Goal: Information Seeking & Learning: Learn about a topic

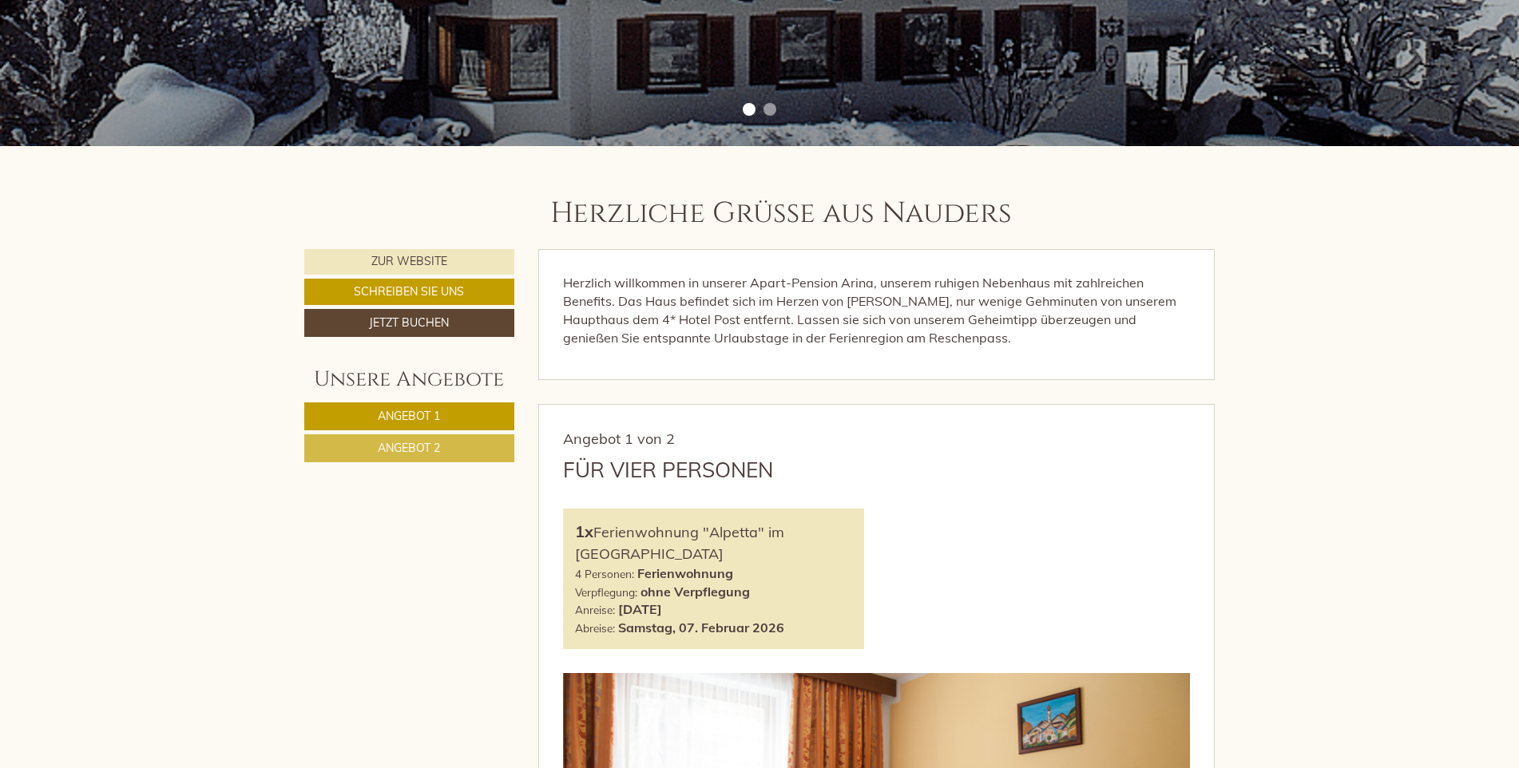
scroll to position [559, 0]
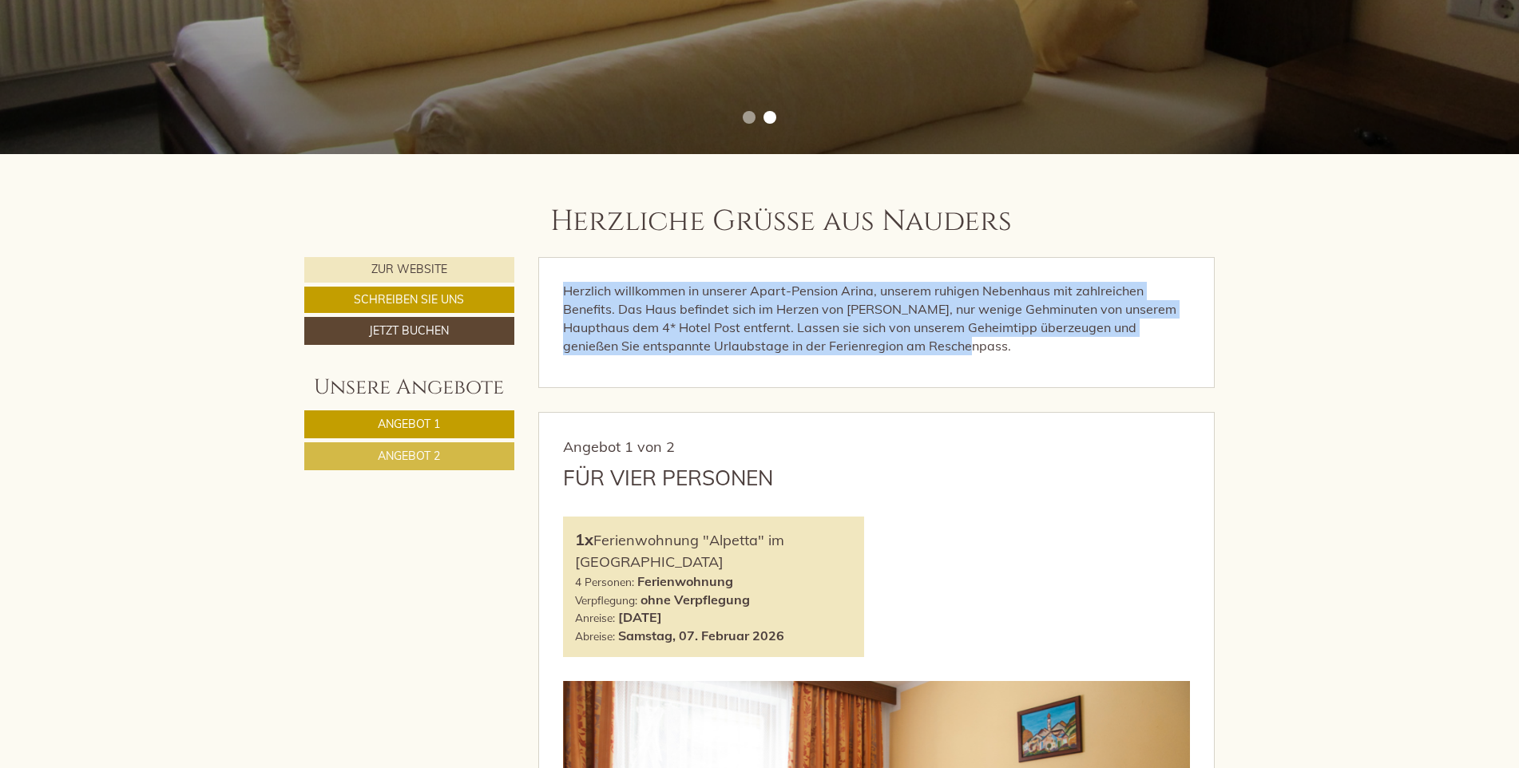
drag, startPoint x: 563, startPoint y: 292, endPoint x: 1005, endPoint y: 366, distance: 448.4
click at [1005, 366] on div "Herzlich willkommen in unserer Apart-Pension Arina, unserem ruhigen Nebenhaus m…" at bounding box center [876, 322] width 675 height 129
copy p "Herzlich willkommen in unserer Apart-Pension Arina, unserem ruhigen Nebenhaus m…"
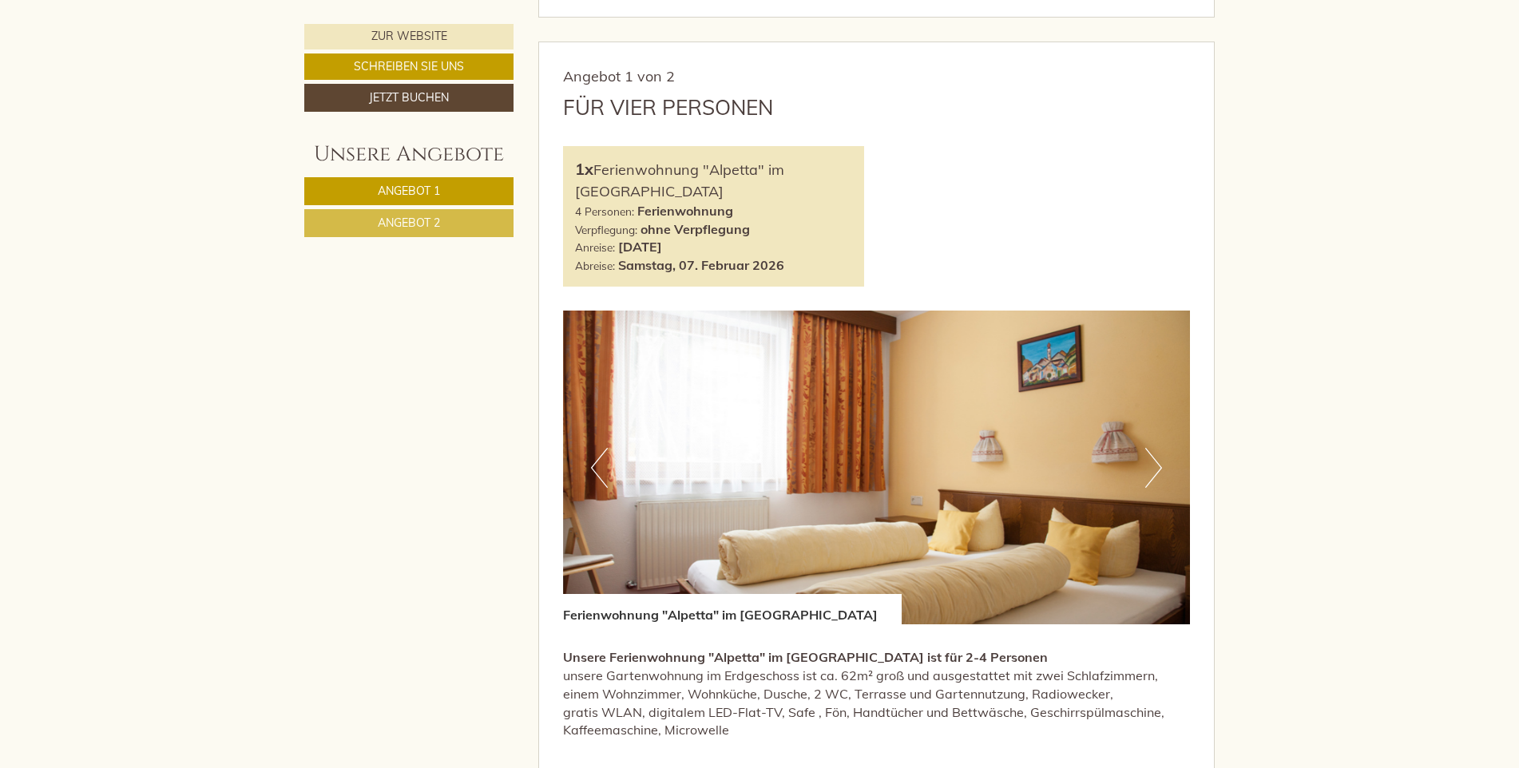
scroll to position [958, 0]
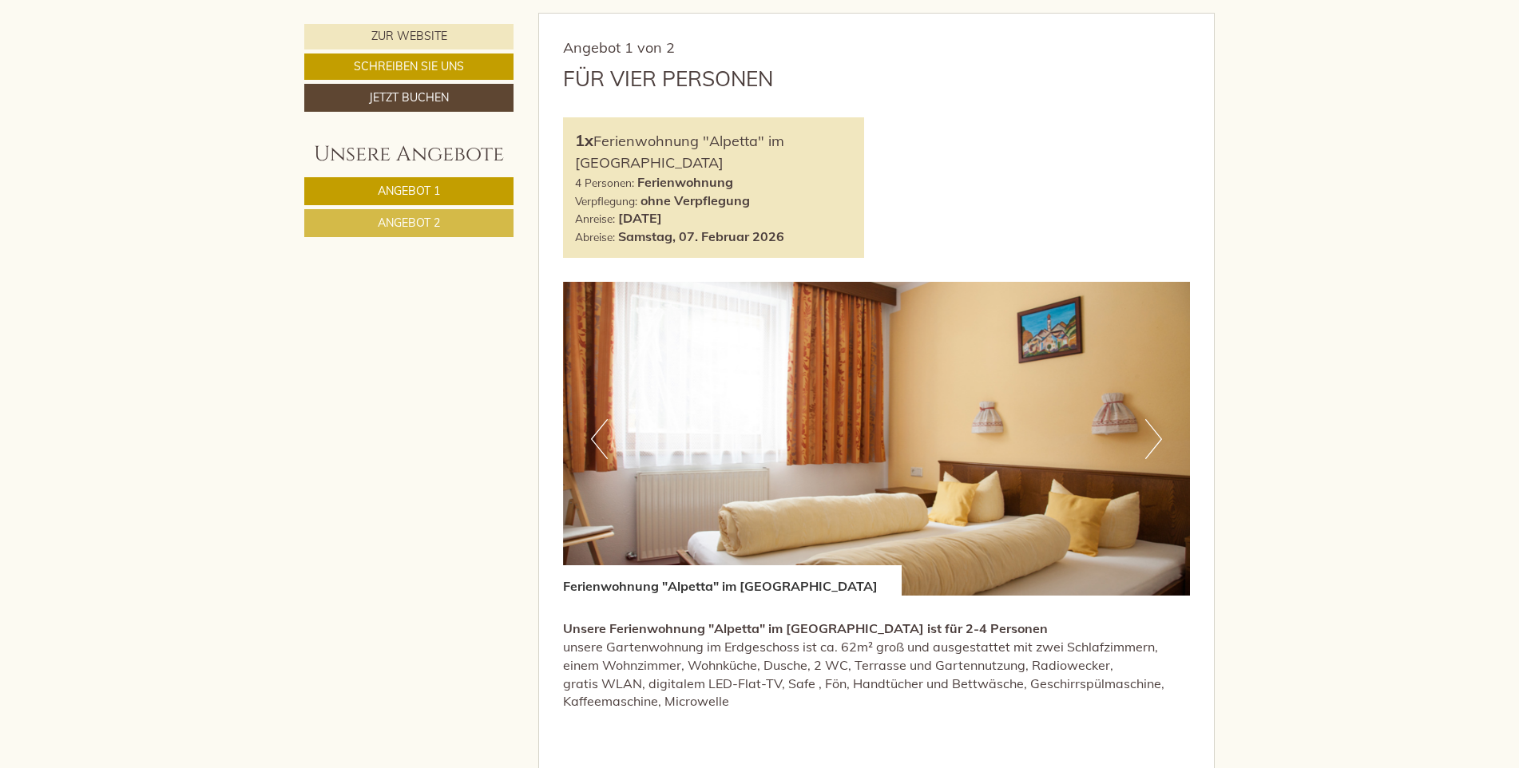
click at [1159, 443] on button "Next" at bounding box center [1153, 439] width 17 height 40
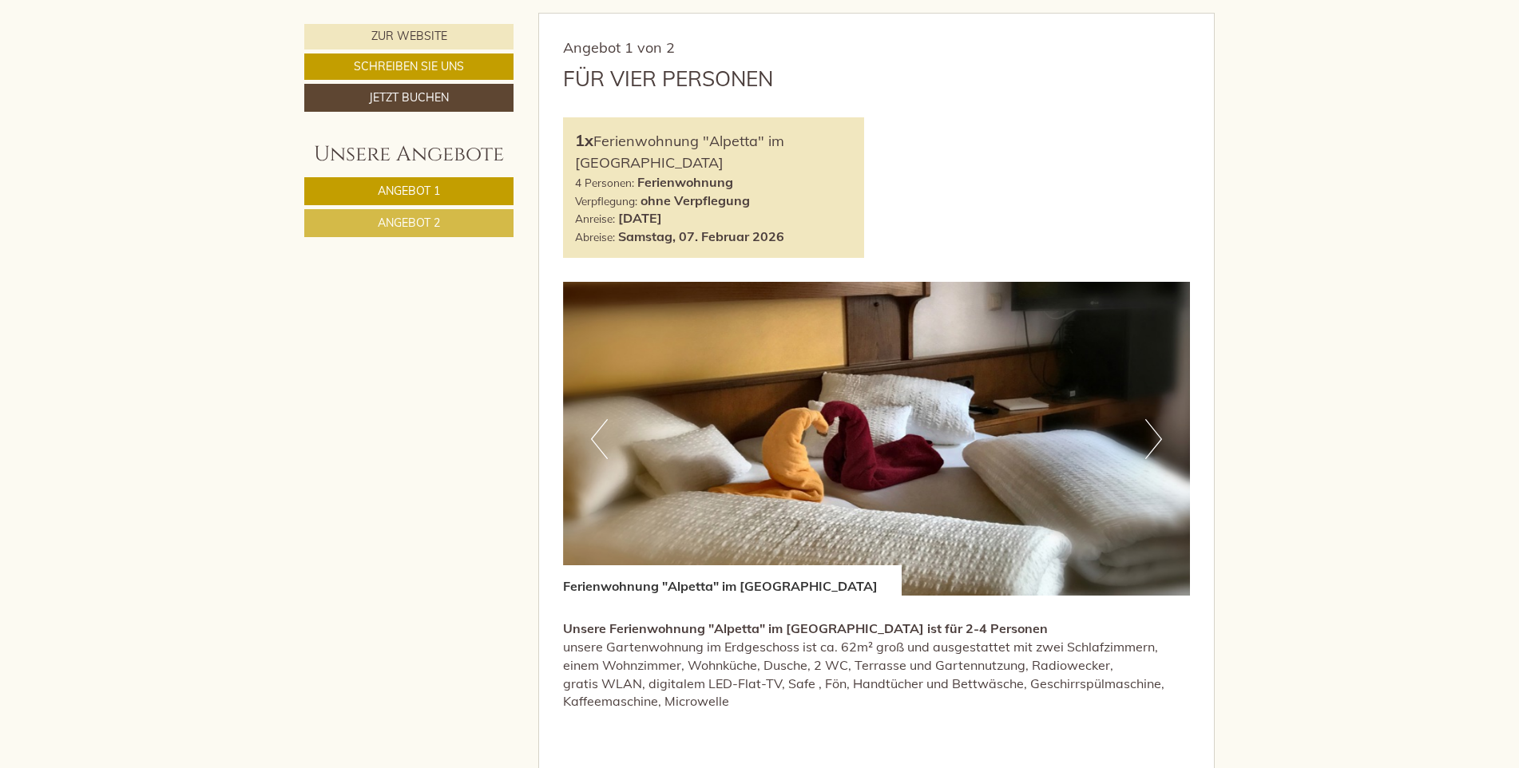
click at [1159, 443] on button "Next" at bounding box center [1153, 439] width 17 height 40
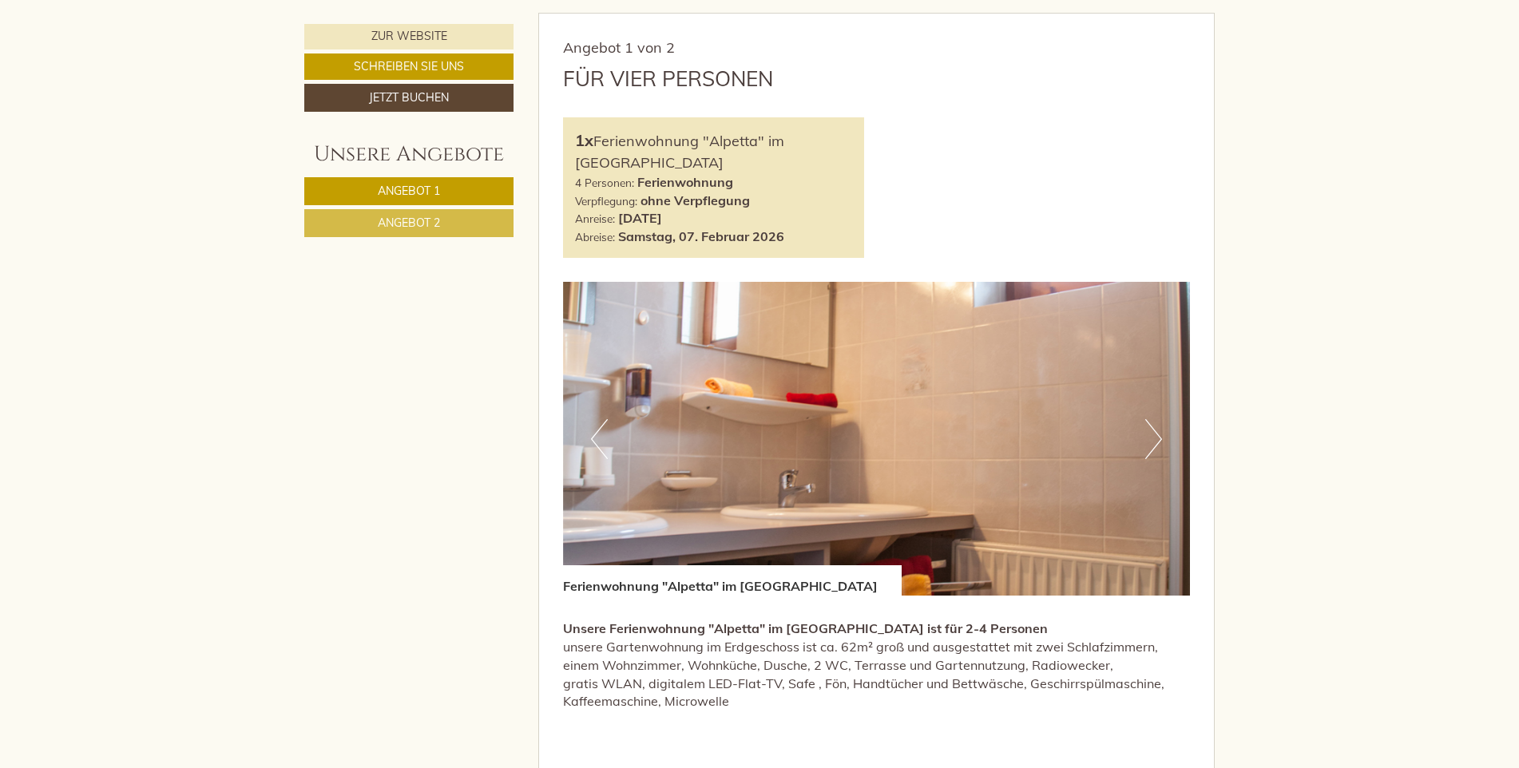
click at [1159, 443] on button "Next" at bounding box center [1153, 439] width 17 height 40
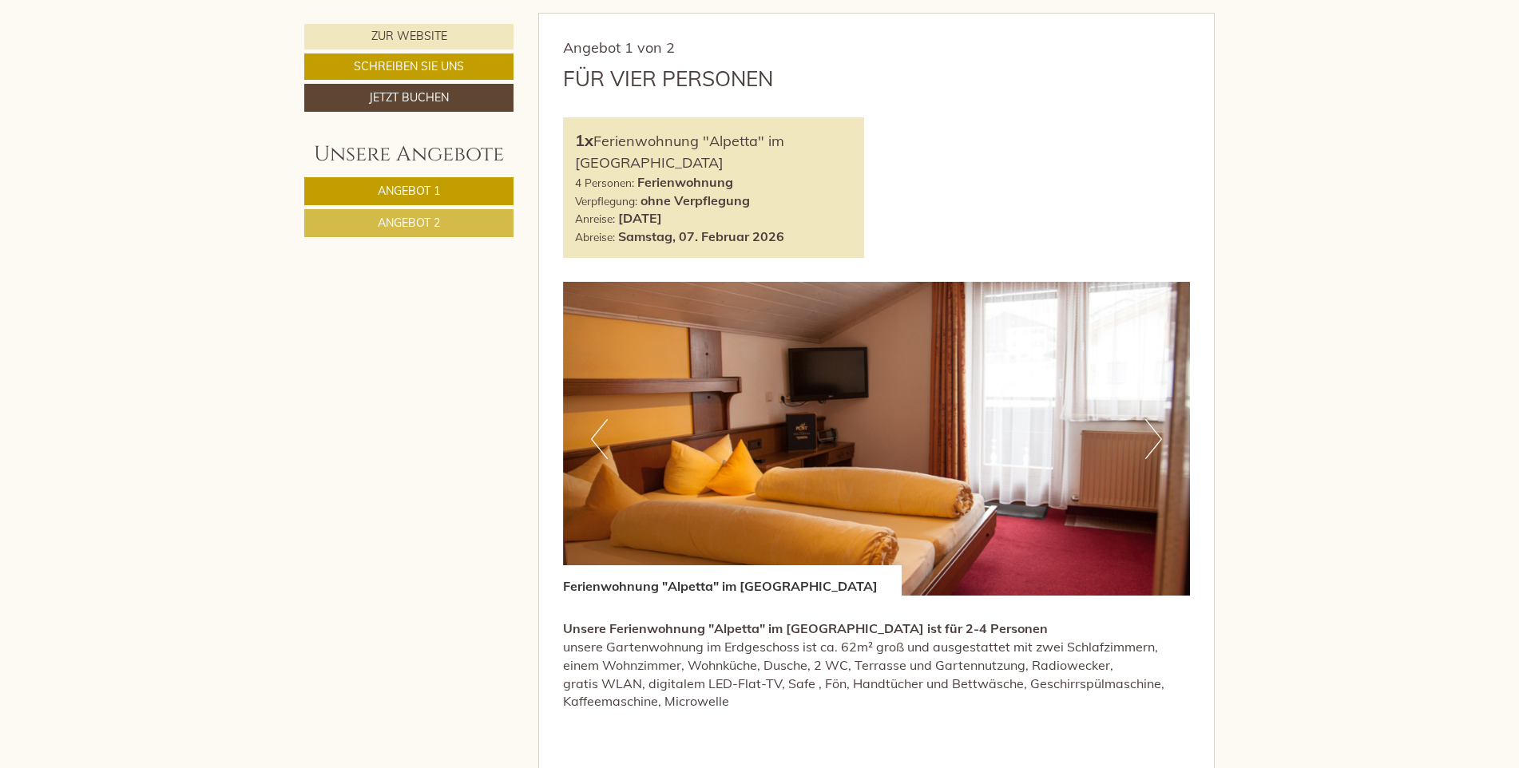
click at [1159, 443] on button "Next" at bounding box center [1153, 439] width 17 height 40
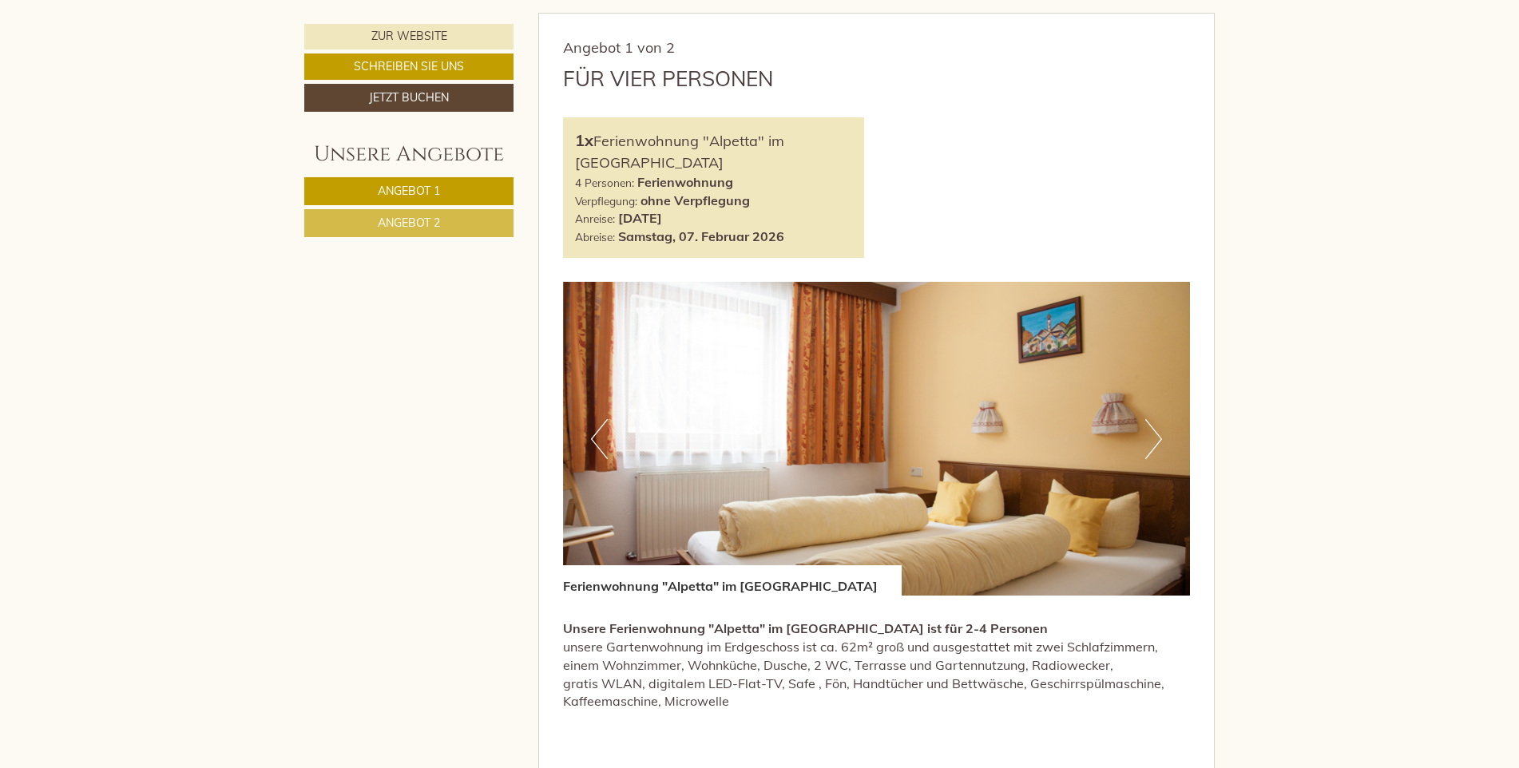
click at [1159, 443] on button "Next" at bounding box center [1153, 439] width 17 height 40
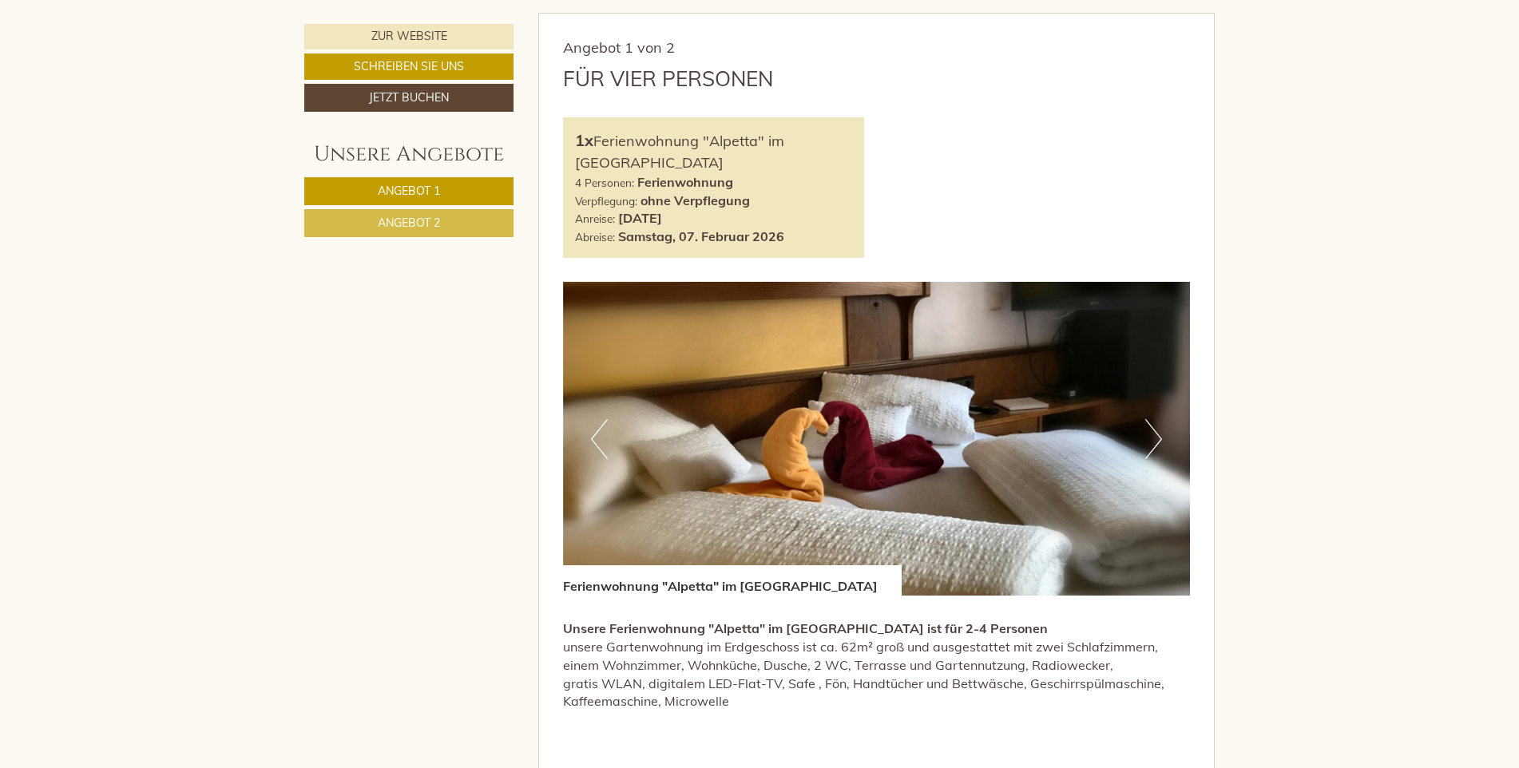
click at [1159, 443] on button "Next" at bounding box center [1153, 439] width 17 height 40
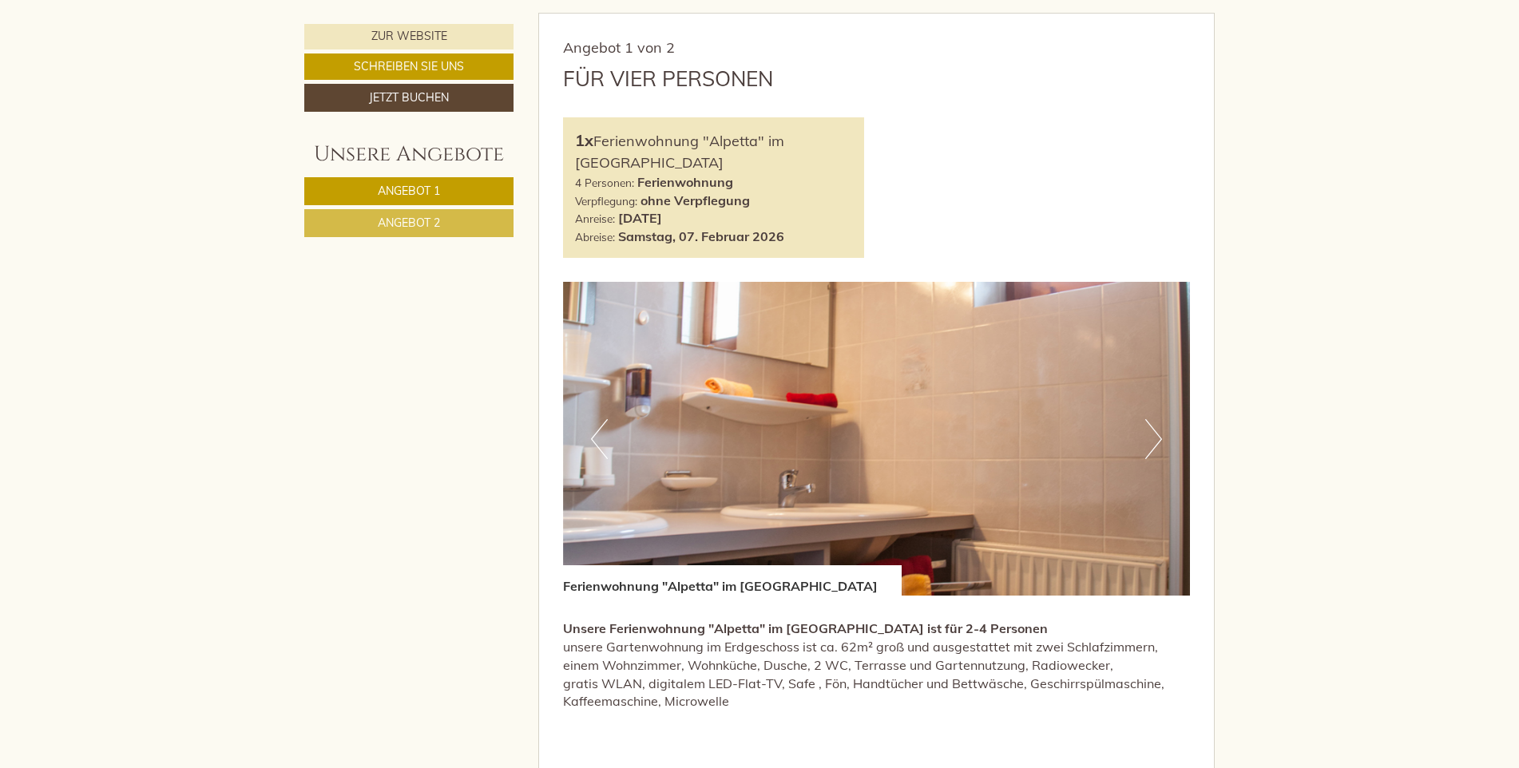
click at [1159, 443] on button "Next" at bounding box center [1153, 439] width 17 height 40
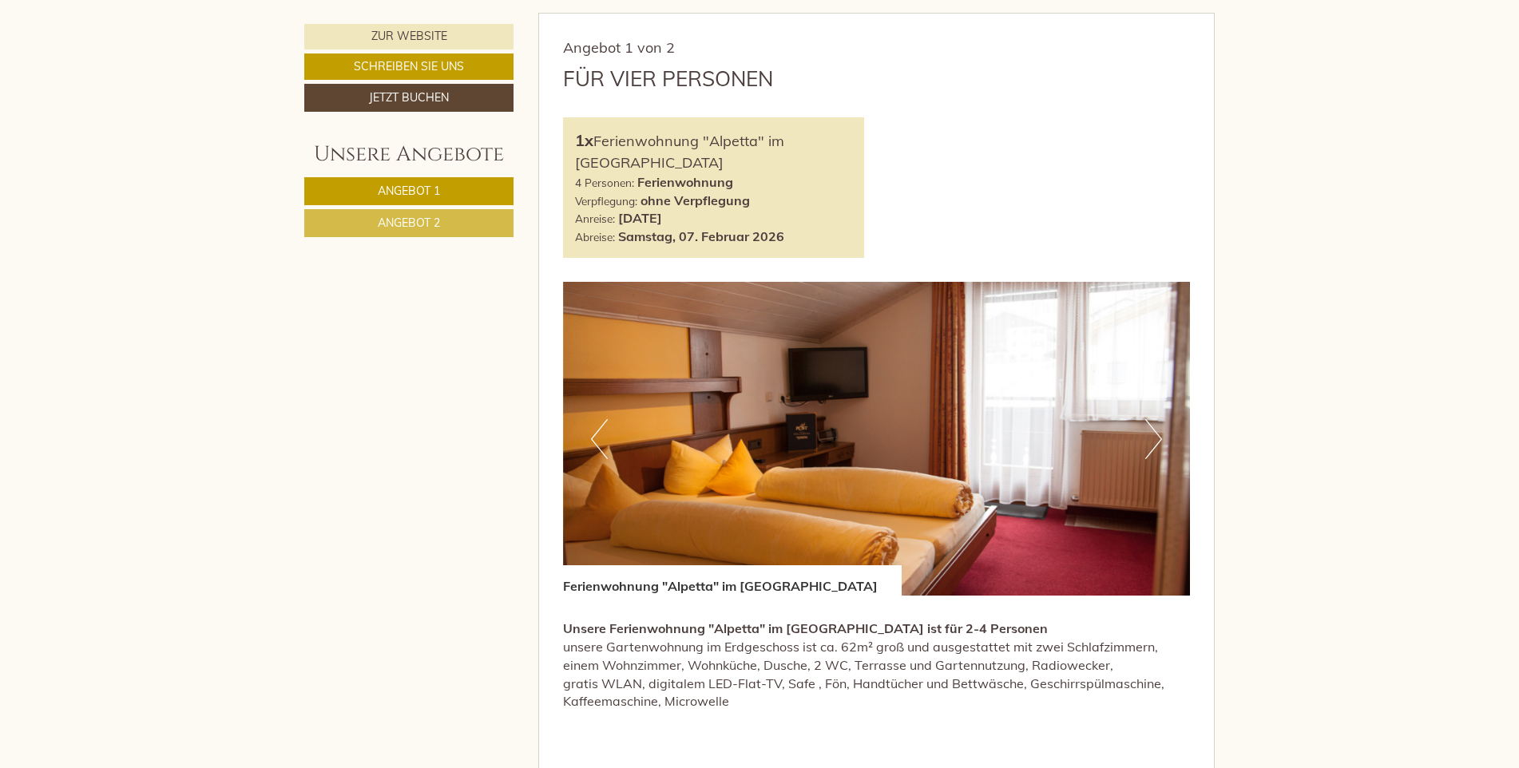
click at [1159, 443] on button "Next" at bounding box center [1153, 439] width 17 height 40
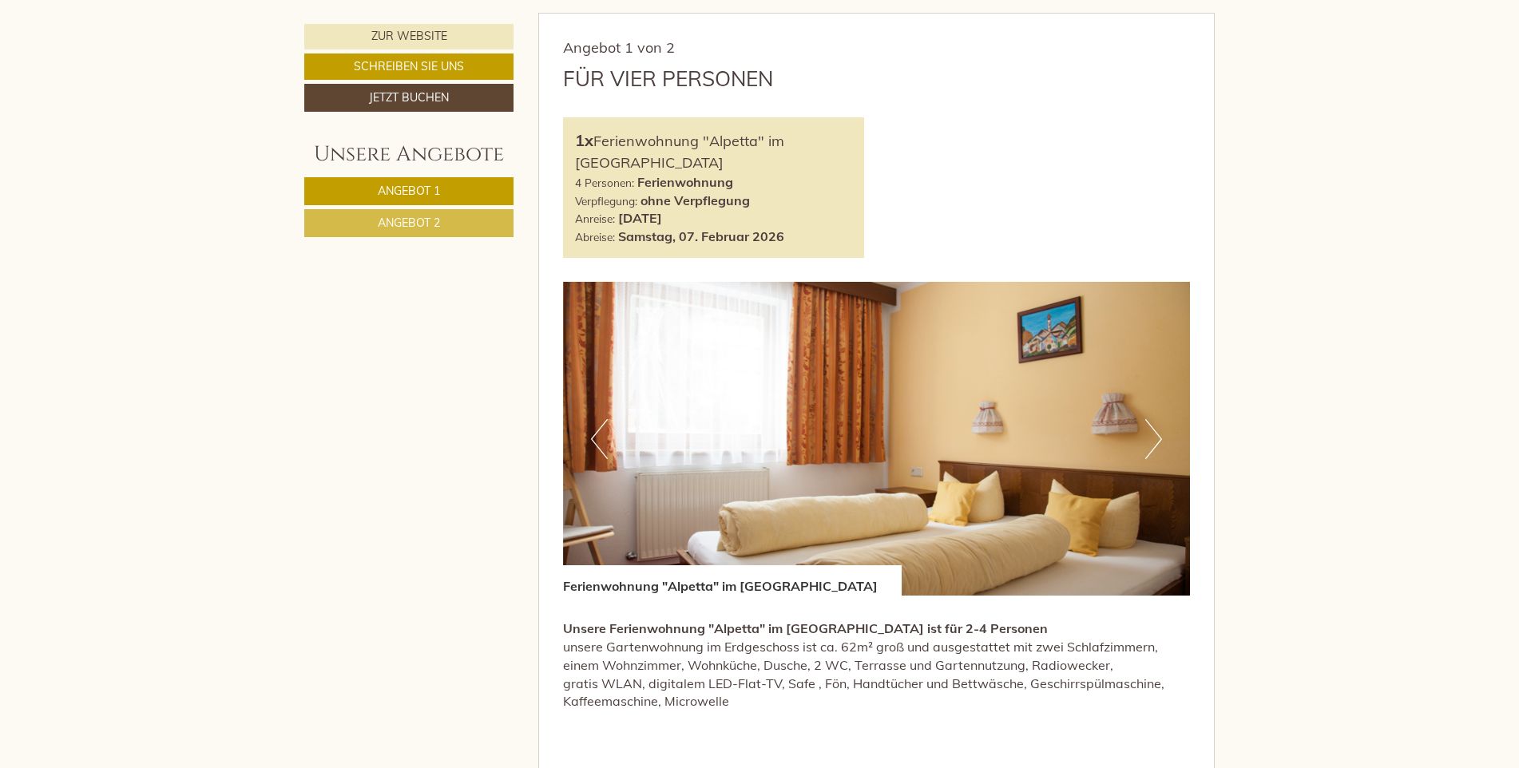
click at [1159, 443] on button "Next" at bounding box center [1153, 439] width 17 height 40
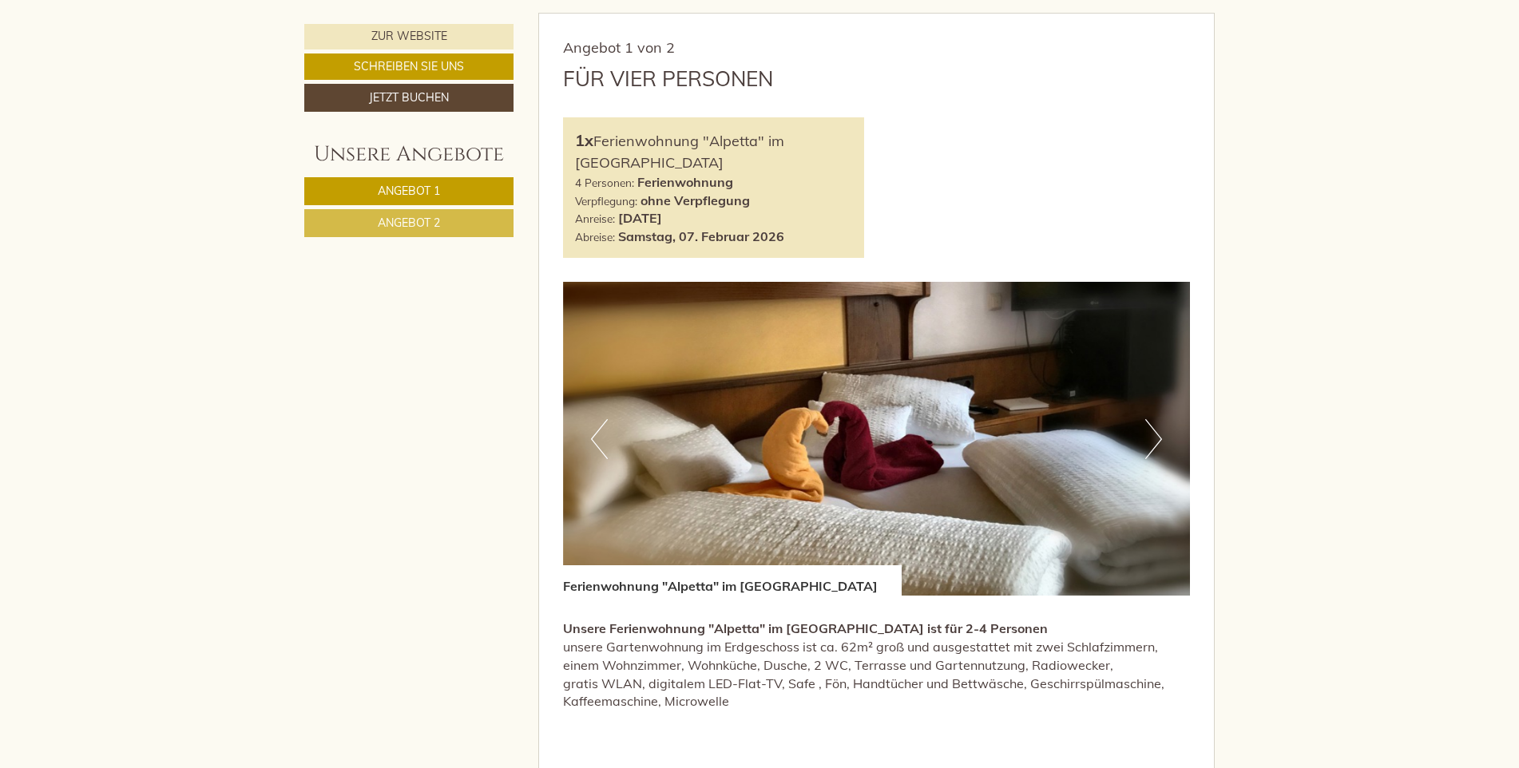
click at [1159, 443] on button "Next" at bounding box center [1153, 439] width 17 height 40
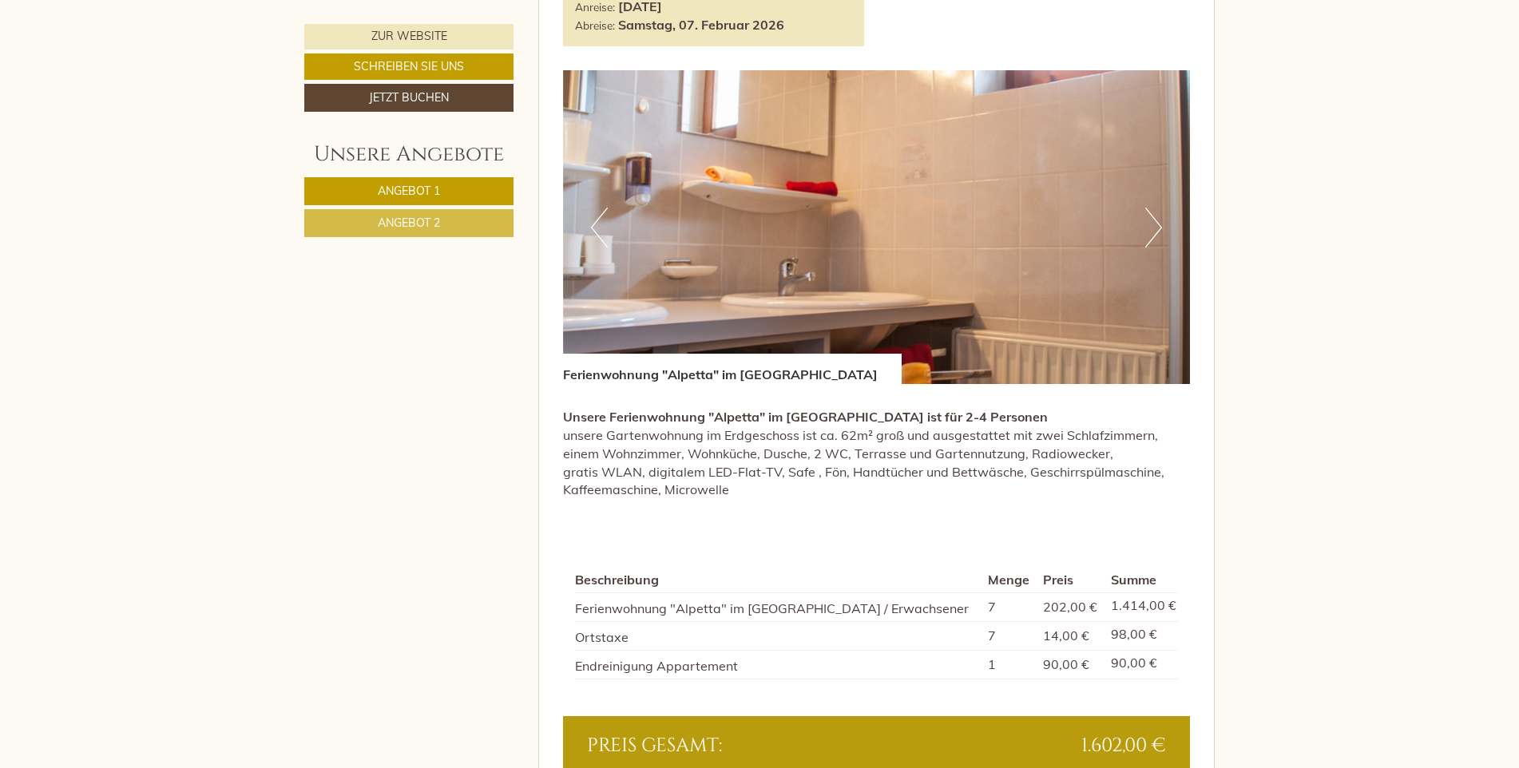
scroll to position [1198, 0]
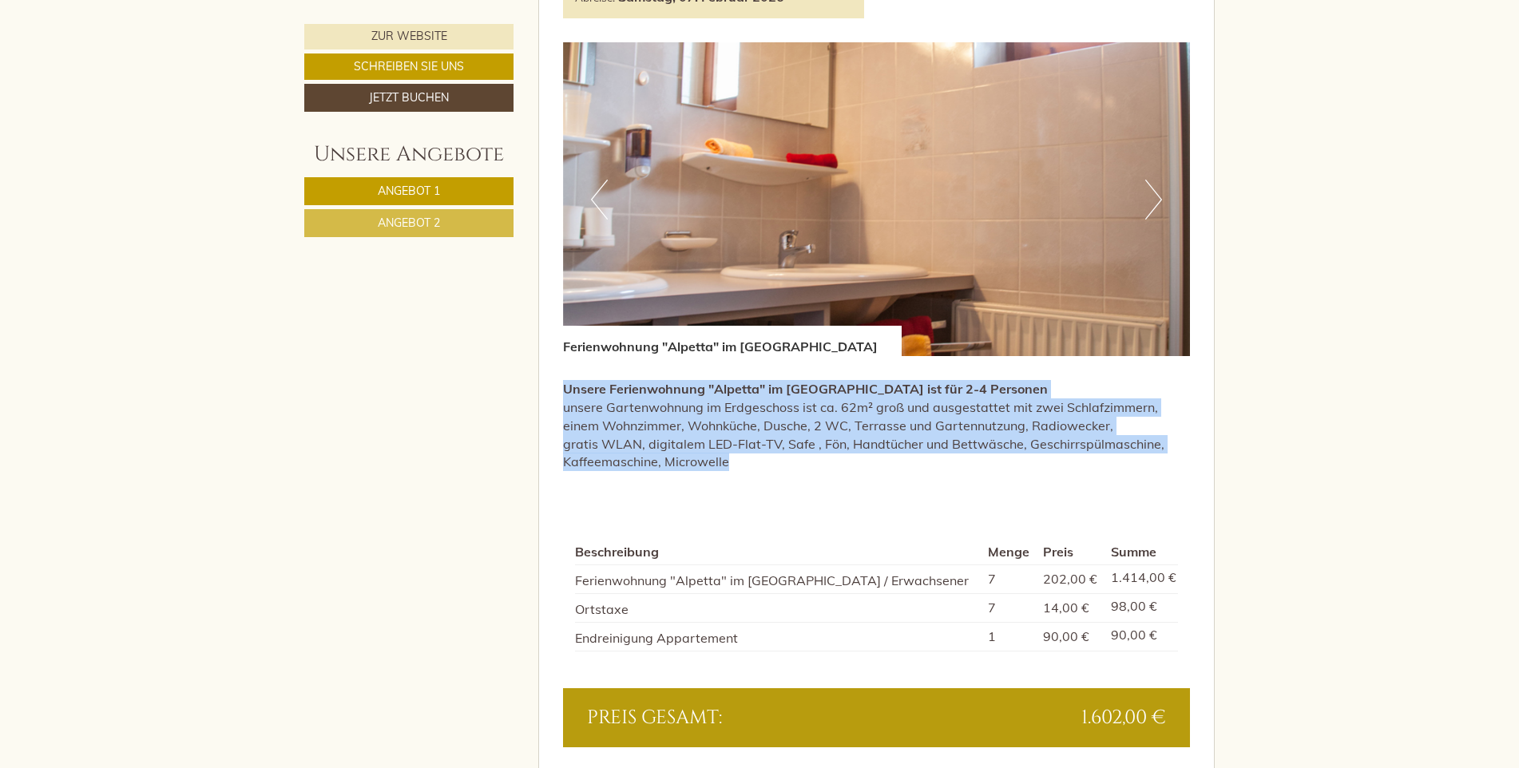
drag, startPoint x: 565, startPoint y: 388, endPoint x: 1177, endPoint y: 454, distance: 615.2
click at [1177, 454] on p "Unsere Ferienwohnung "Alpetta" im Haus Arina ist für 2-4 Personen unsere Garten…" at bounding box center [877, 425] width 628 height 91
copy p "Unsere Ferienwohnung "Alpetta" im Haus Arina ist für 2-4 Personen unsere Garten…"
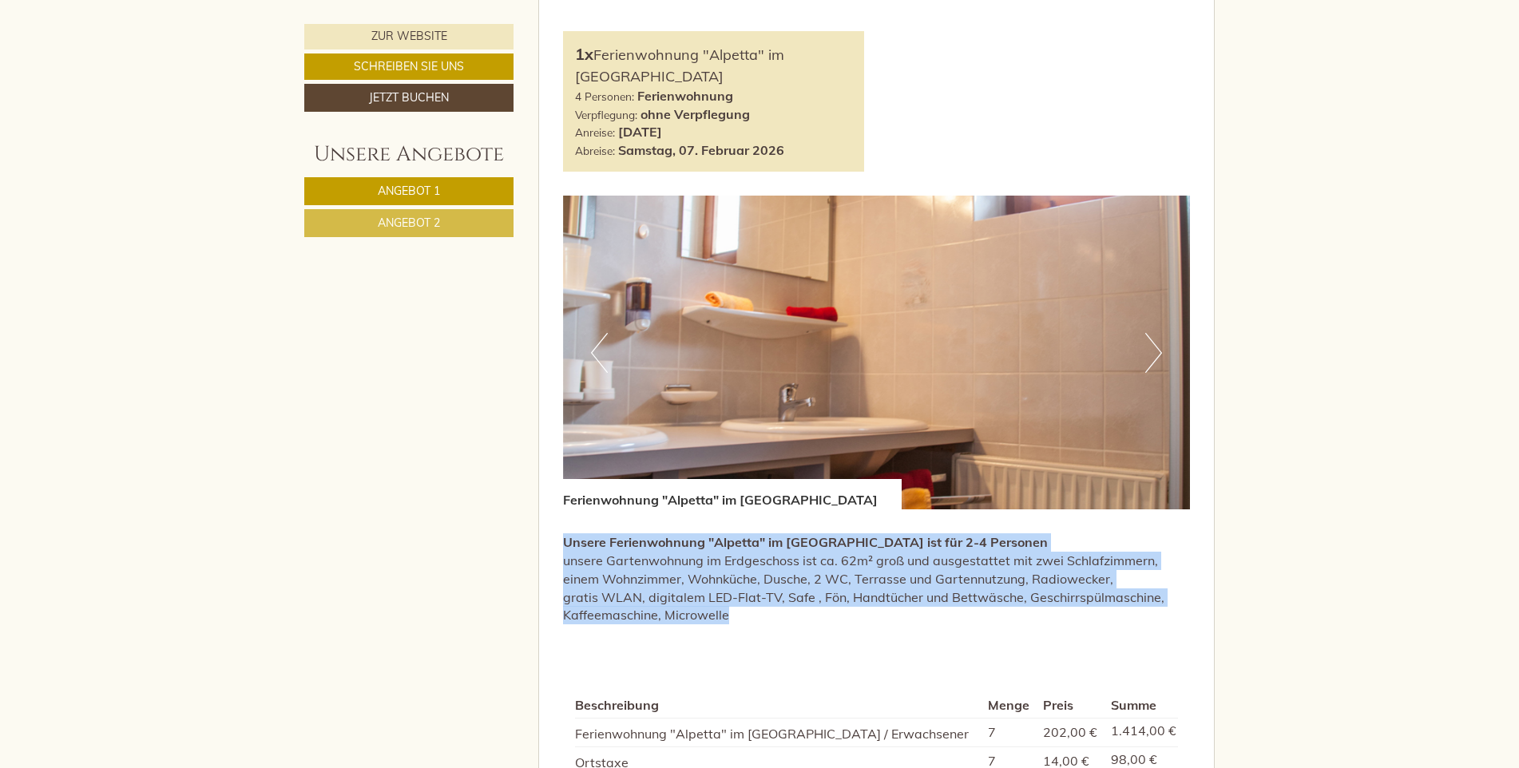
scroll to position [1038, 0]
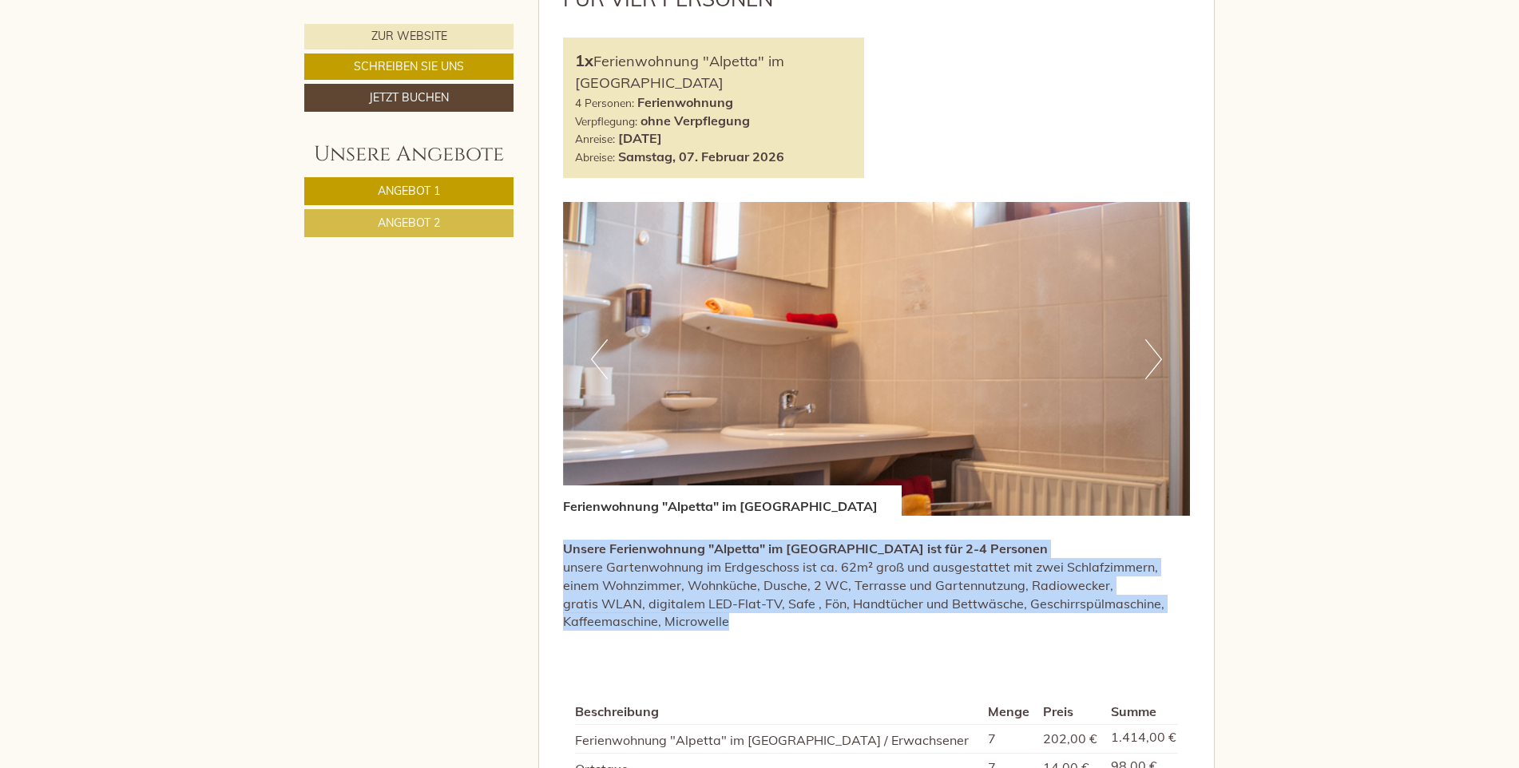
click at [1147, 366] on button "Next" at bounding box center [1153, 359] width 17 height 40
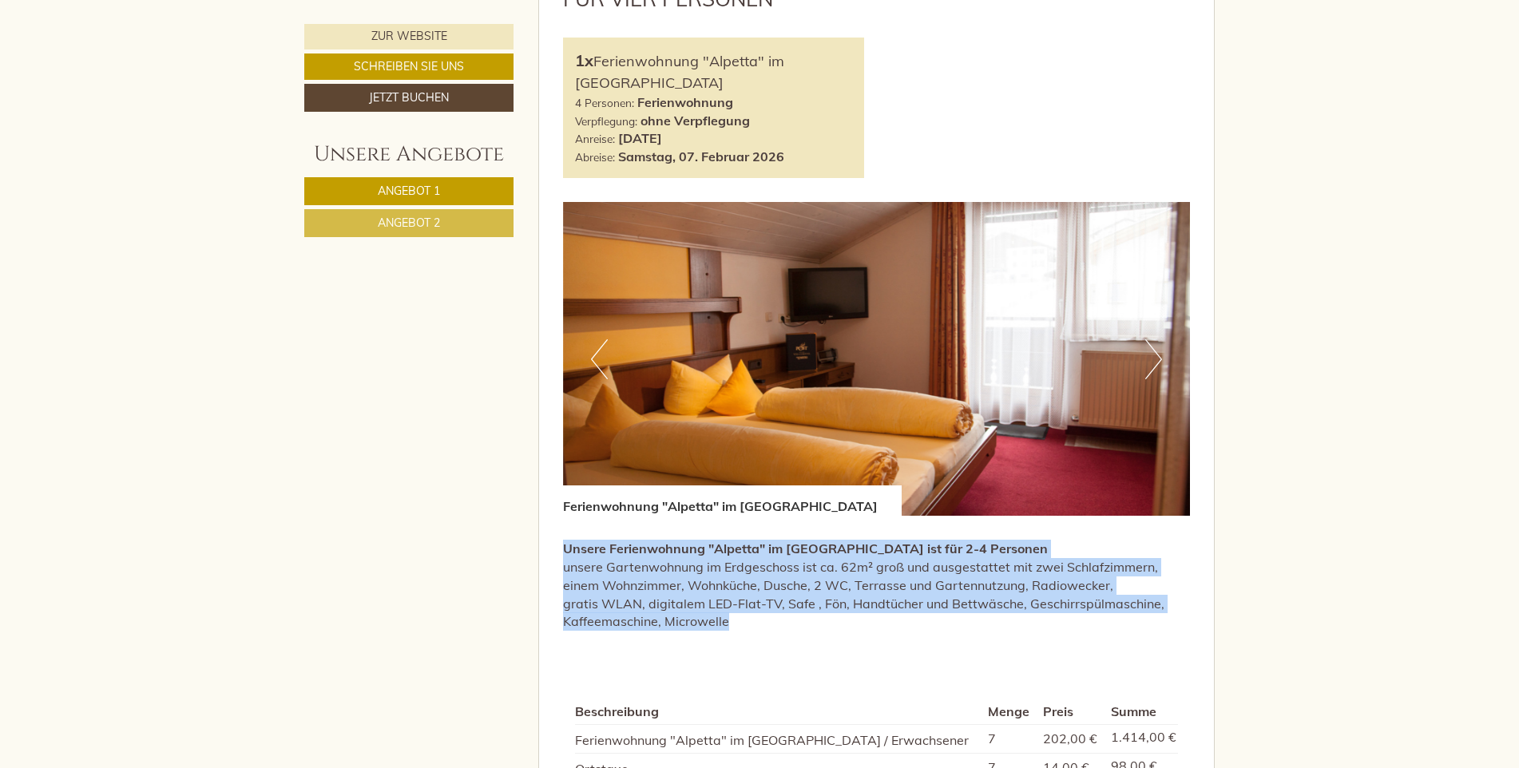
click at [1147, 366] on button "Next" at bounding box center [1153, 359] width 17 height 40
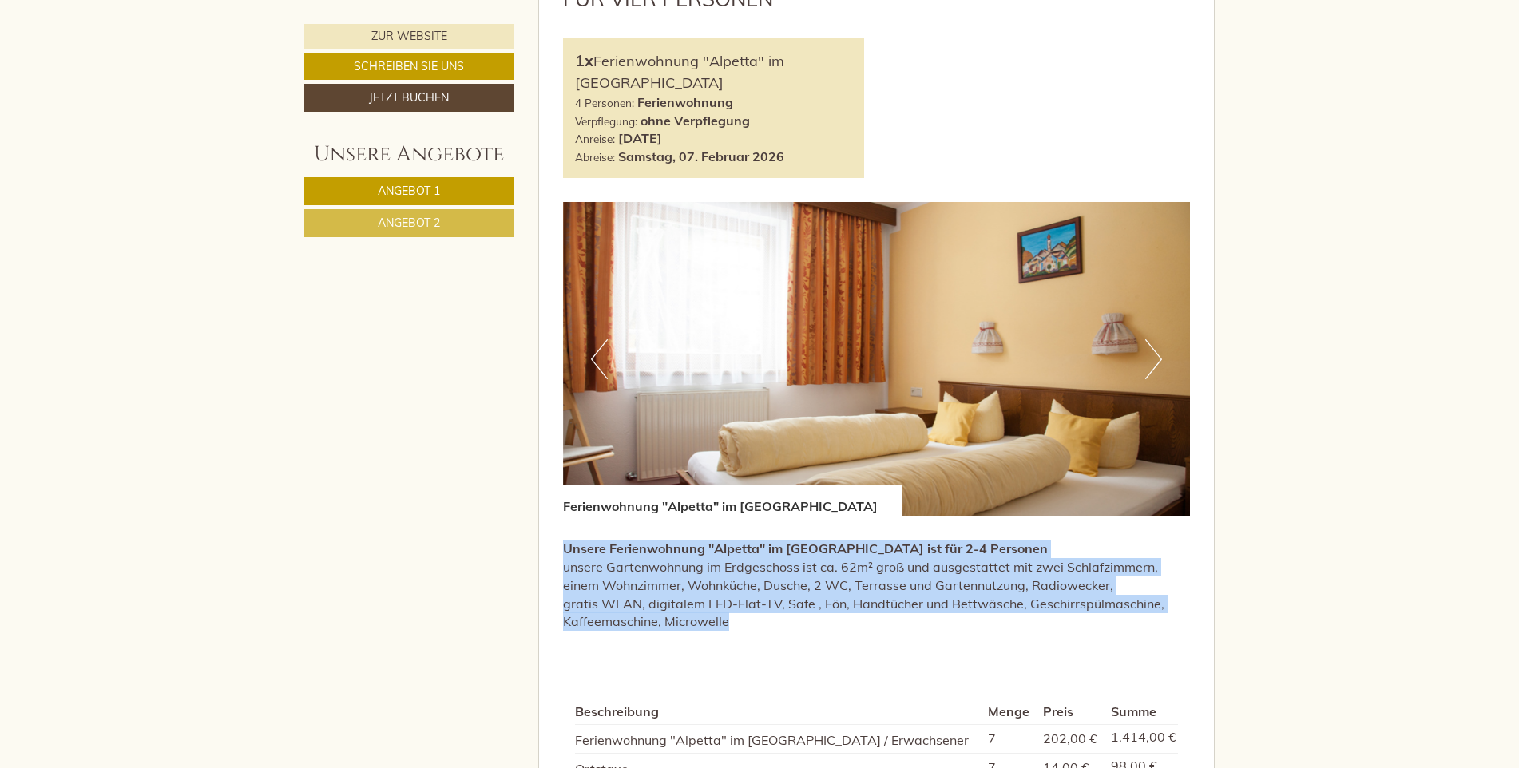
click at [1147, 366] on button "Next" at bounding box center [1153, 359] width 17 height 40
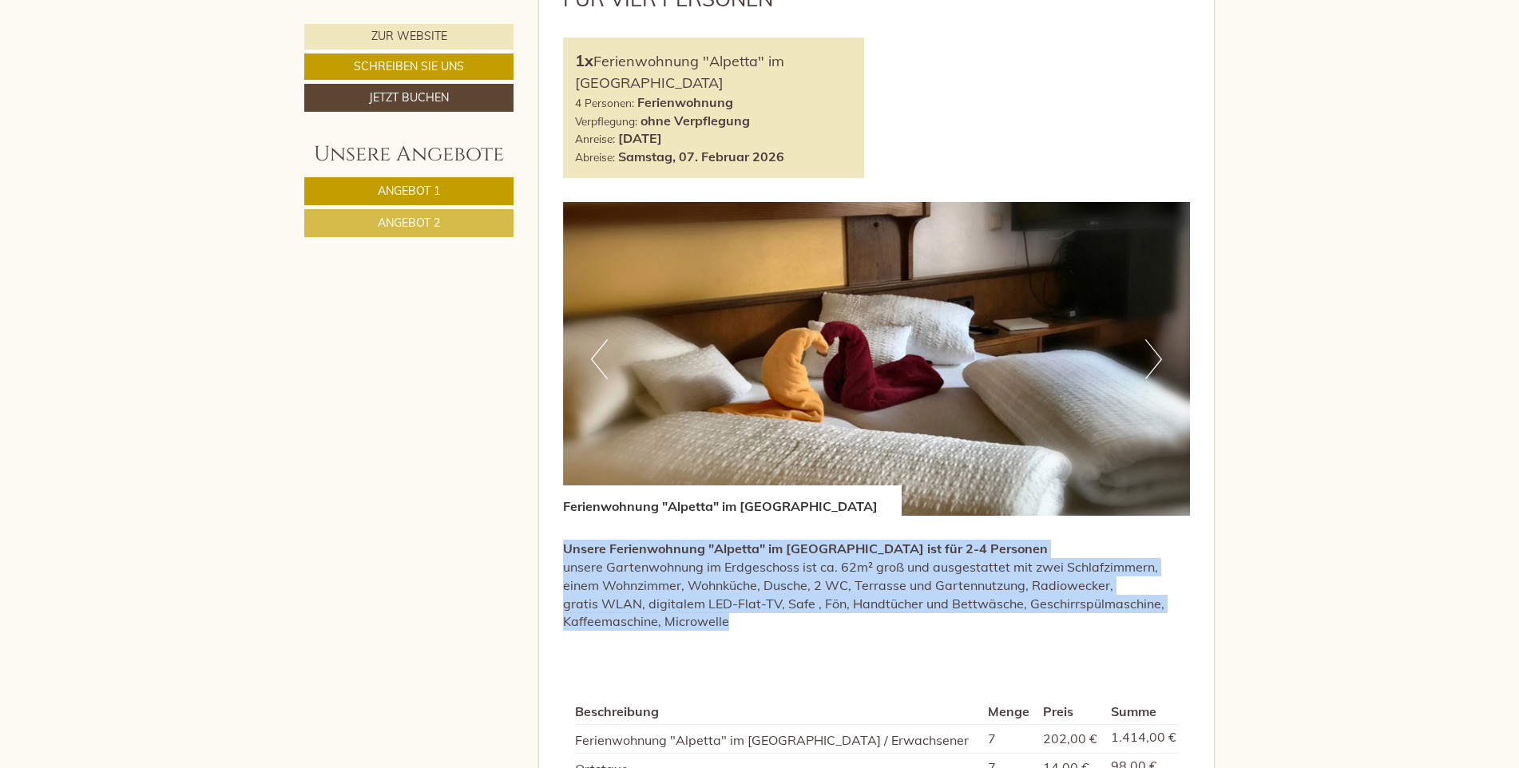
click at [1147, 366] on button "Next" at bounding box center [1153, 359] width 17 height 40
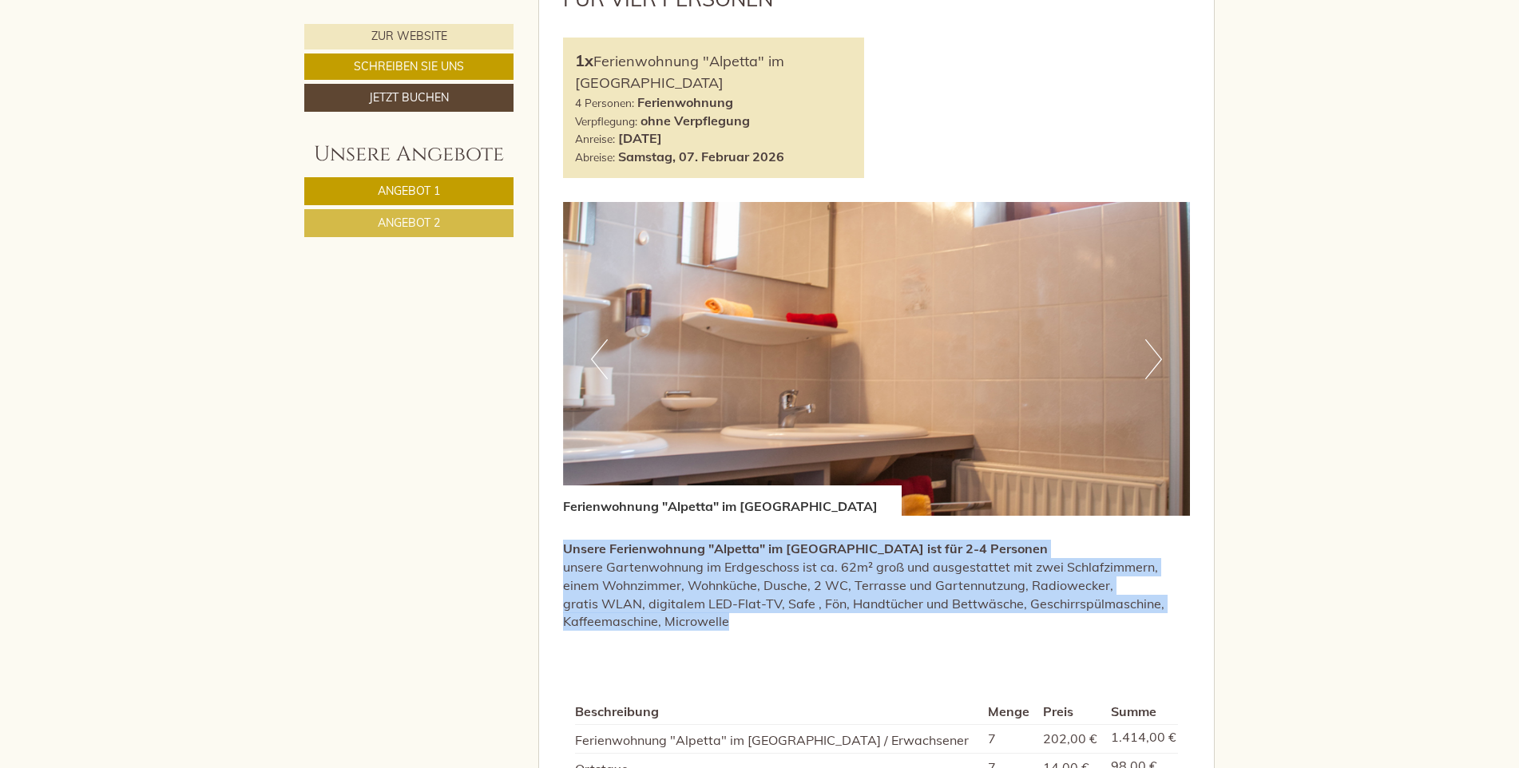
click at [1147, 366] on button "Next" at bounding box center [1153, 359] width 17 height 40
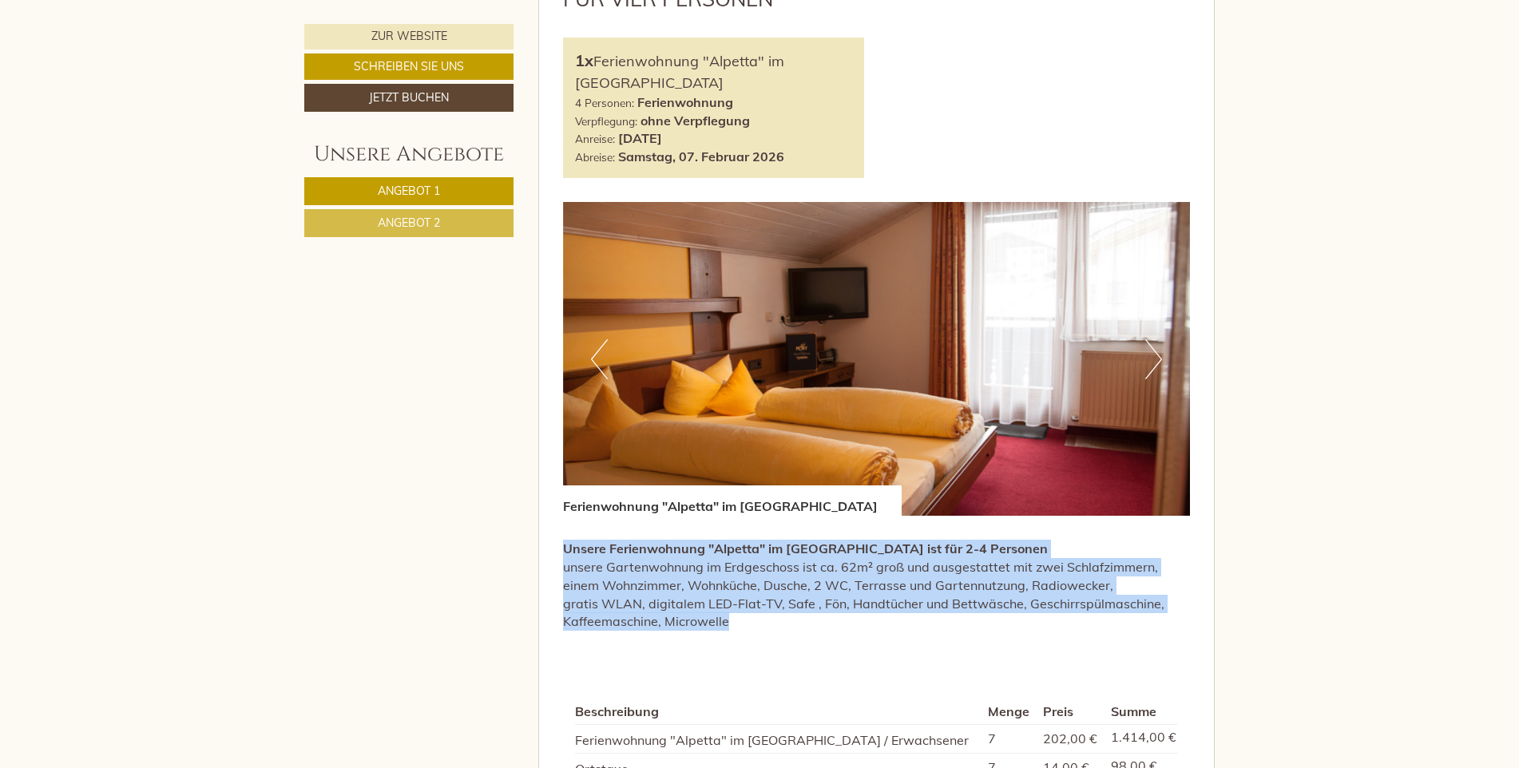
click at [1147, 366] on button "Next" at bounding box center [1153, 359] width 17 height 40
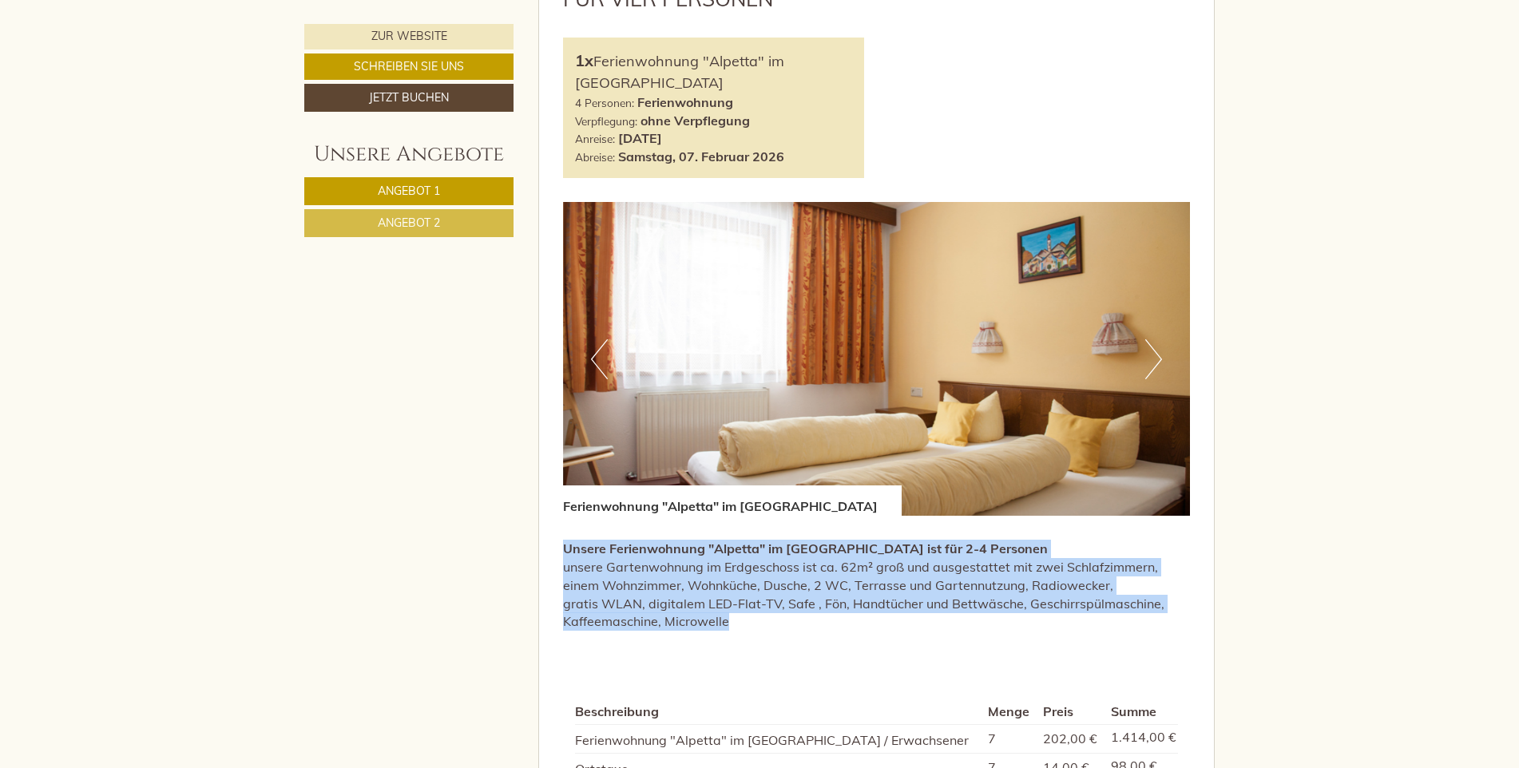
click at [1147, 366] on button "Next" at bounding box center [1153, 359] width 17 height 40
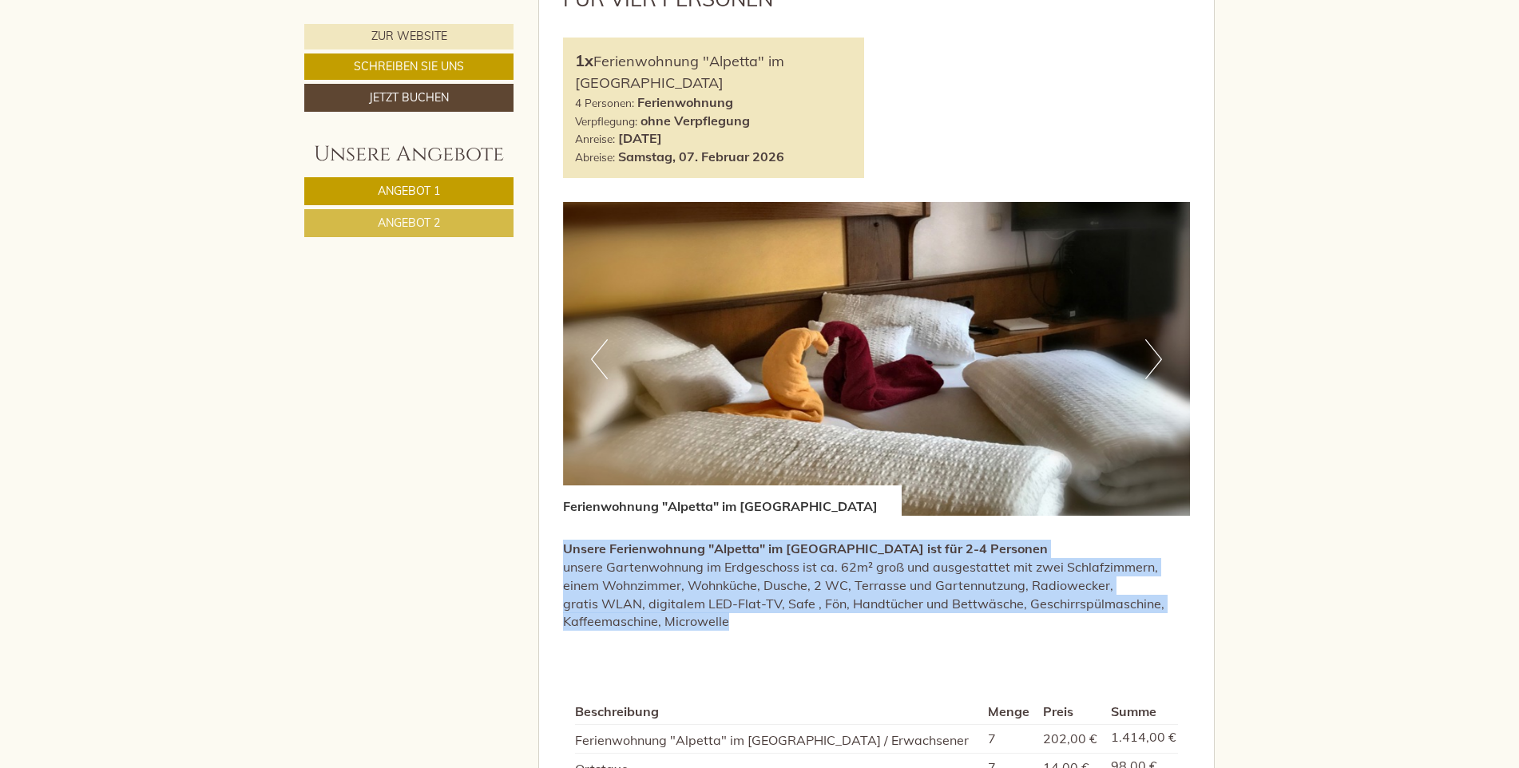
click at [1147, 366] on button "Next" at bounding box center [1153, 359] width 17 height 40
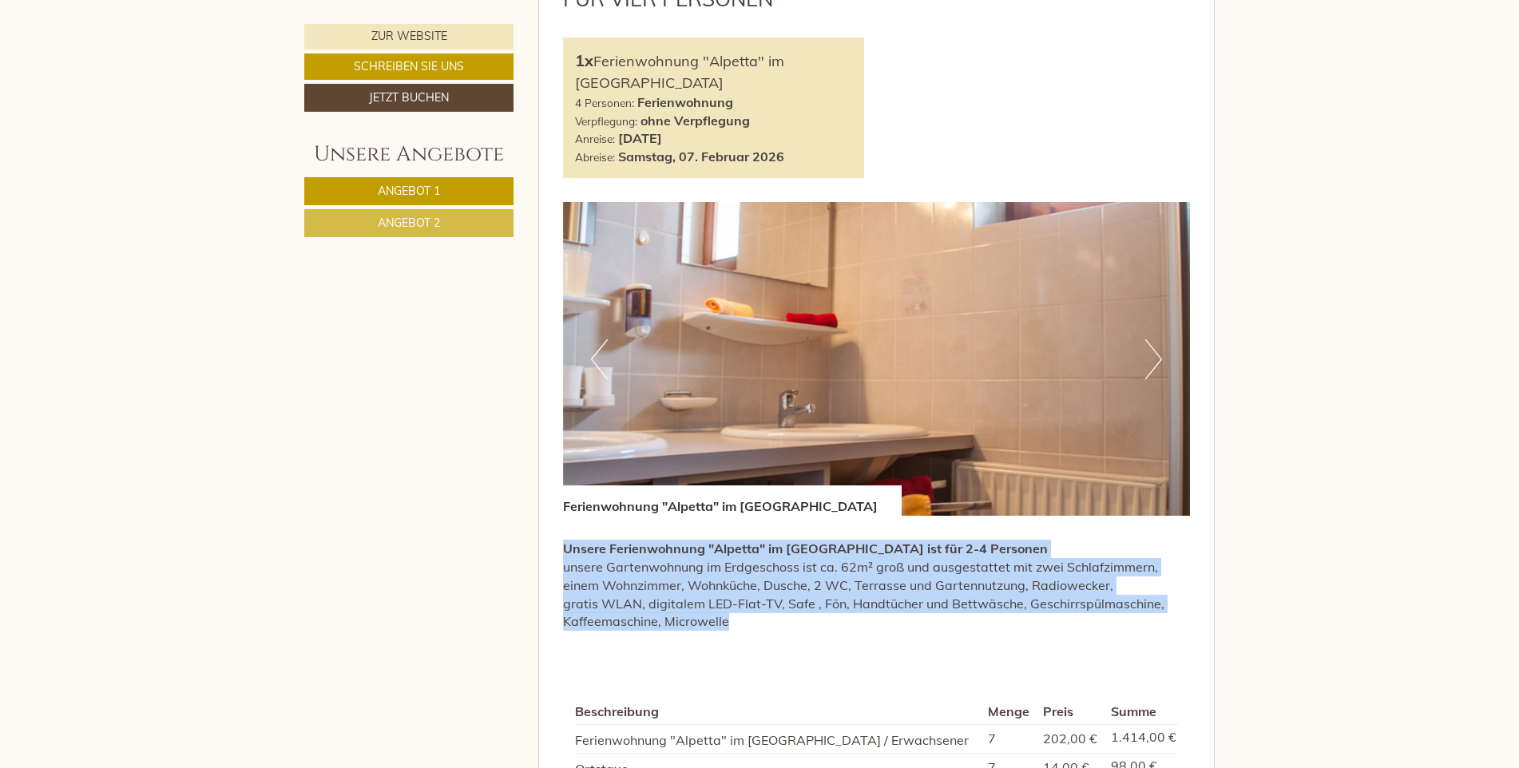
click at [1147, 366] on button "Next" at bounding box center [1153, 359] width 17 height 40
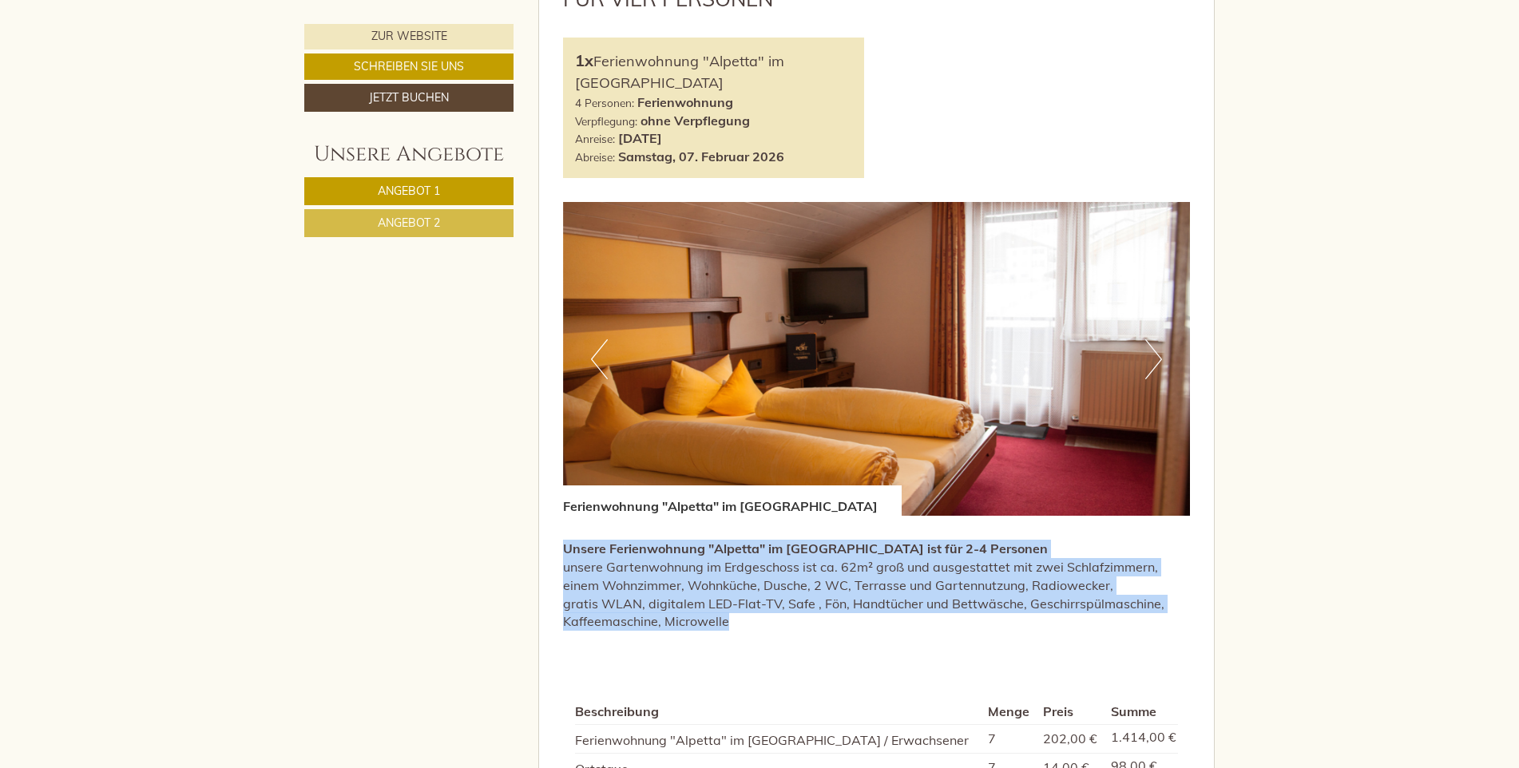
click at [1147, 366] on button "Next" at bounding box center [1153, 359] width 17 height 40
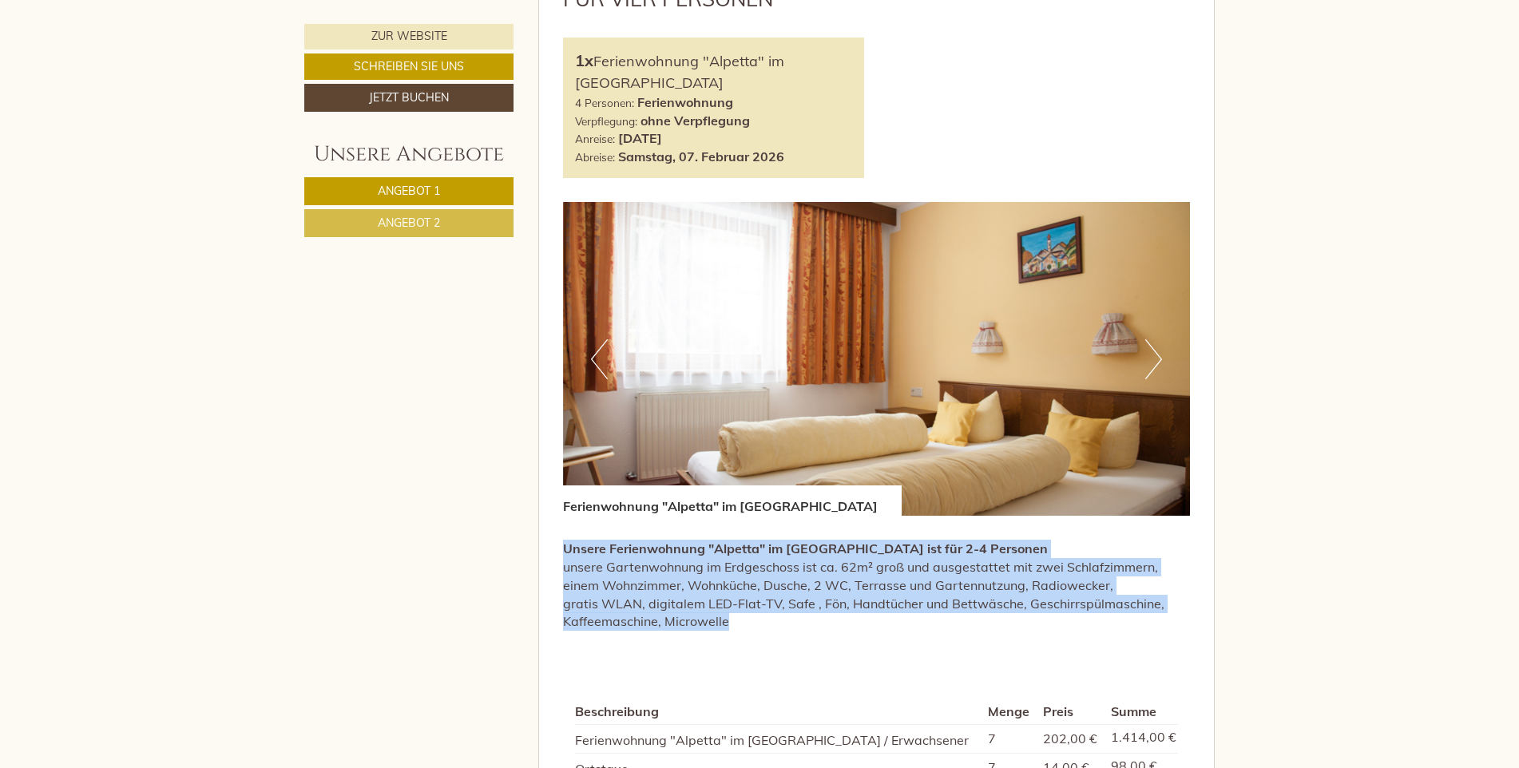
click at [1147, 366] on button "Next" at bounding box center [1153, 359] width 17 height 40
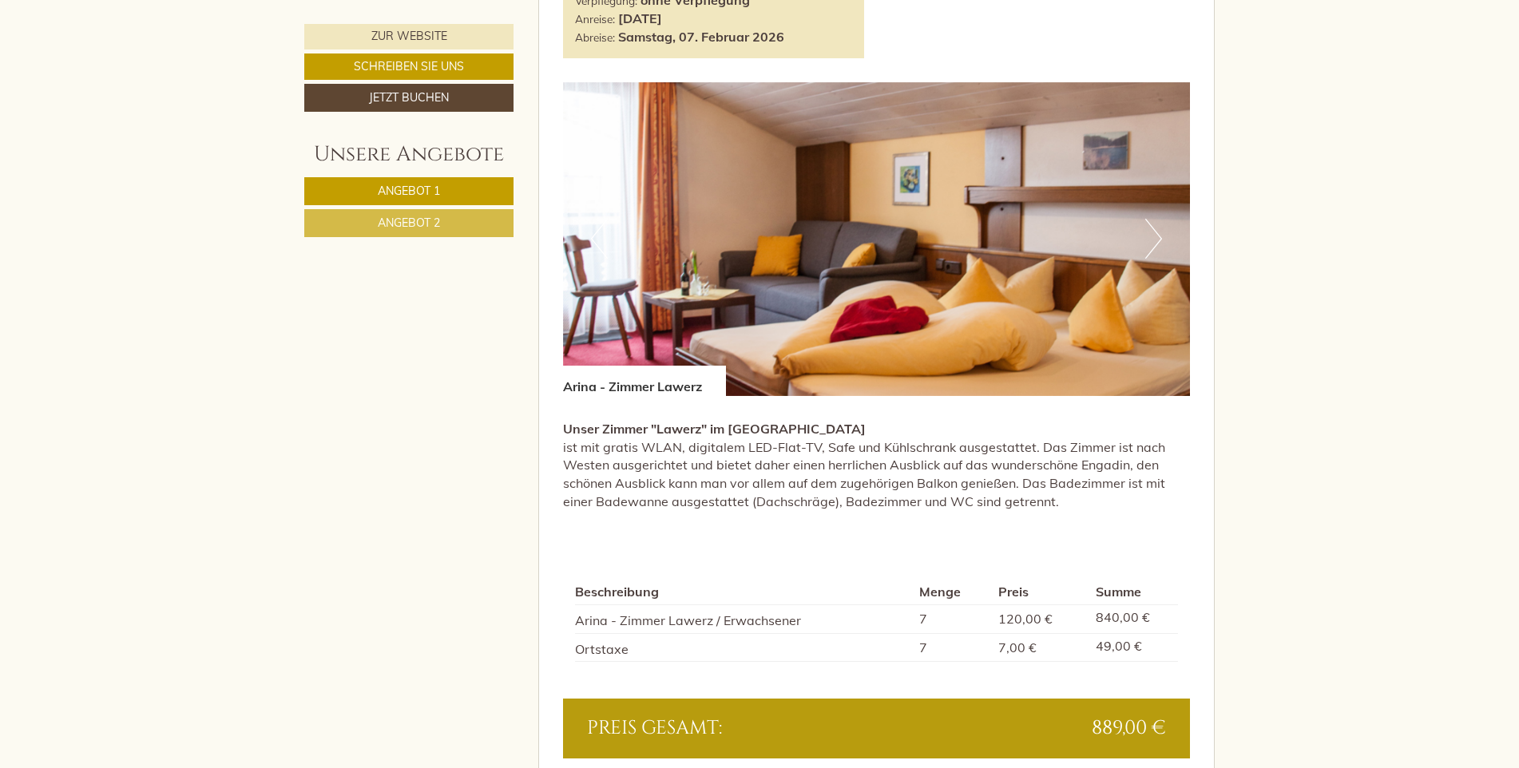
scroll to position [2236, 0]
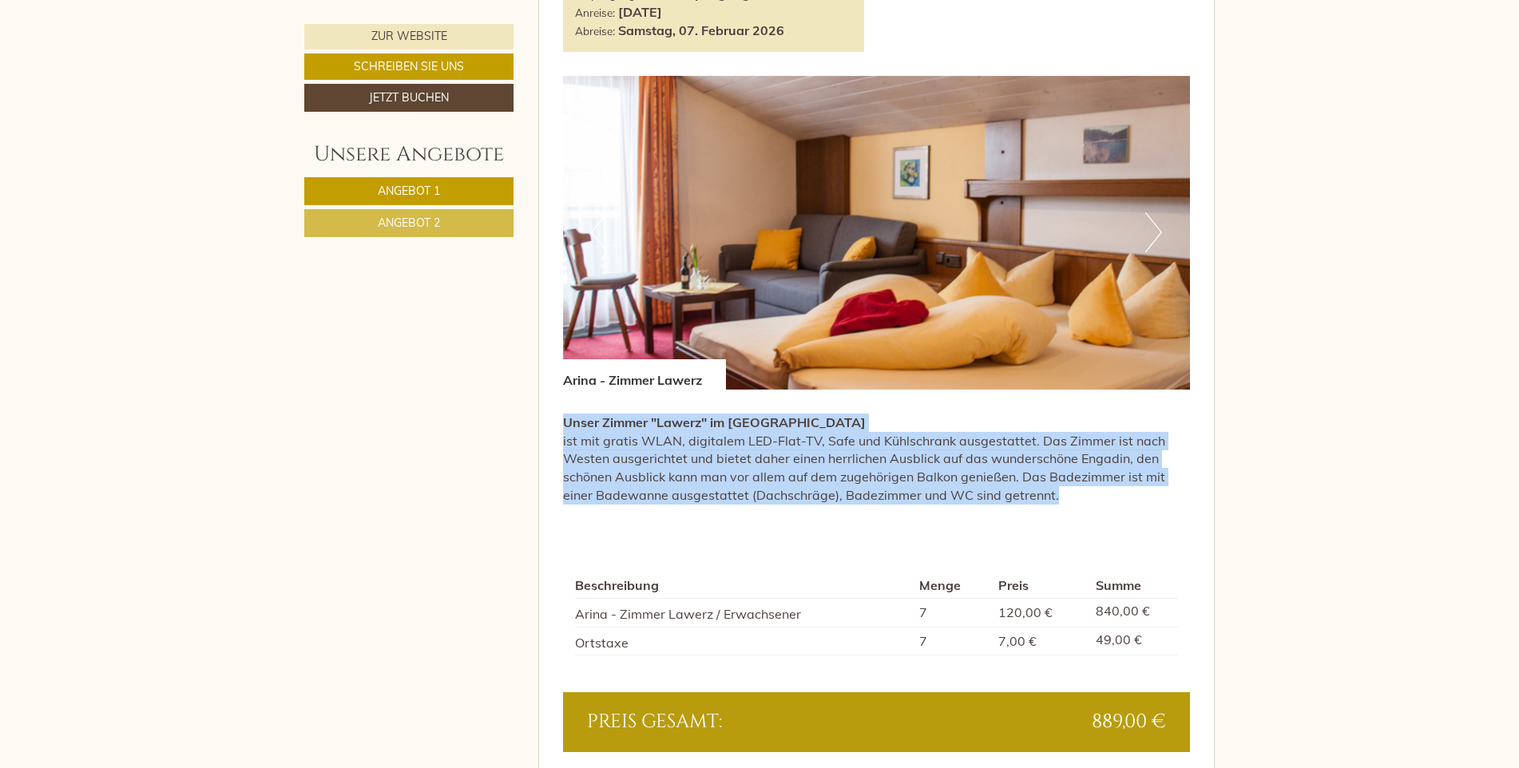
drag, startPoint x: 563, startPoint y: 420, endPoint x: 1132, endPoint y: 532, distance: 580.2
click at [1132, 532] on div "Unser Zimmer "Lawerz" im [GEOGRAPHIC_DATA] ist mit gratis WLAN, digitalem LED-F…" at bounding box center [877, 463] width 628 height 147
copy p "Unser Zimmer "Lawerz" im [GEOGRAPHIC_DATA] ist mit gratis WLAN, digitalem LED-F…"
click at [1162, 233] on img at bounding box center [877, 233] width 628 height 314
click at [1151, 235] on button "Next" at bounding box center [1153, 232] width 17 height 40
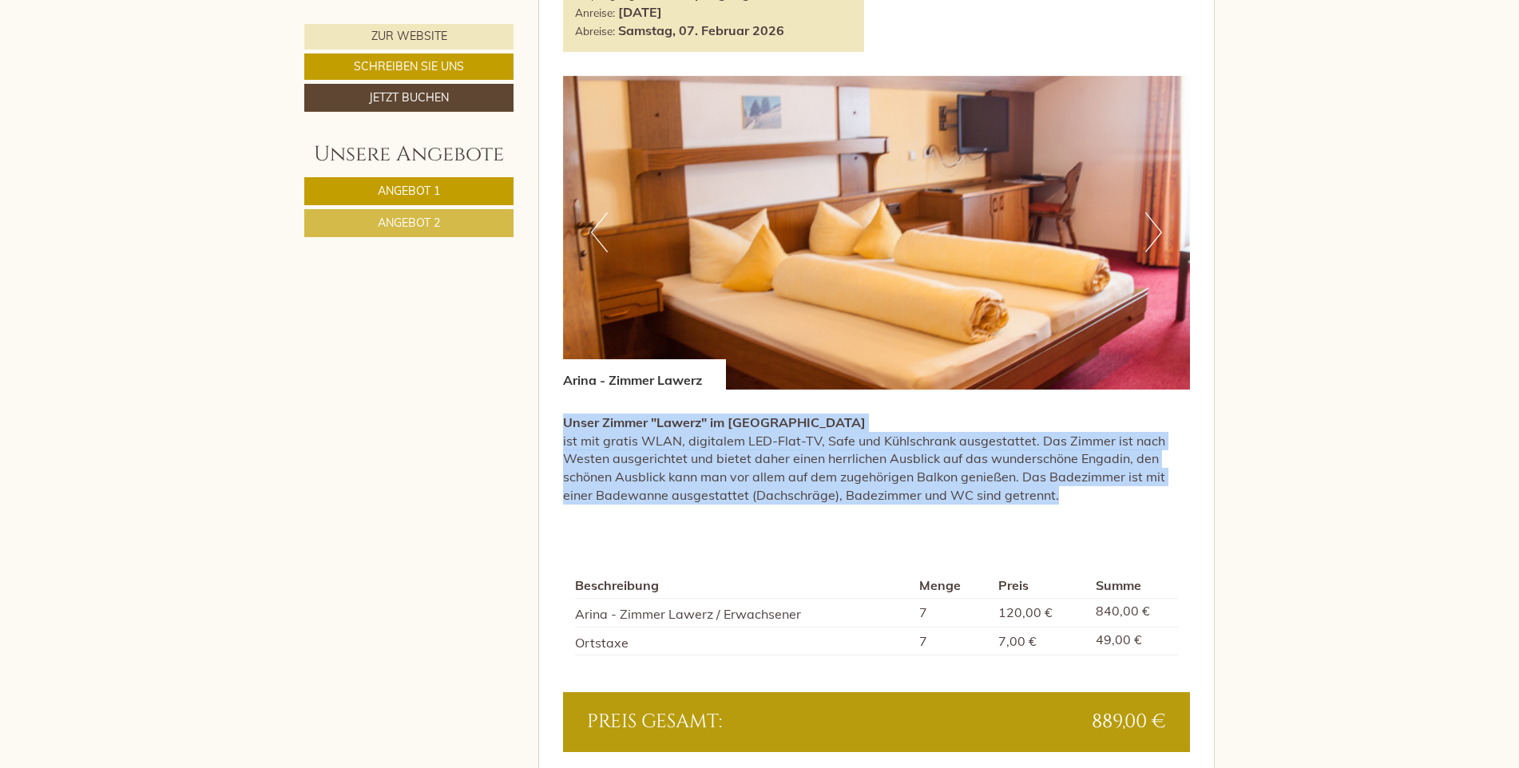
click at [1151, 235] on button "Next" at bounding box center [1153, 232] width 17 height 40
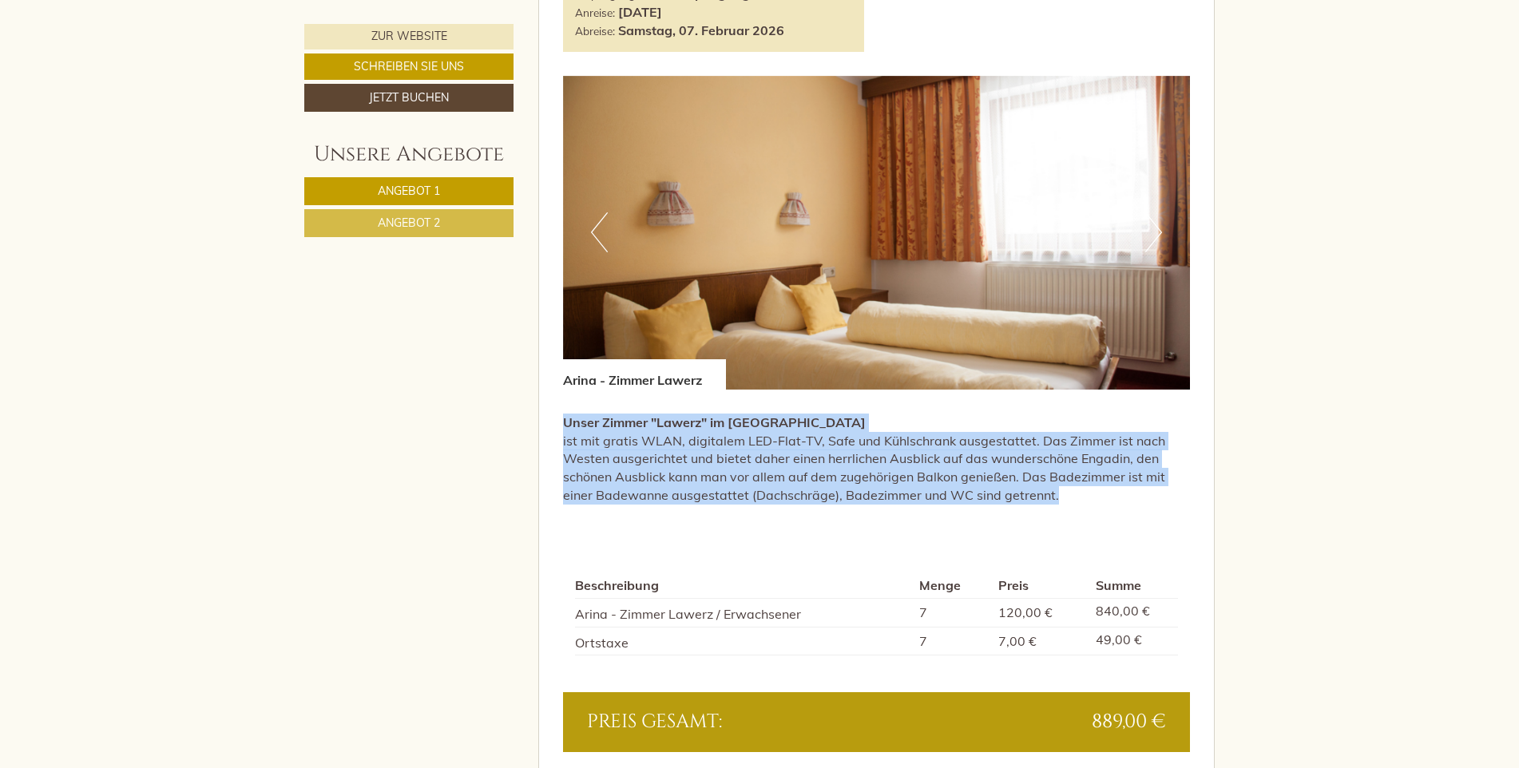
click at [1151, 235] on button "Next" at bounding box center [1153, 232] width 17 height 40
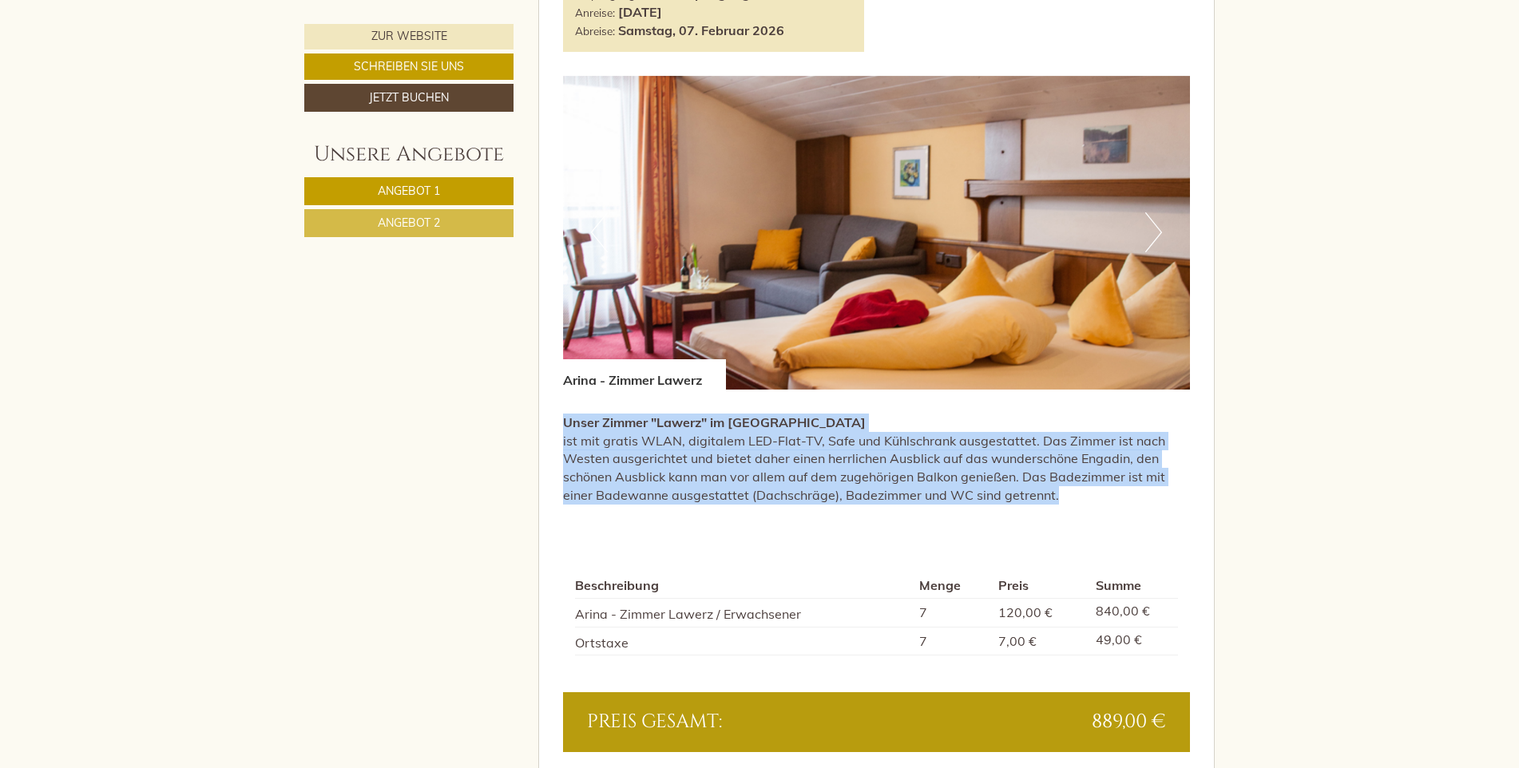
click at [1151, 235] on button "Next" at bounding box center [1153, 232] width 17 height 40
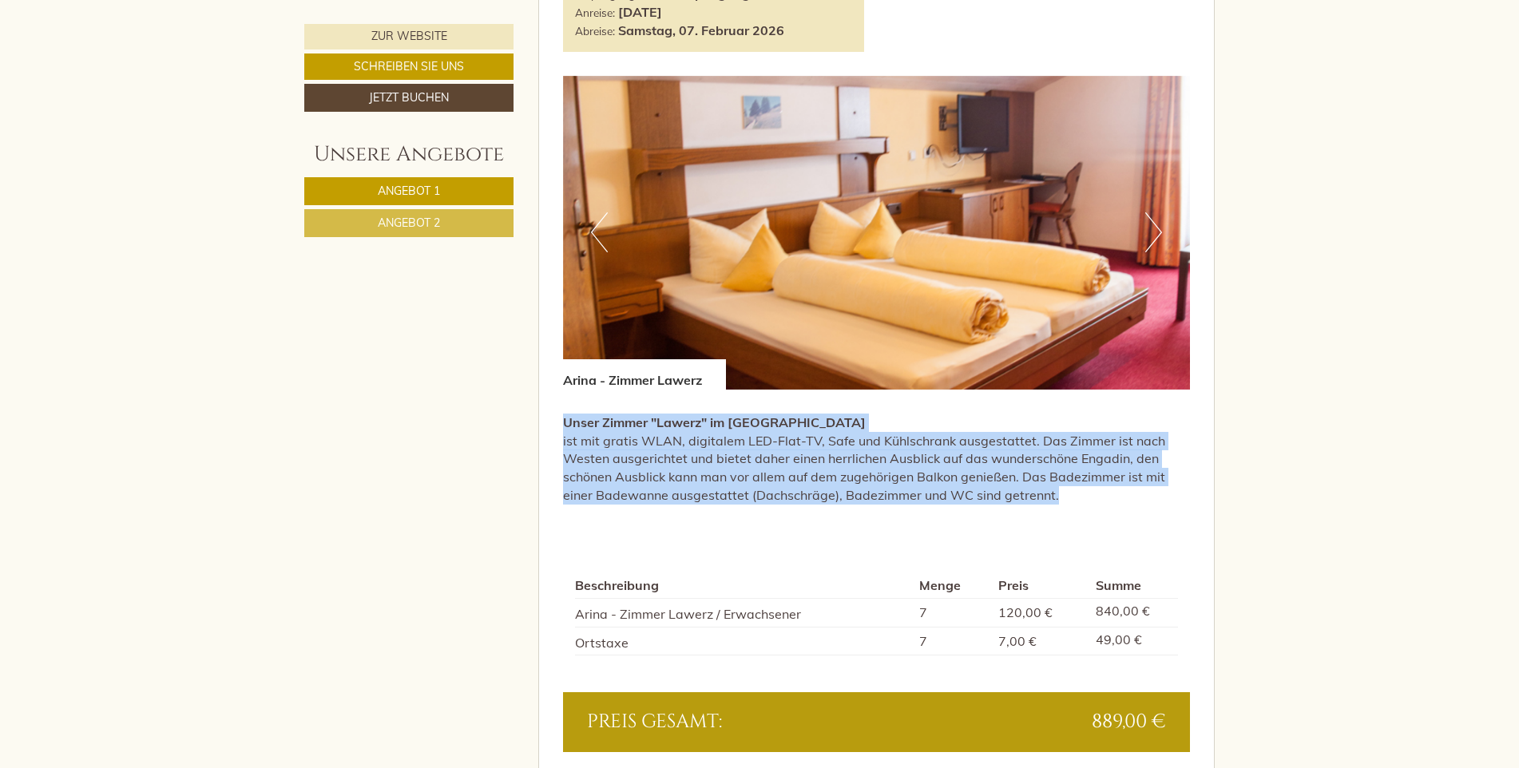
click at [1151, 235] on button "Next" at bounding box center [1153, 232] width 17 height 40
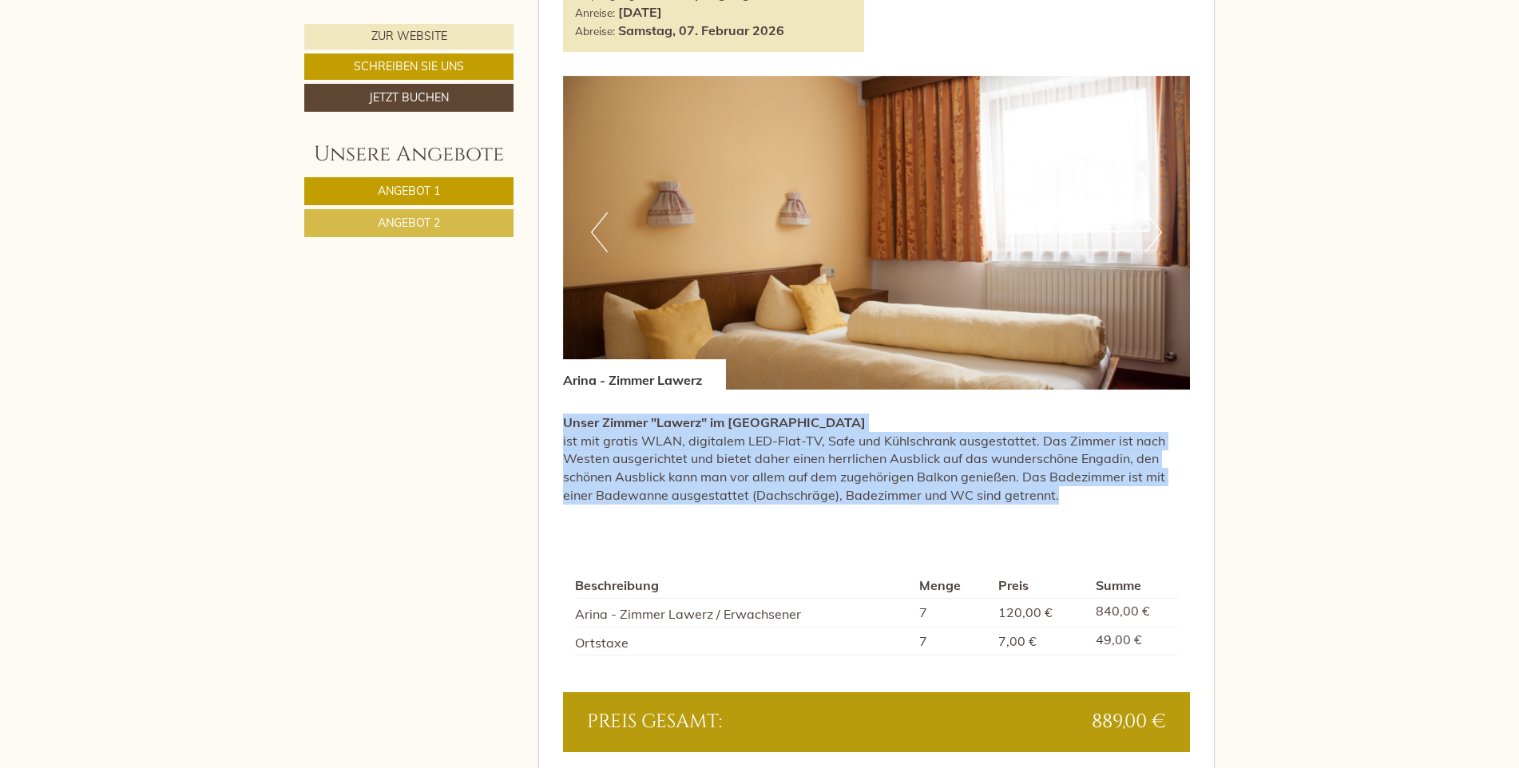
click at [1151, 235] on button "Next" at bounding box center [1153, 232] width 17 height 40
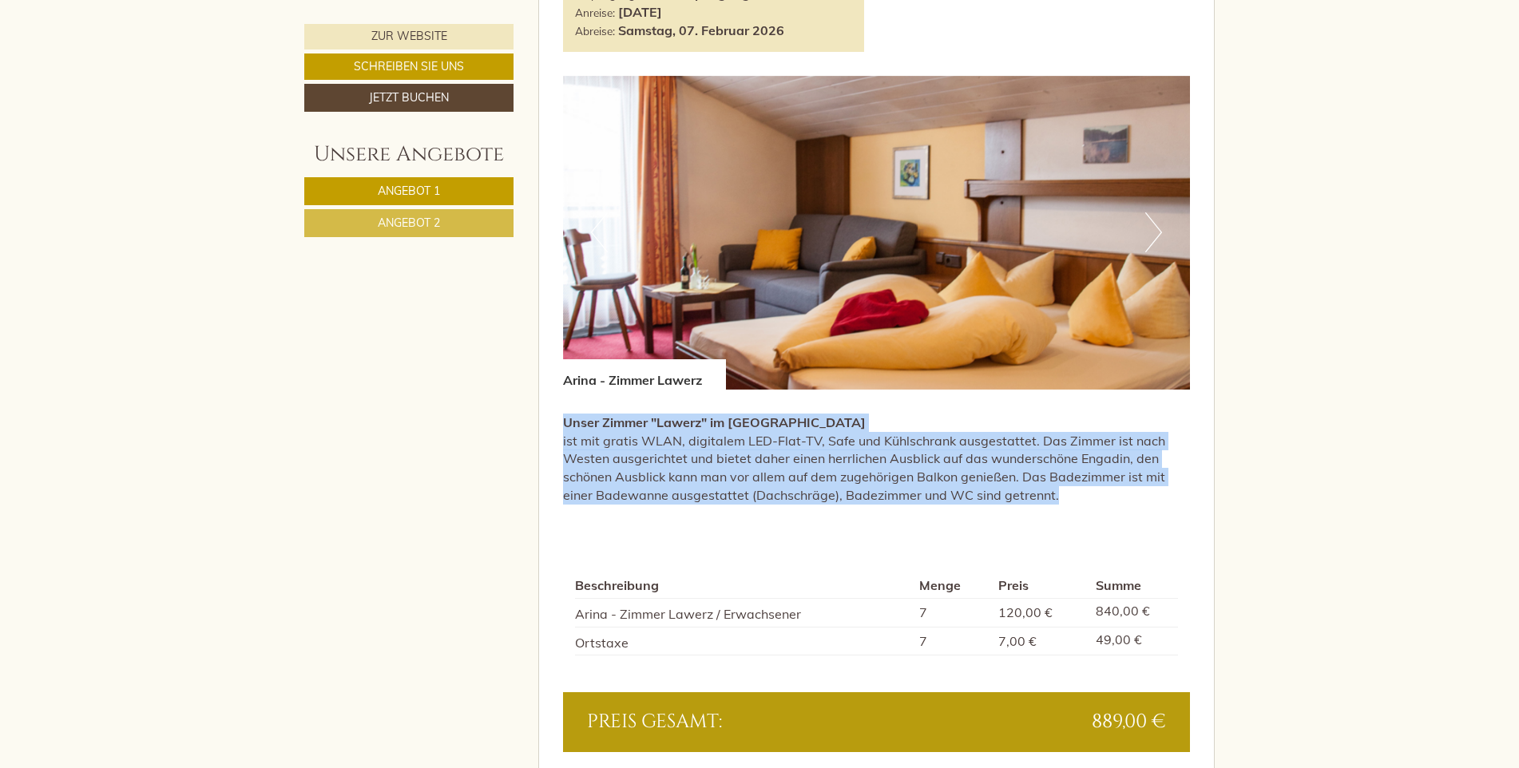
click at [1151, 235] on button "Next" at bounding box center [1153, 232] width 17 height 40
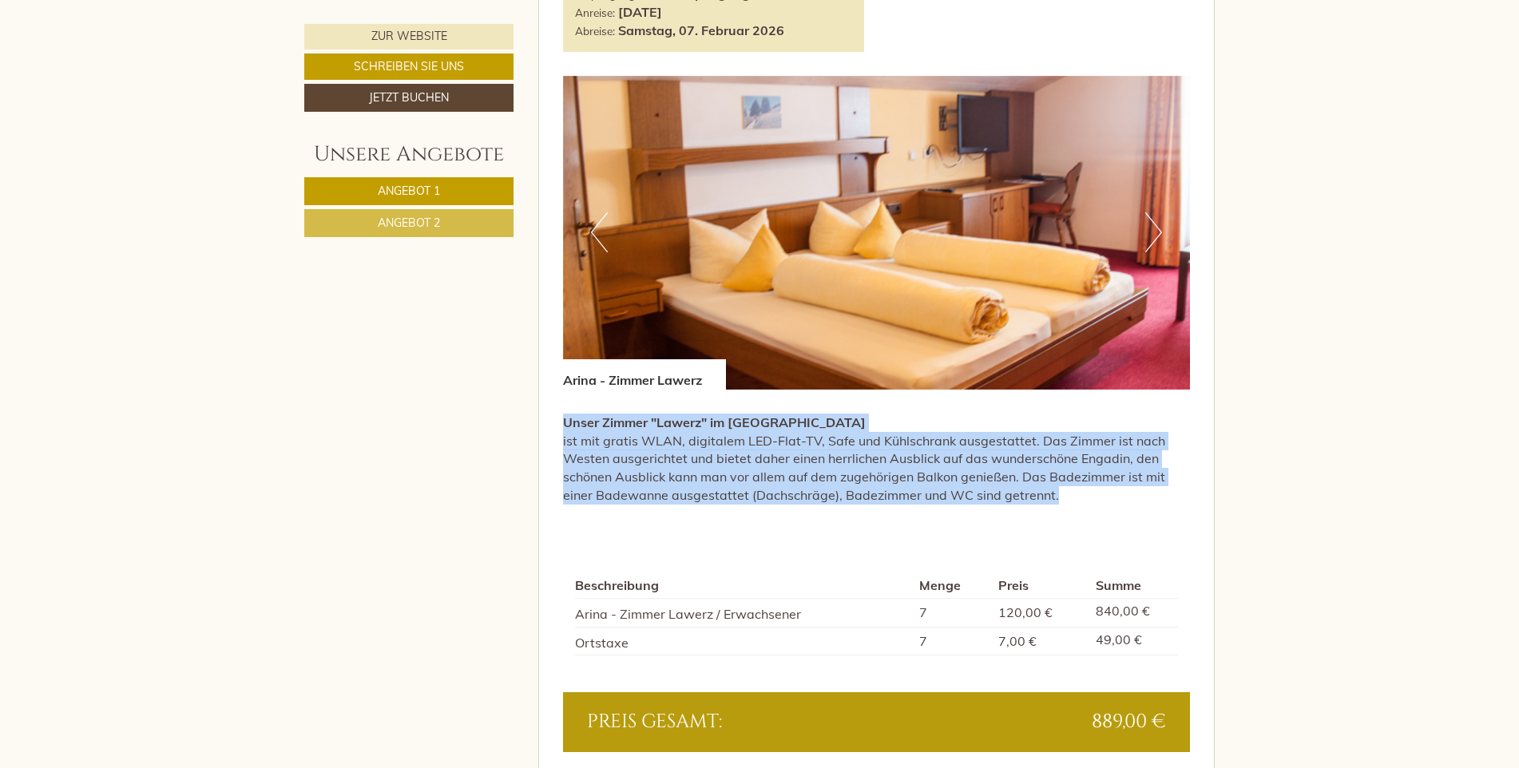
click at [1151, 235] on button "Next" at bounding box center [1153, 232] width 17 height 40
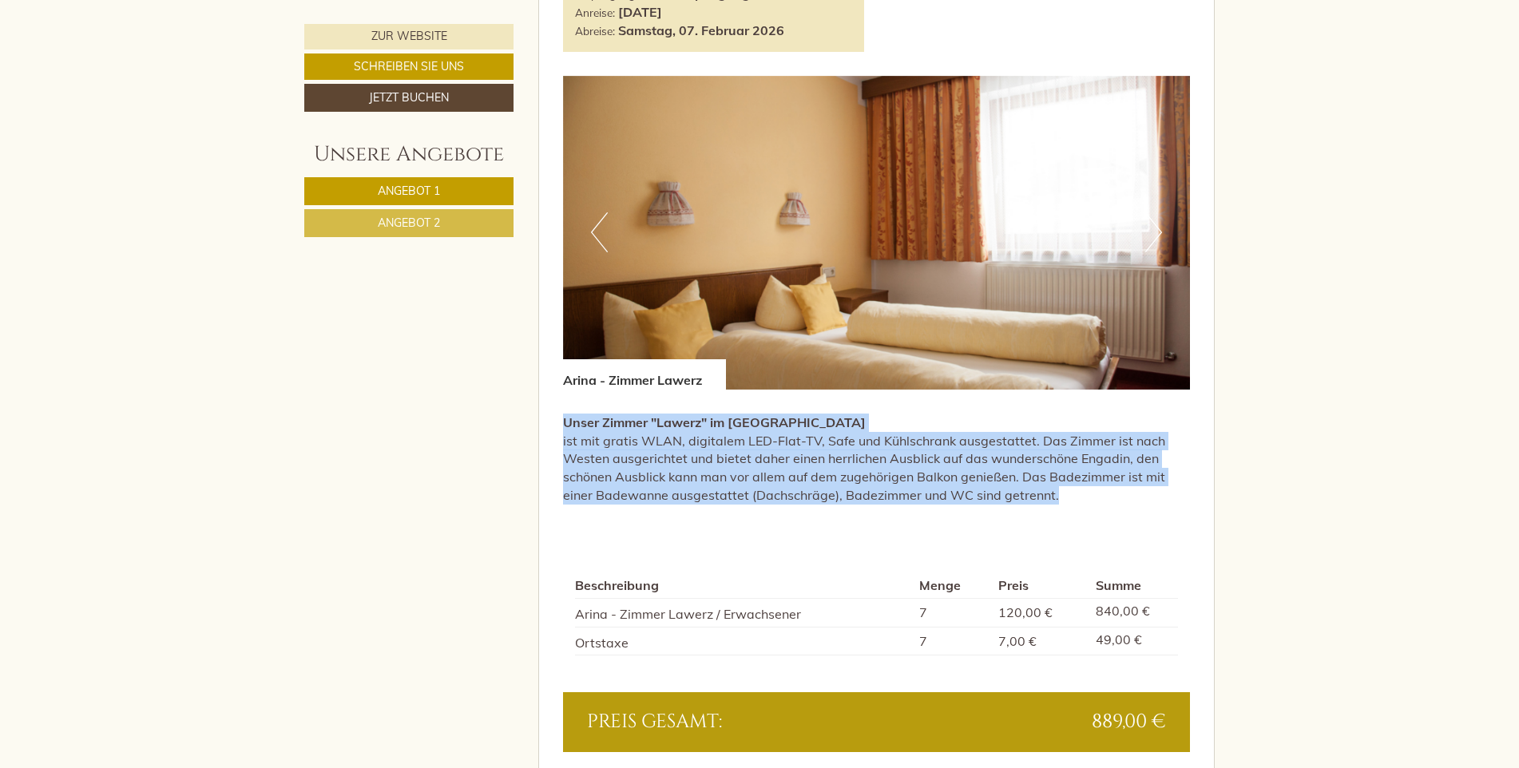
click at [1151, 235] on button "Next" at bounding box center [1153, 232] width 17 height 40
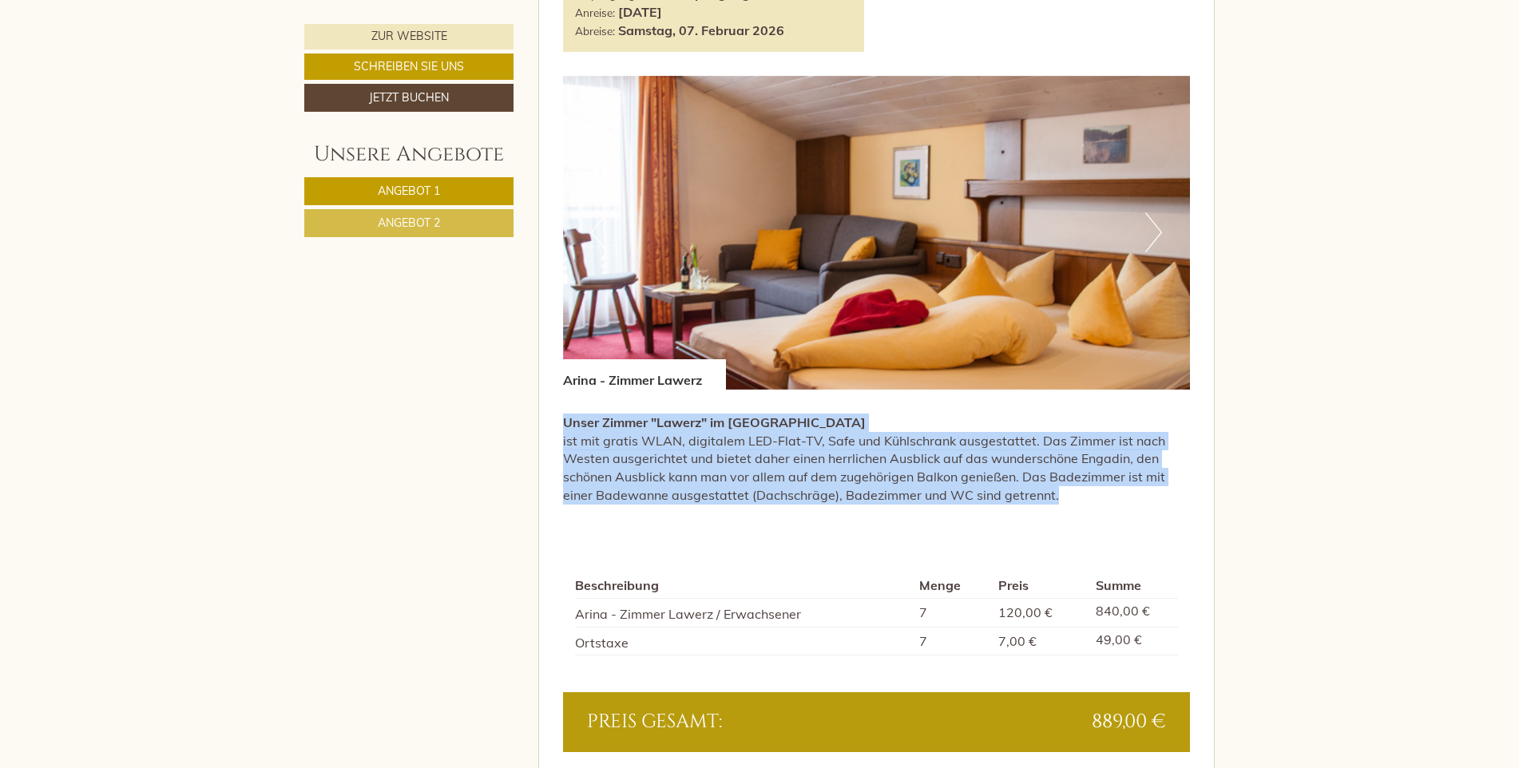
click at [410, 224] on span "Angebot 2" at bounding box center [409, 223] width 62 height 14
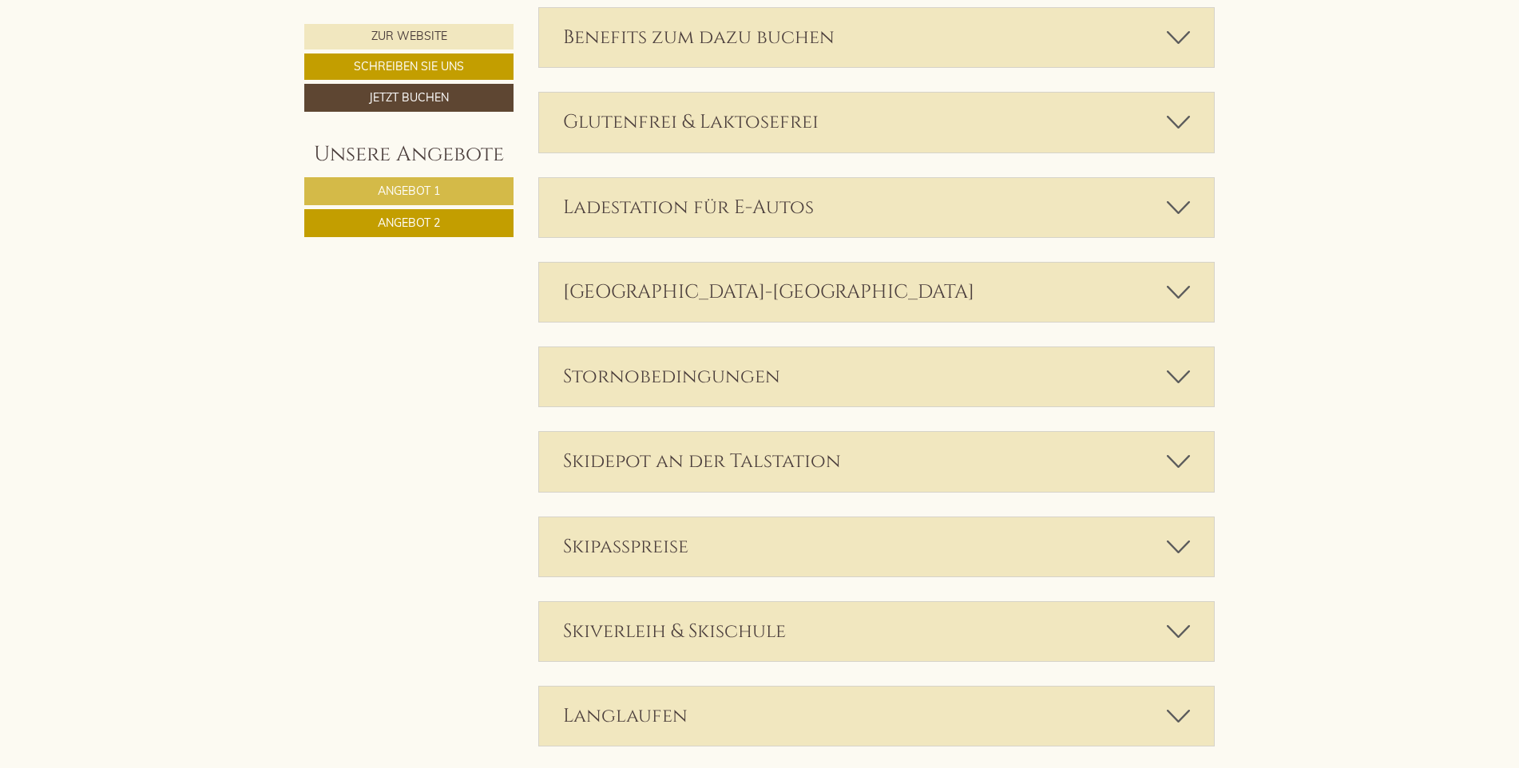
scroll to position [971, 0]
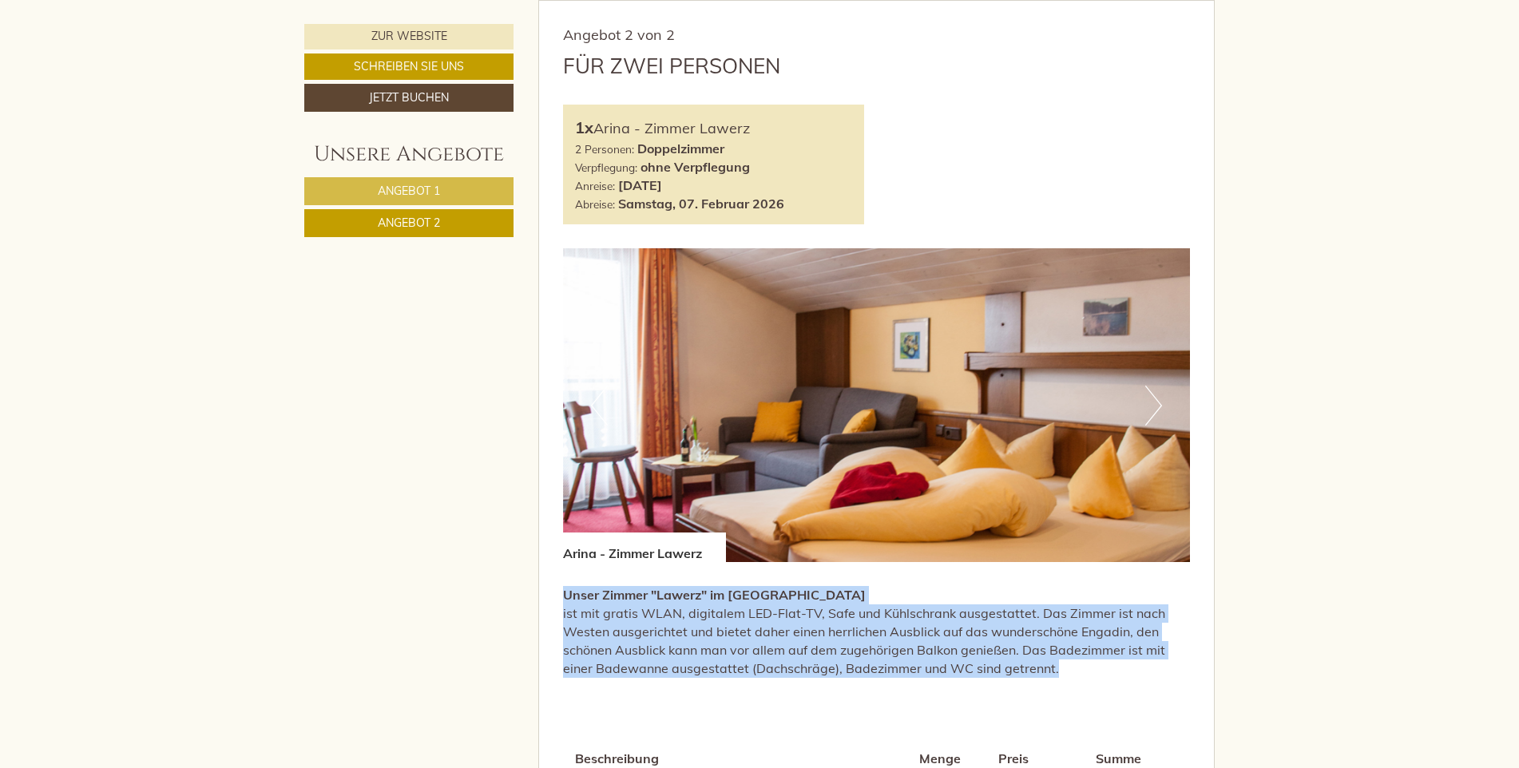
click at [1150, 402] on button "Next" at bounding box center [1153, 406] width 17 height 40
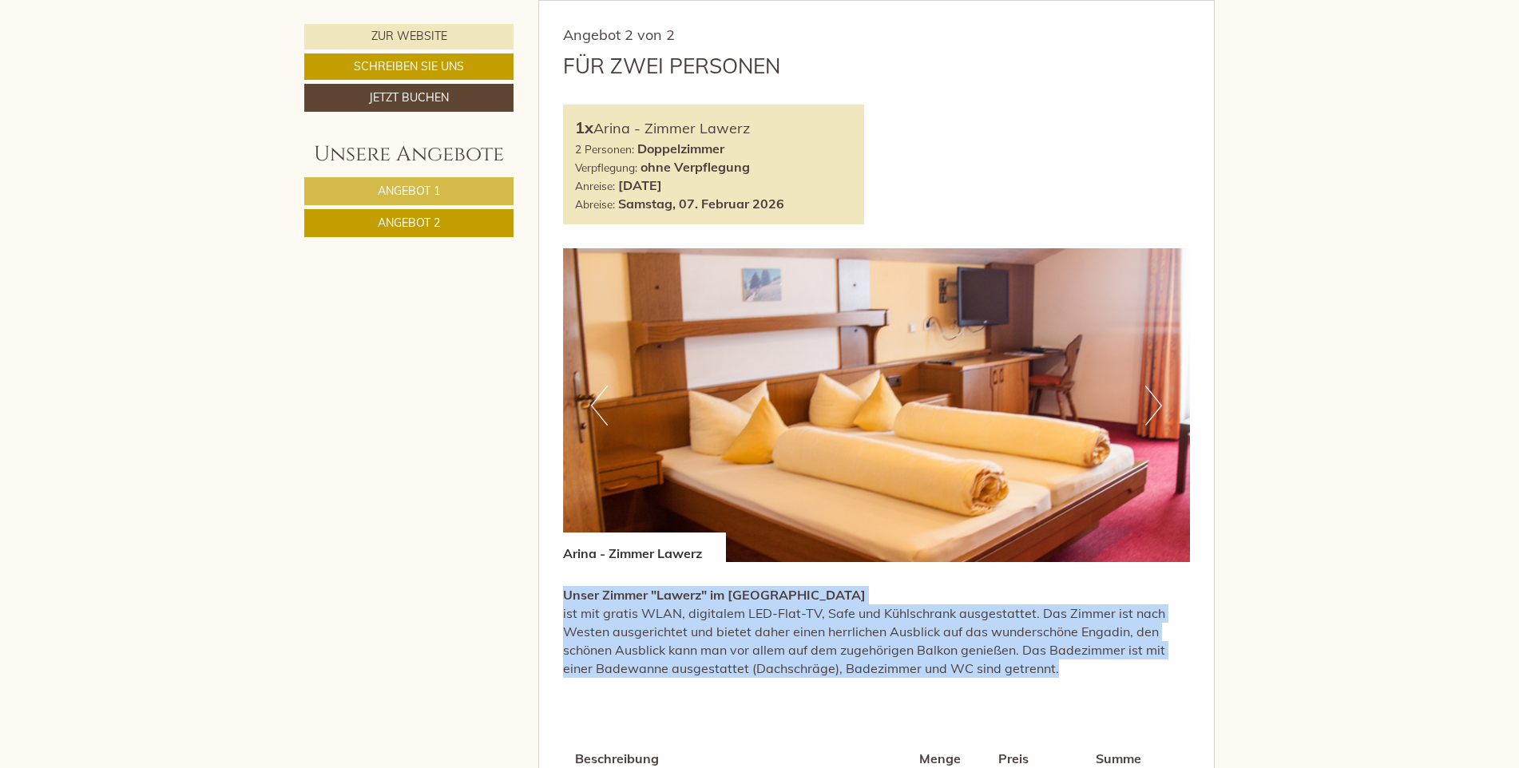
click at [1150, 402] on button "Next" at bounding box center [1153, 406] width 17 height 40
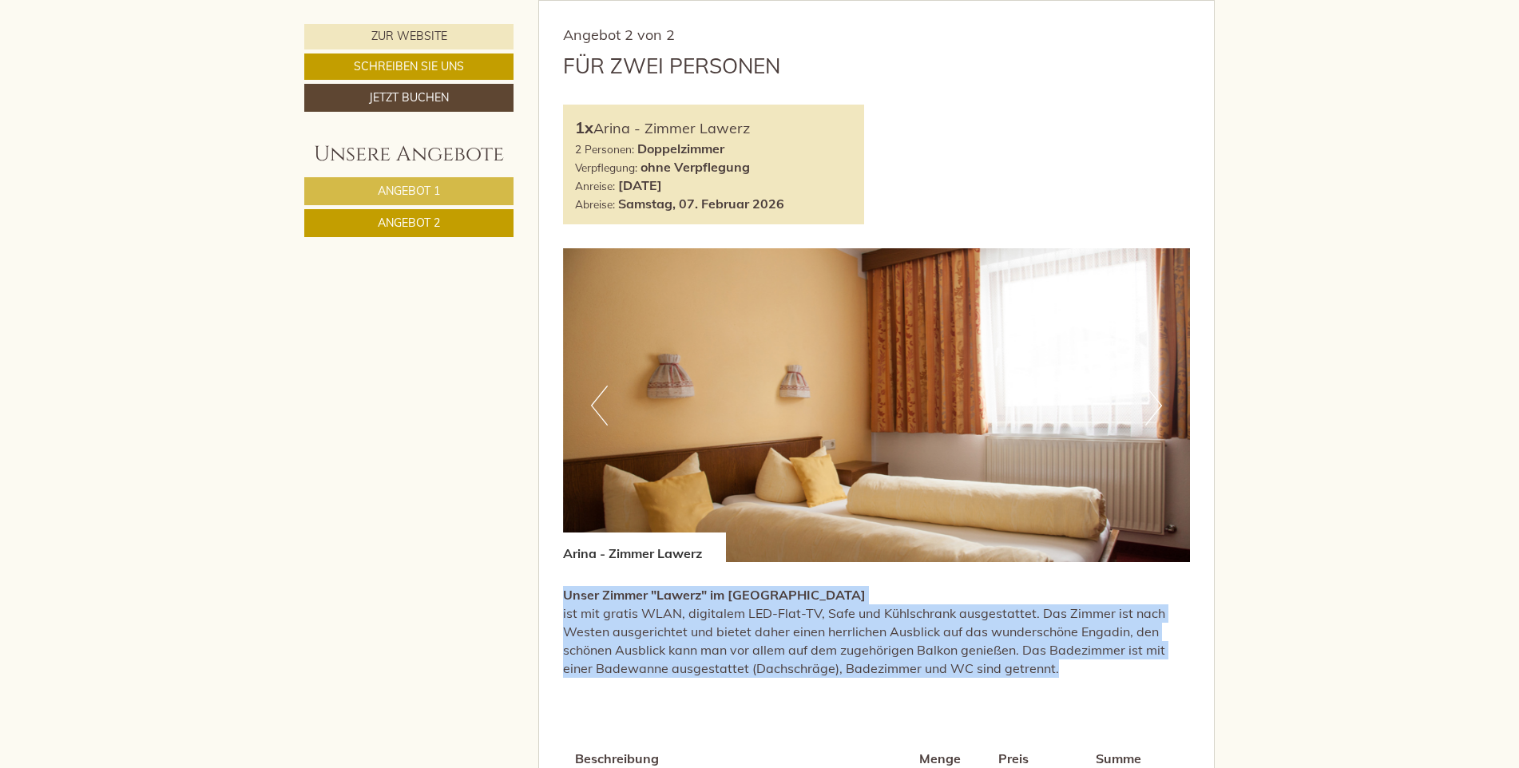
click at [1150, 402] on button "Next" at bounding box center [1153, 406] width 17 height 40
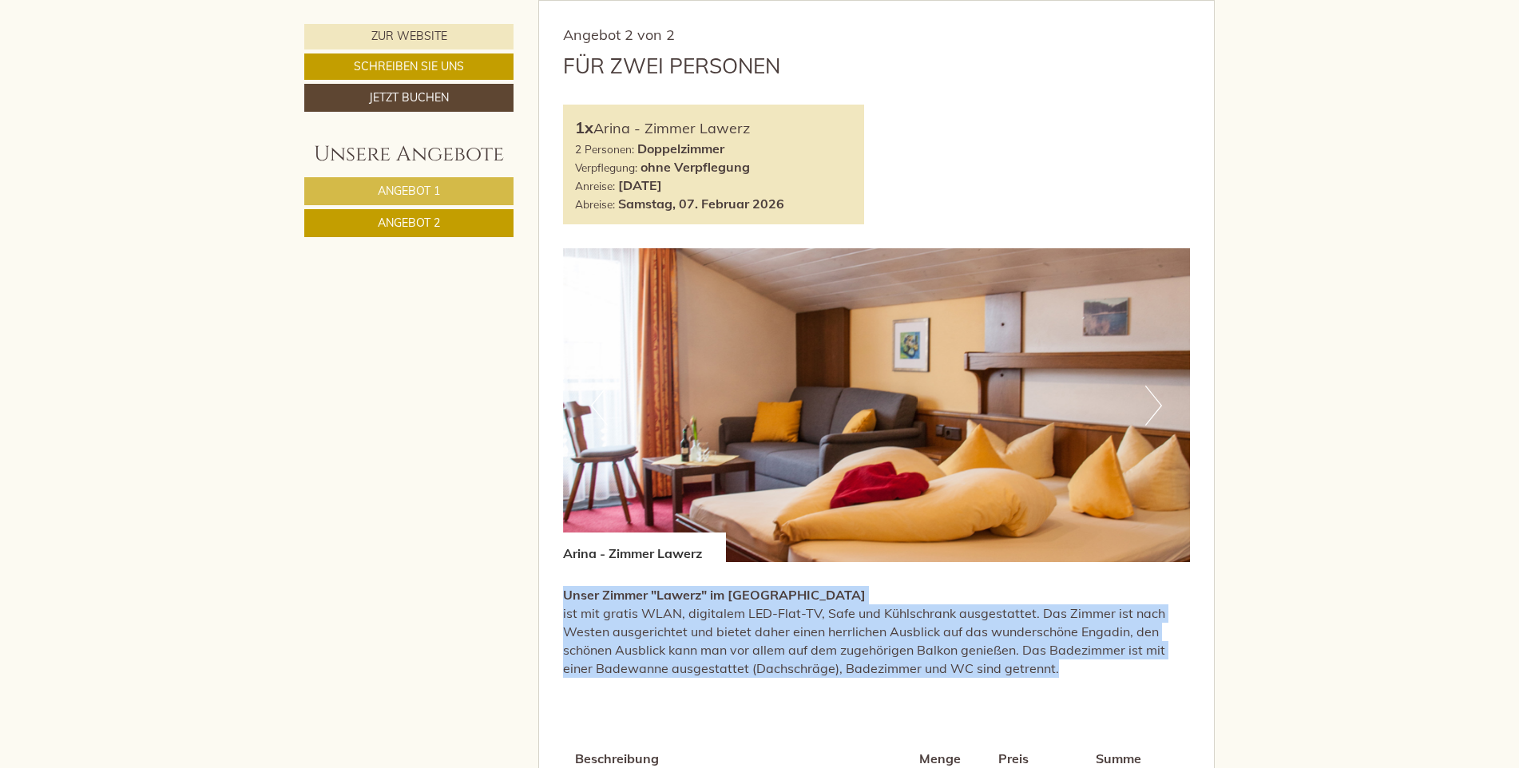
click at [1150, 402] on button "Next" at bounding box center [1153, 406] width 17 height 40
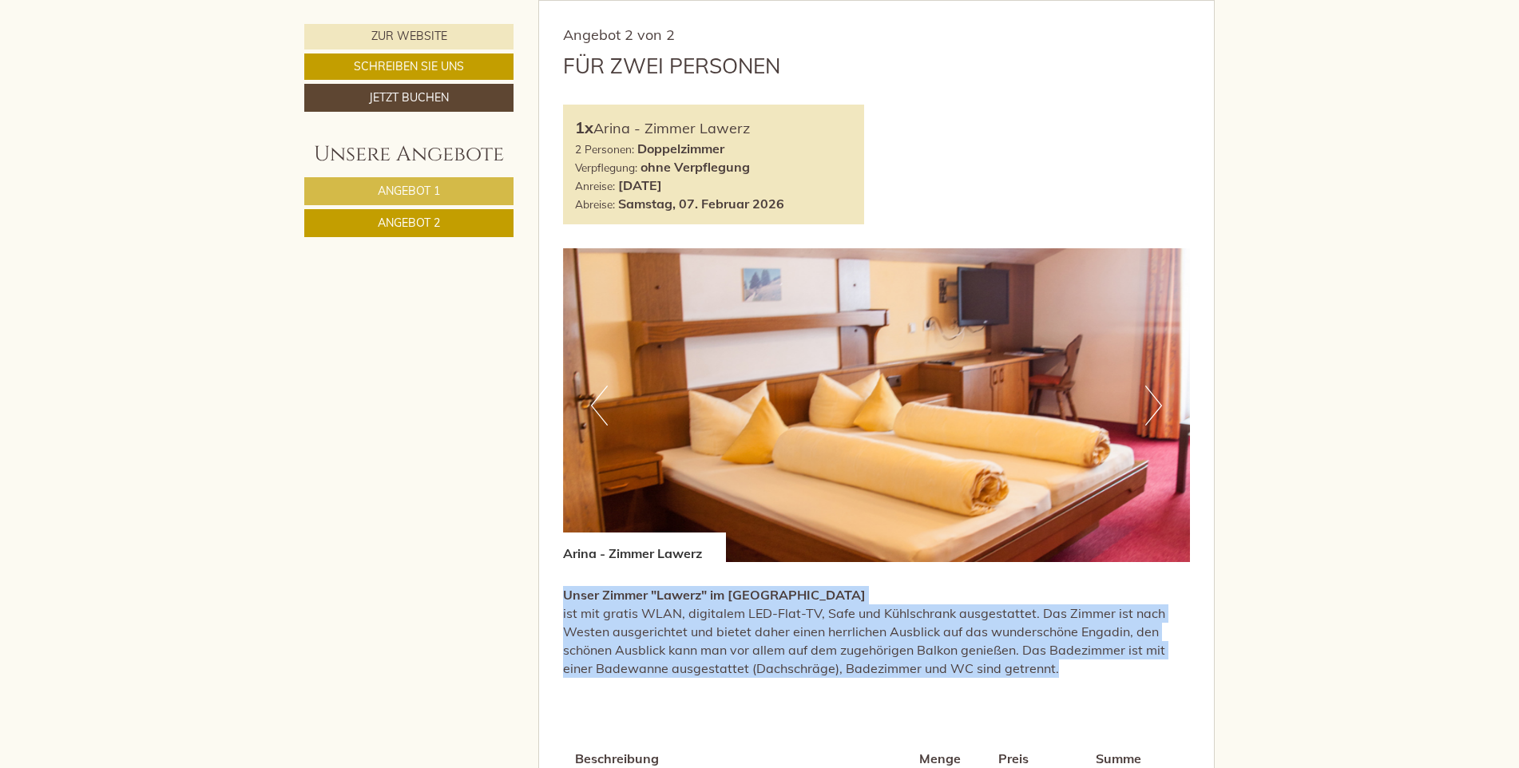
click at [1150, 402] on button "Next" at bounding box center [1153, 406] width 17 height 40
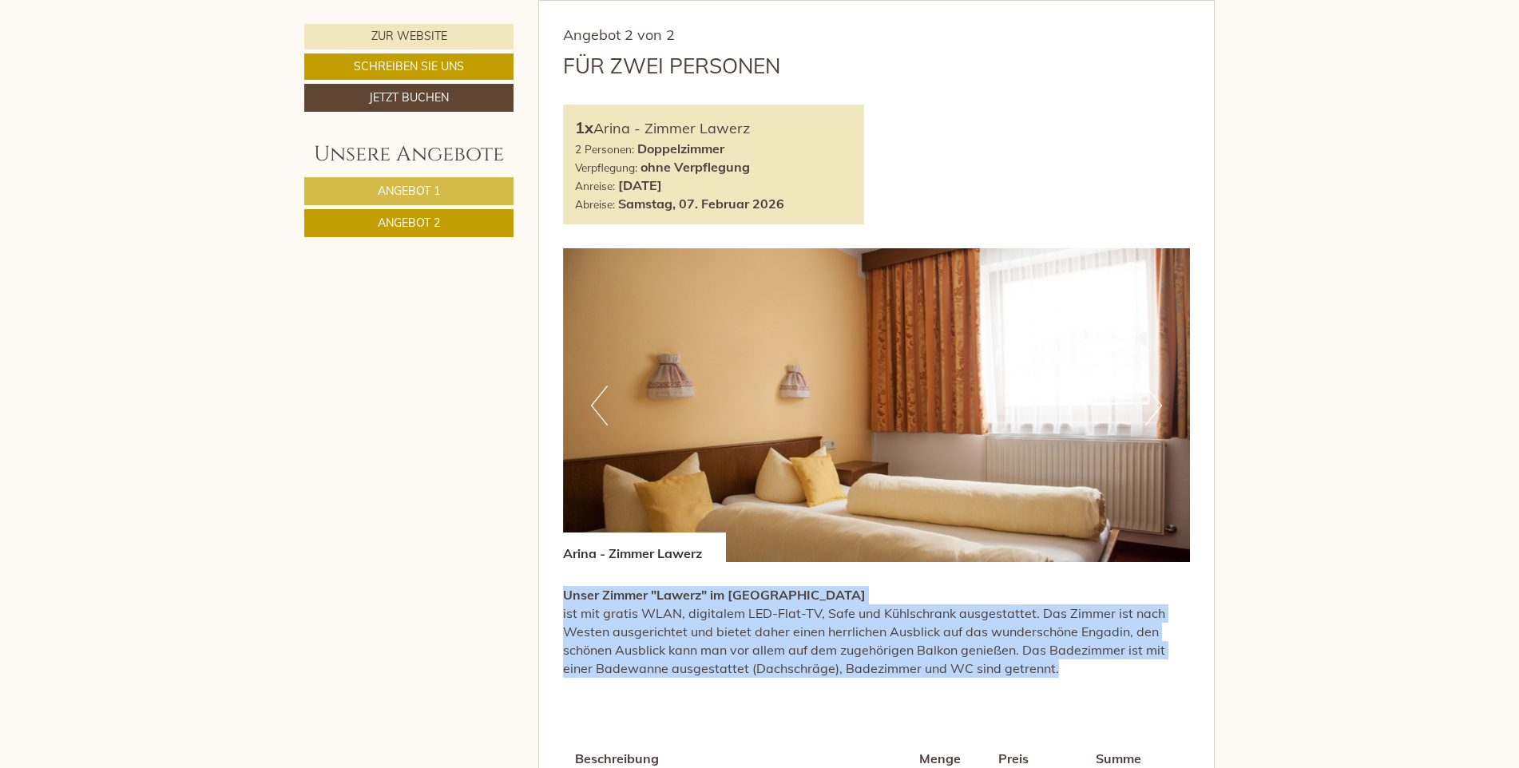
click at [1150, 402] on button "Next" at bounding box center [1153, 406] width 17 height 40
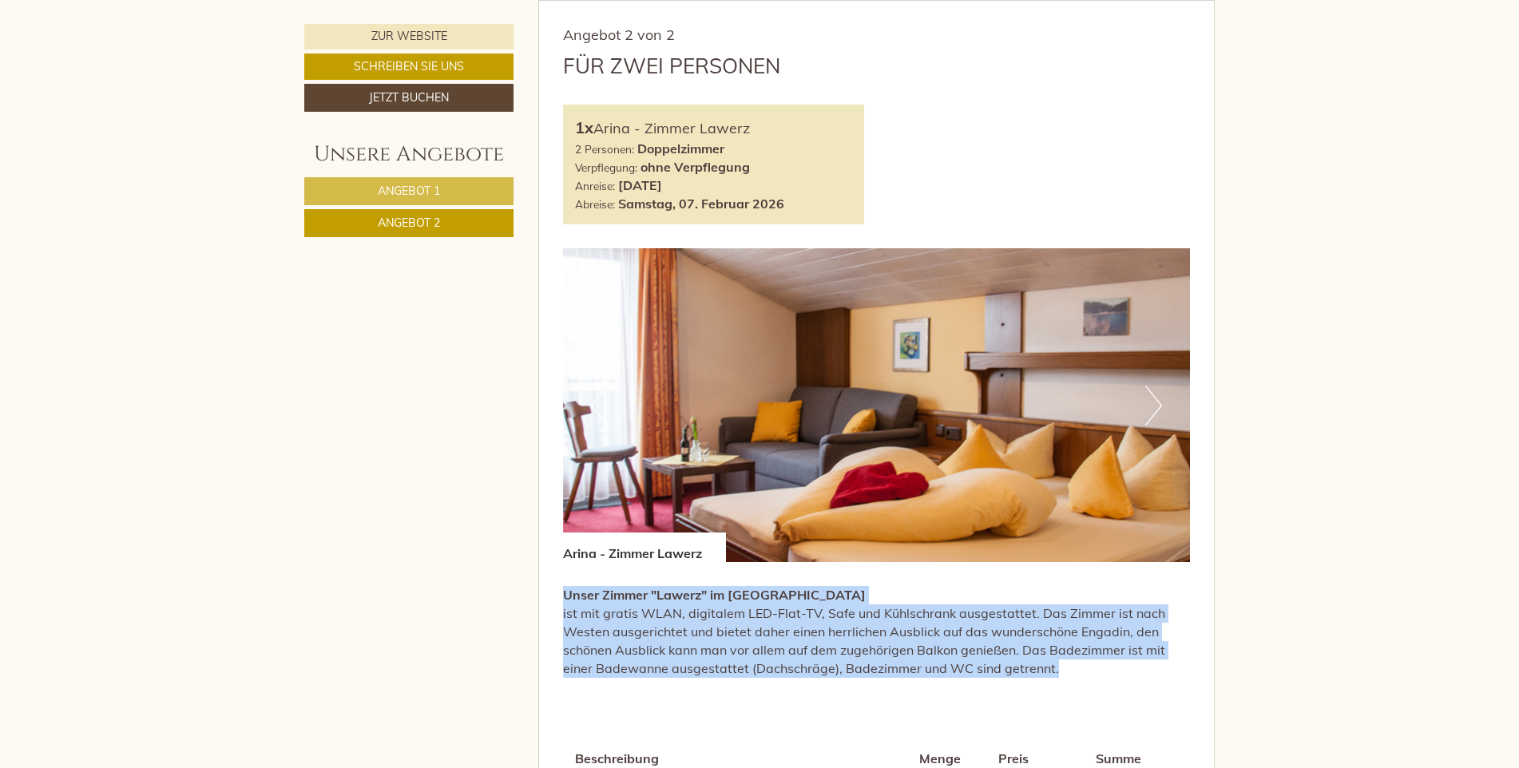
click at [1150, 402] on button "Next" at bounding box center [1153, 406] width 17 height 40
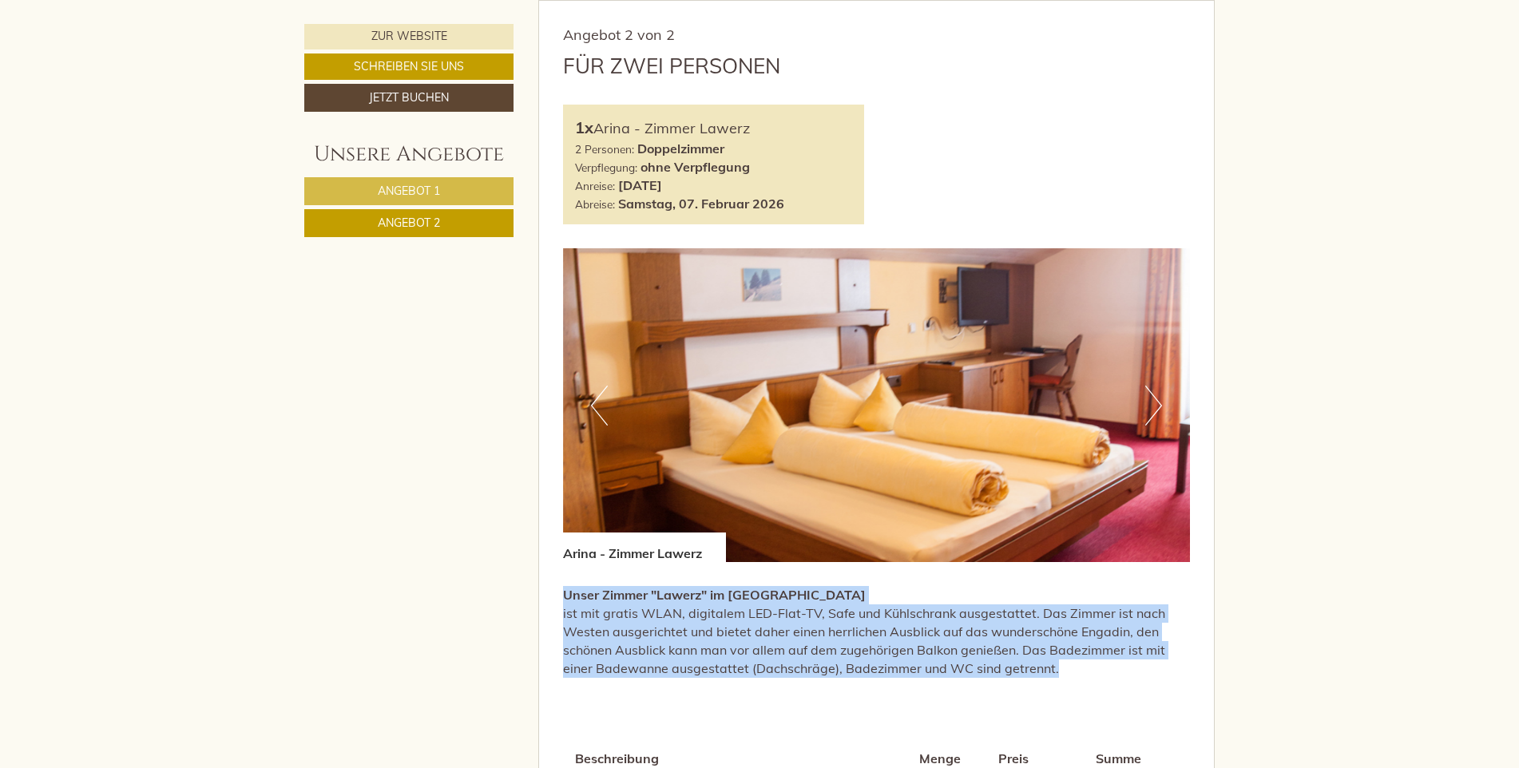
click at [1150, 402] on button "Next" at bounding box center [1153, 406] width 17 height 40
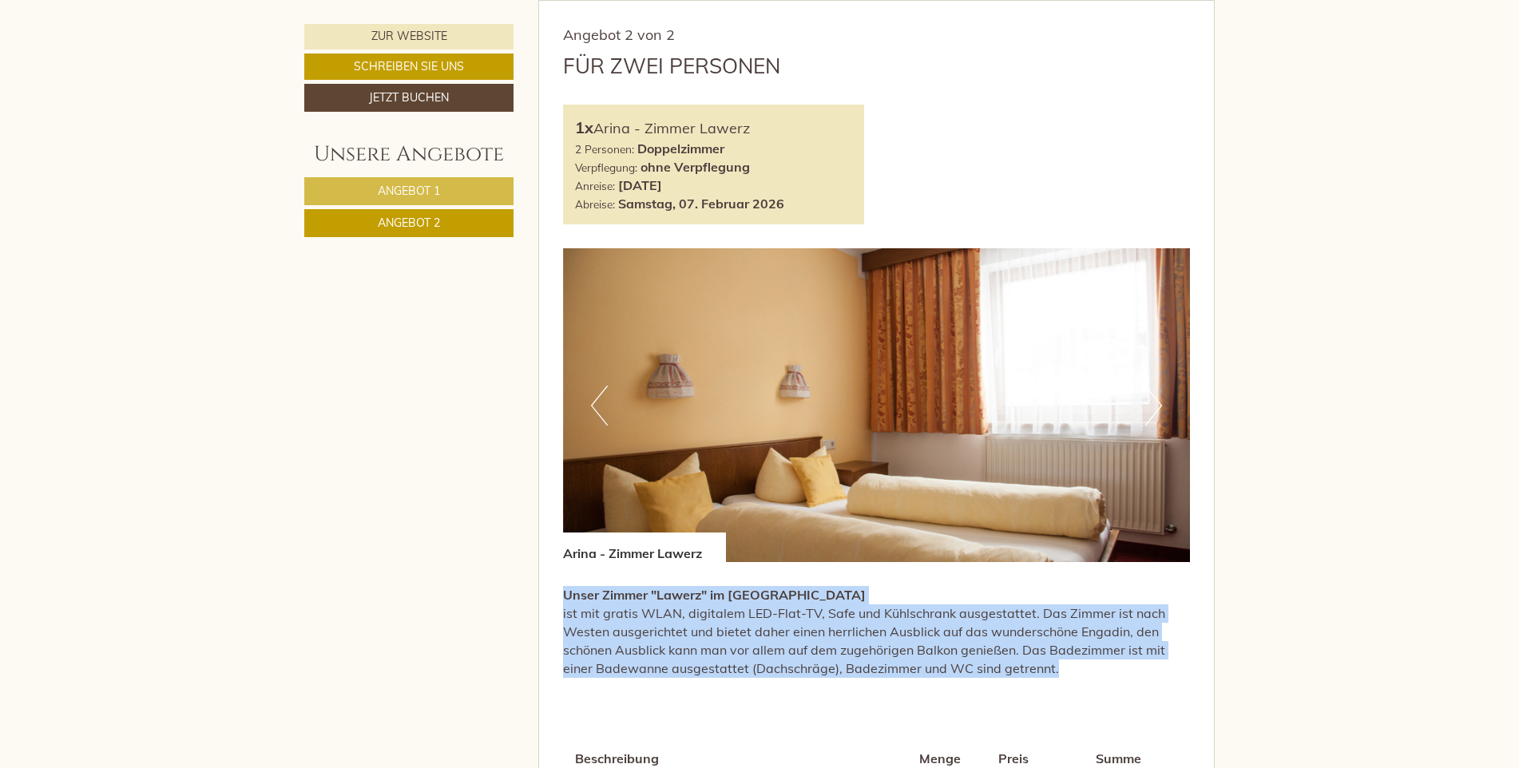
click at [1150, 402] on button "Next" at bounding box center [1153, 406] width 17 height 40
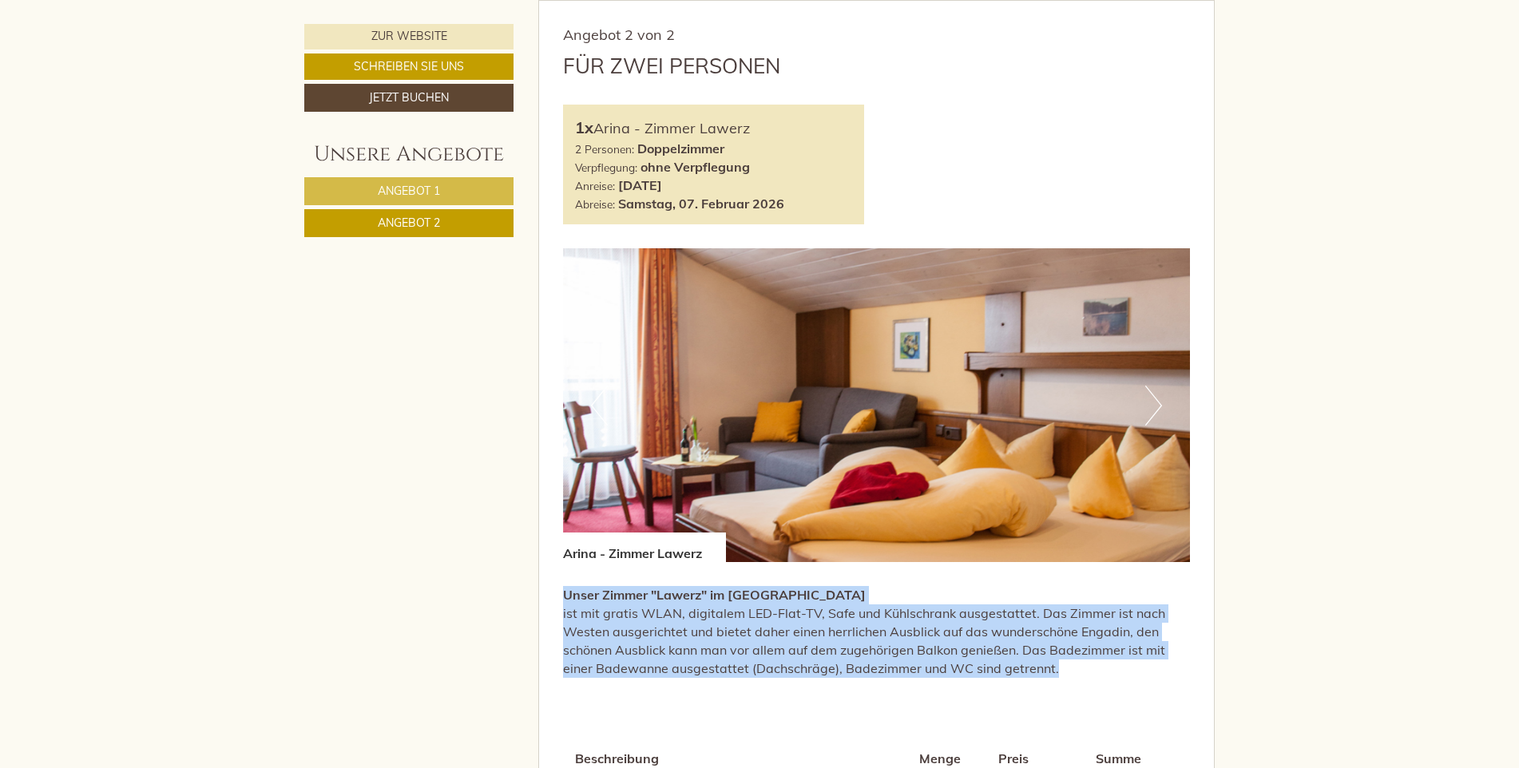
click at [411, 196] on span "Angebot 1" at bounding box center [409, 191] width 62 height 14
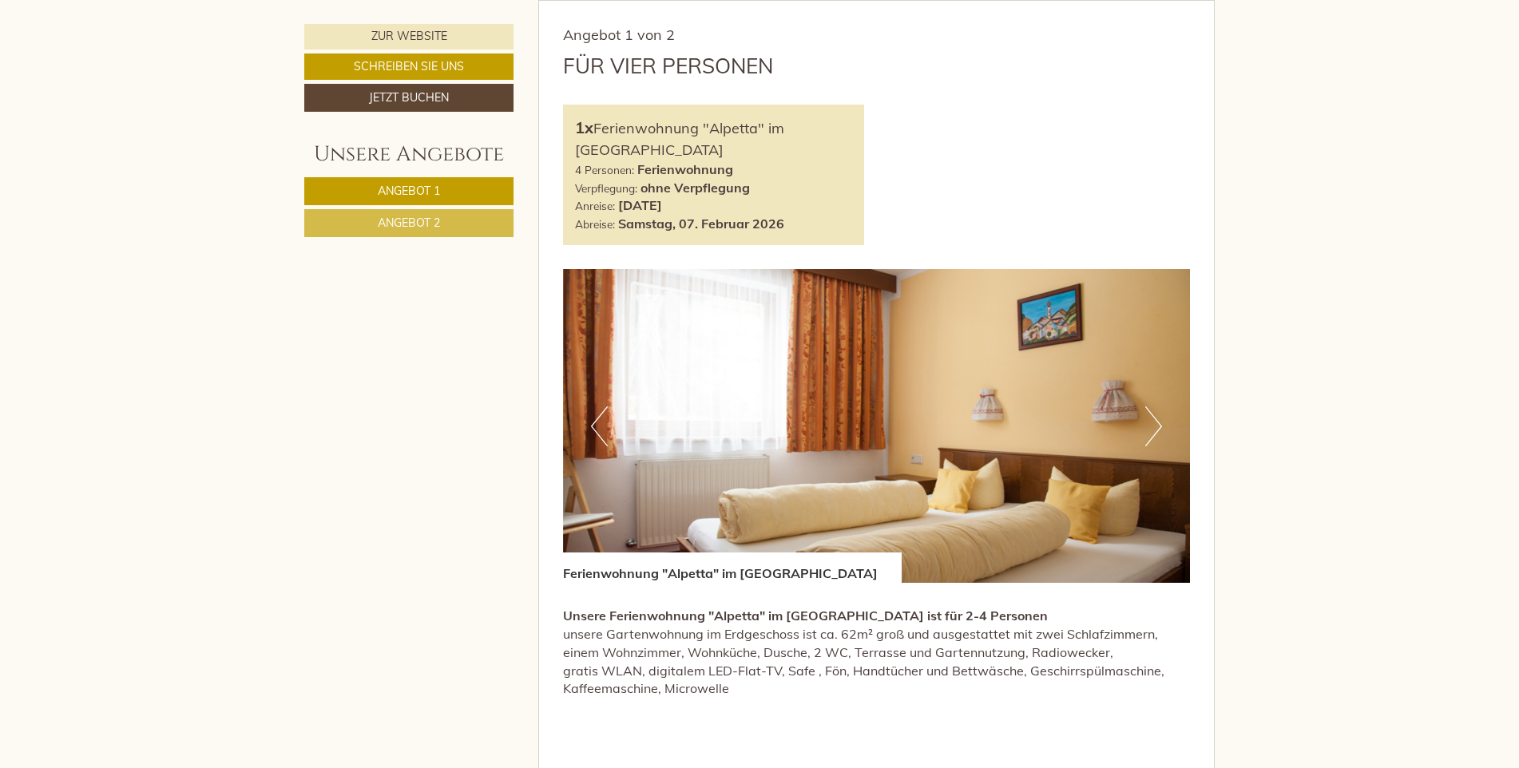
click at [1159, 422] on button "Next" at bounding box center [1153, 426] width 17 height 40
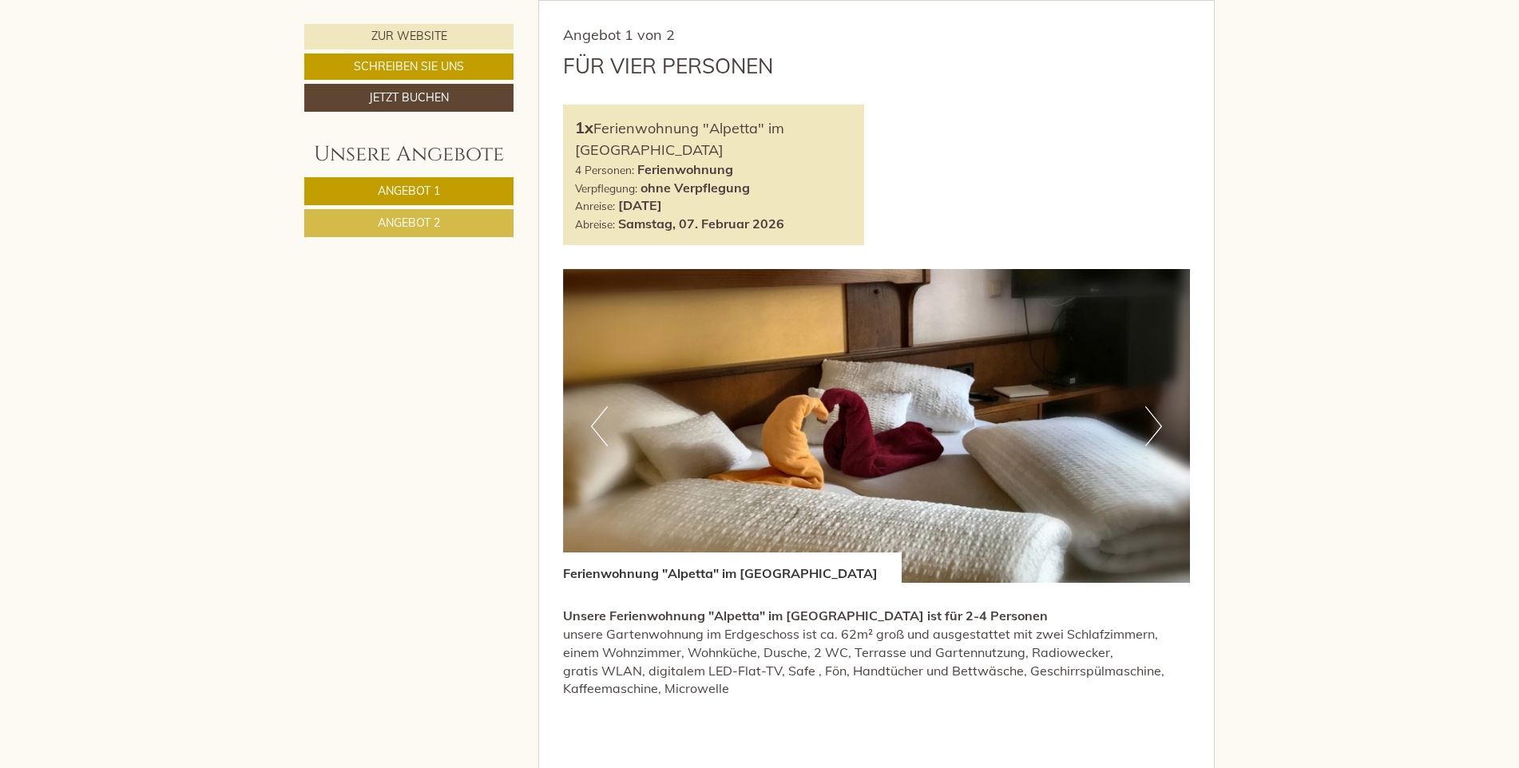
click at [1159, 422] on button "Next" at bounding box center [1153, 426] width 17 height 40
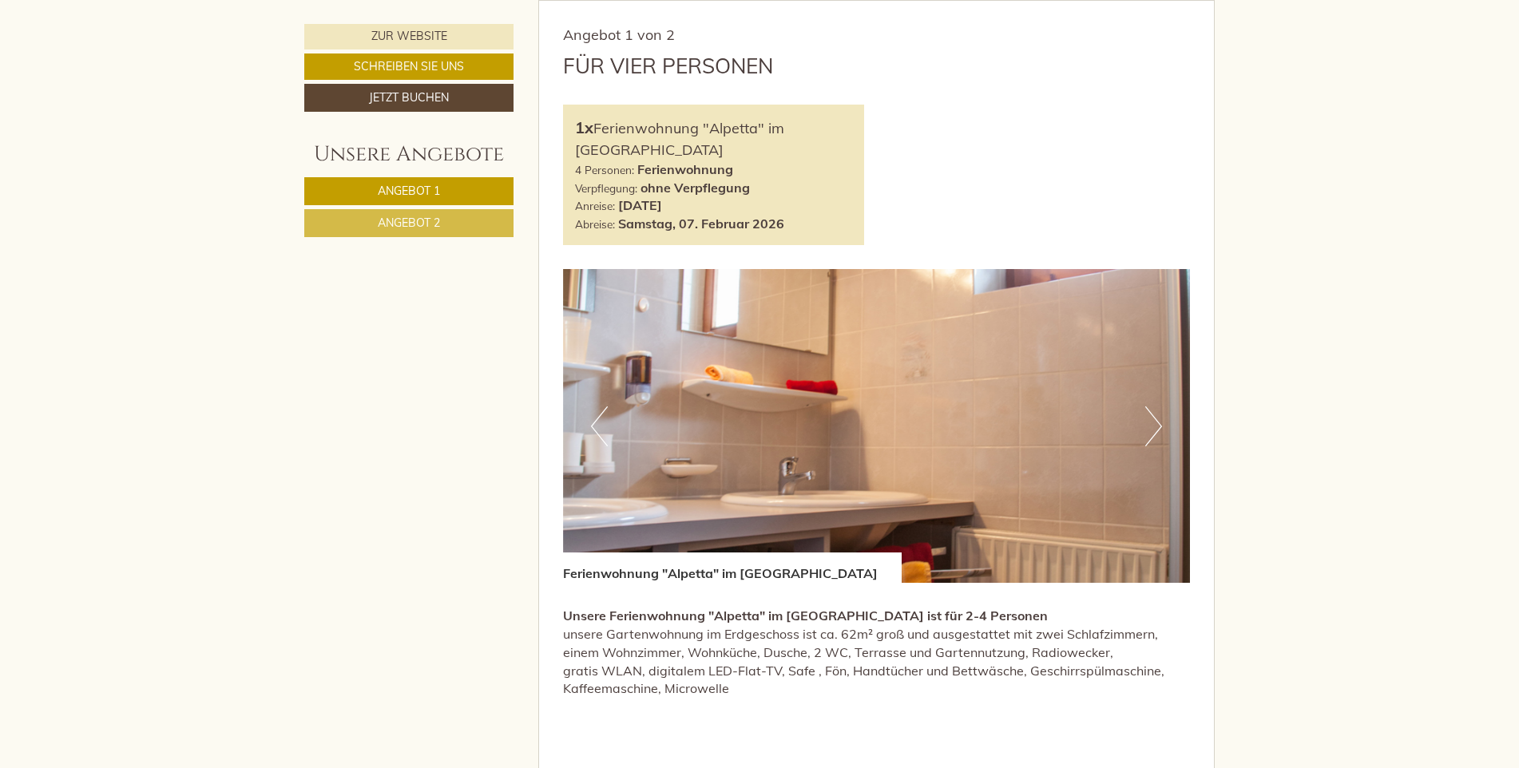
click at [1159, 422] on button "Next" at bounding box center [1153, 426] width 17 height 40
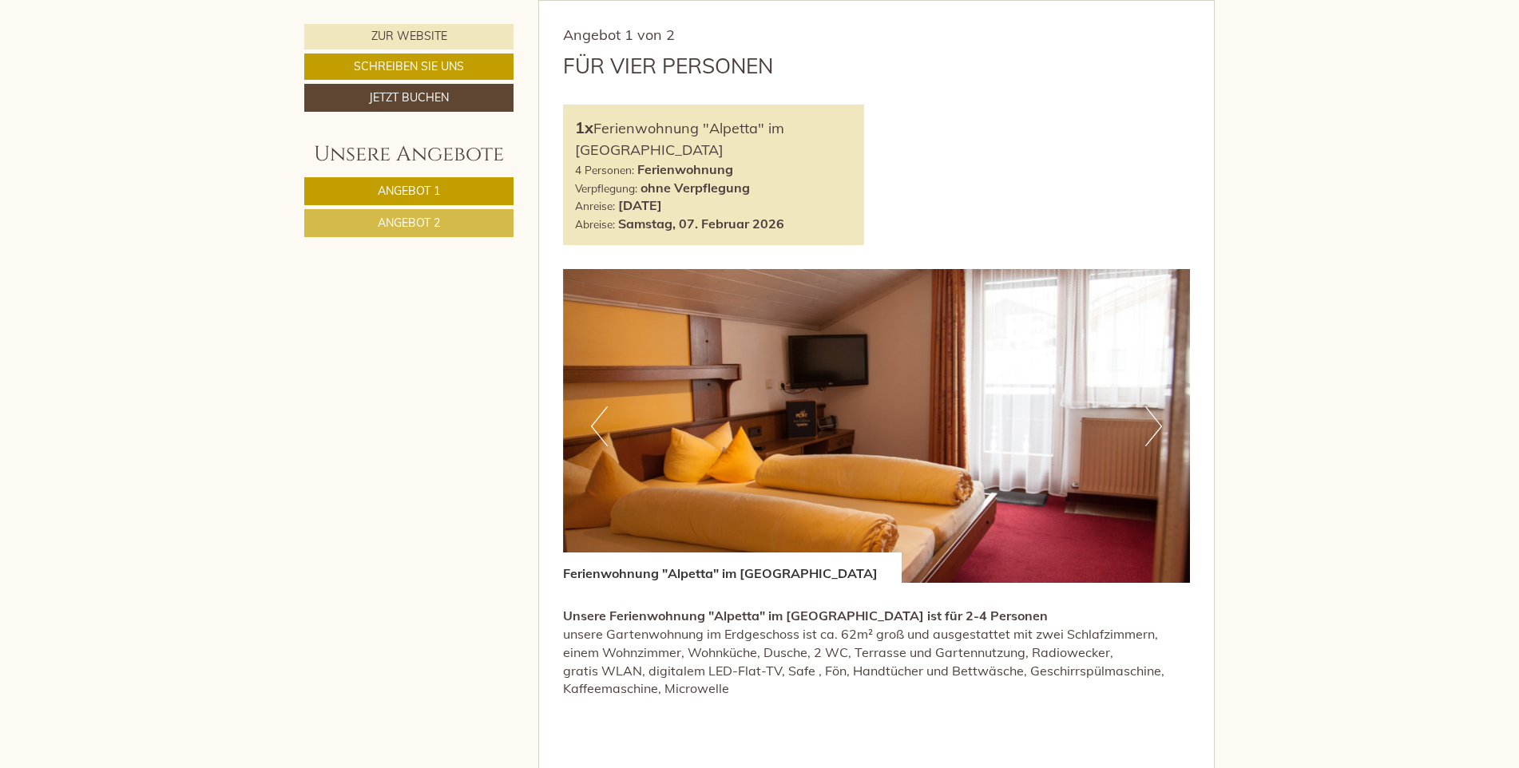
click at [1159, 422] on button "Next" at bounding box center [1153, 426] width 17 height 40
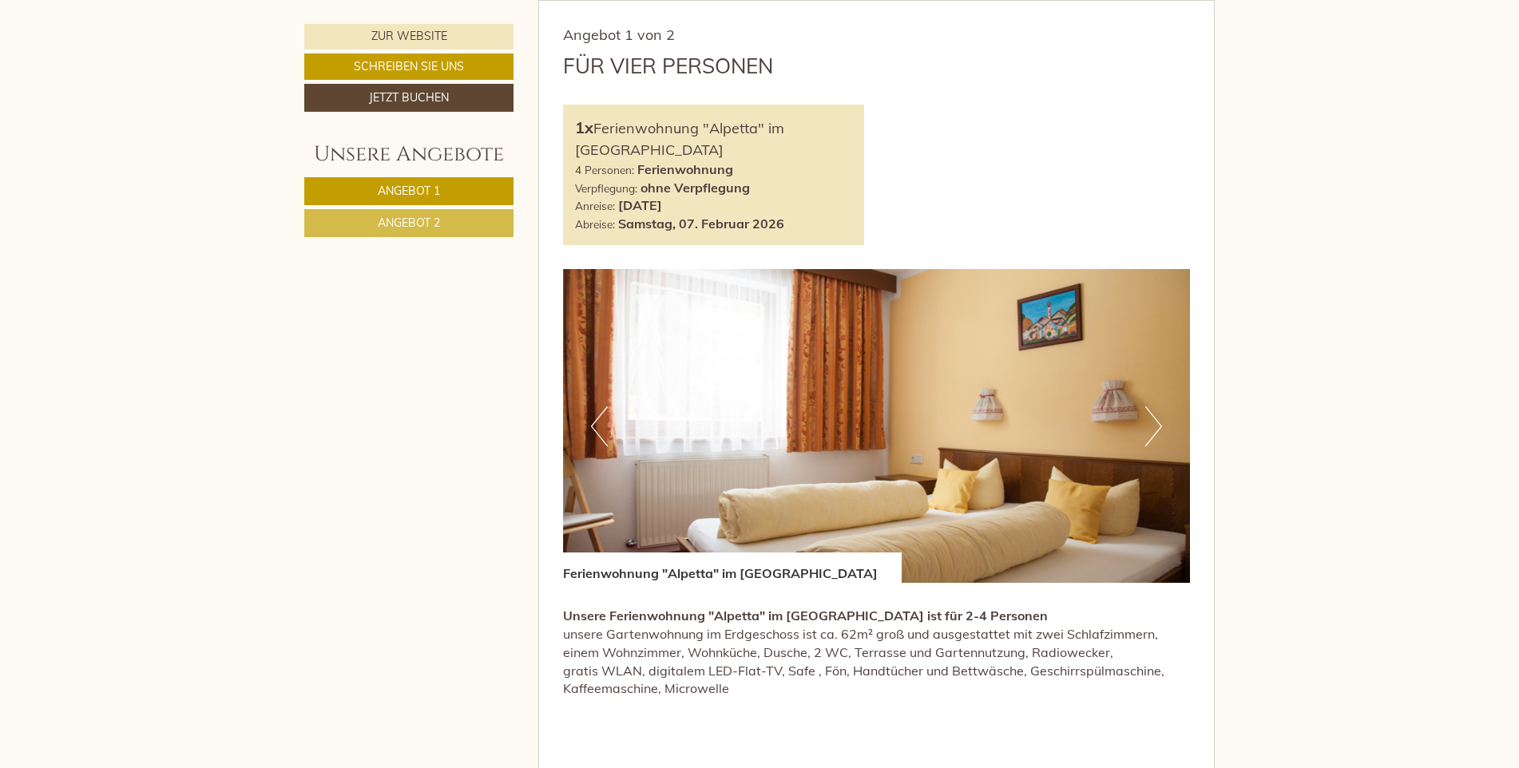
click at [1159, 422] on button "Next" at bounding box center [1153, 426] width 17 height 40
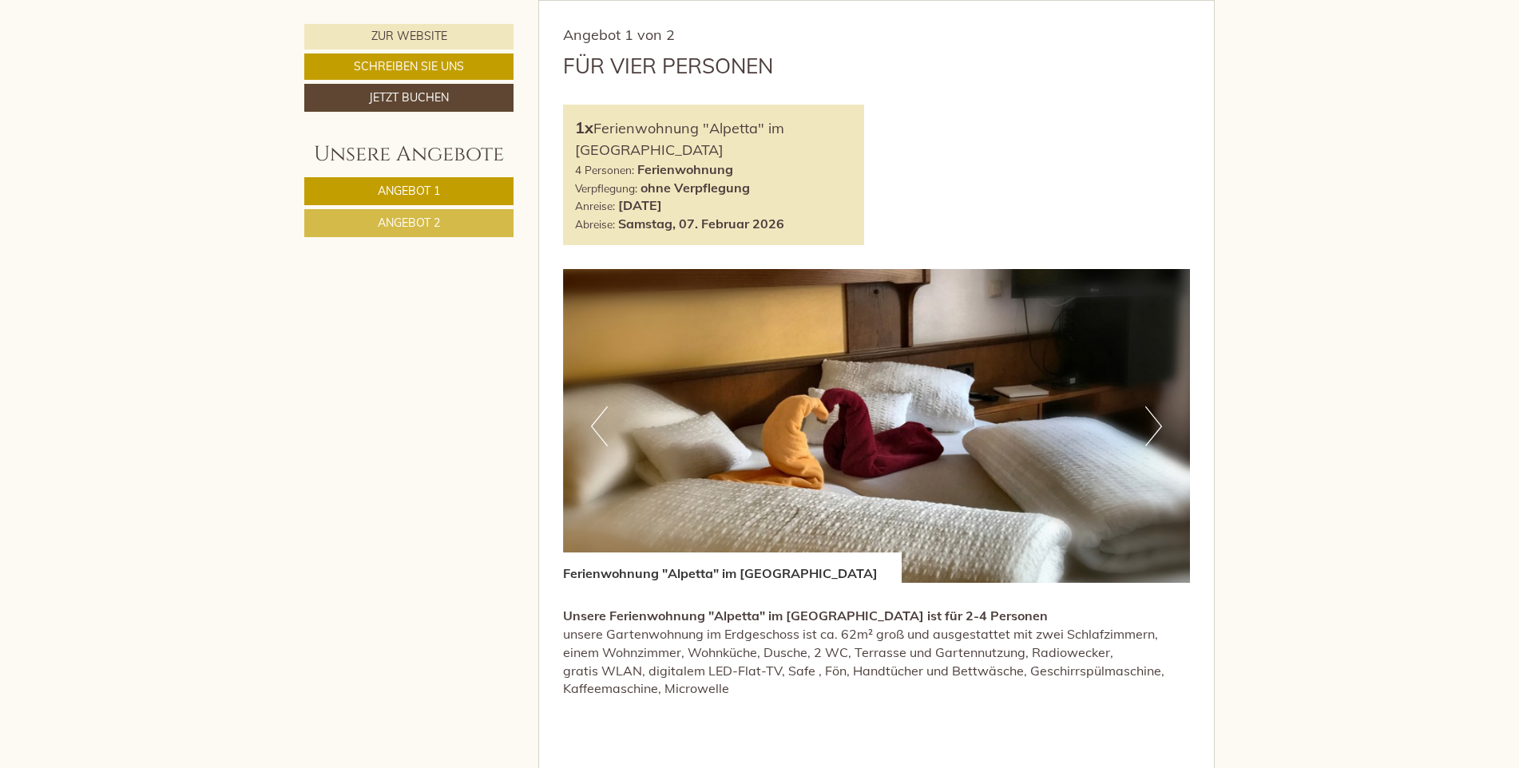
click at [1159, 422] on button "Next" at bounding box center [1153, 426] width 17 height 40
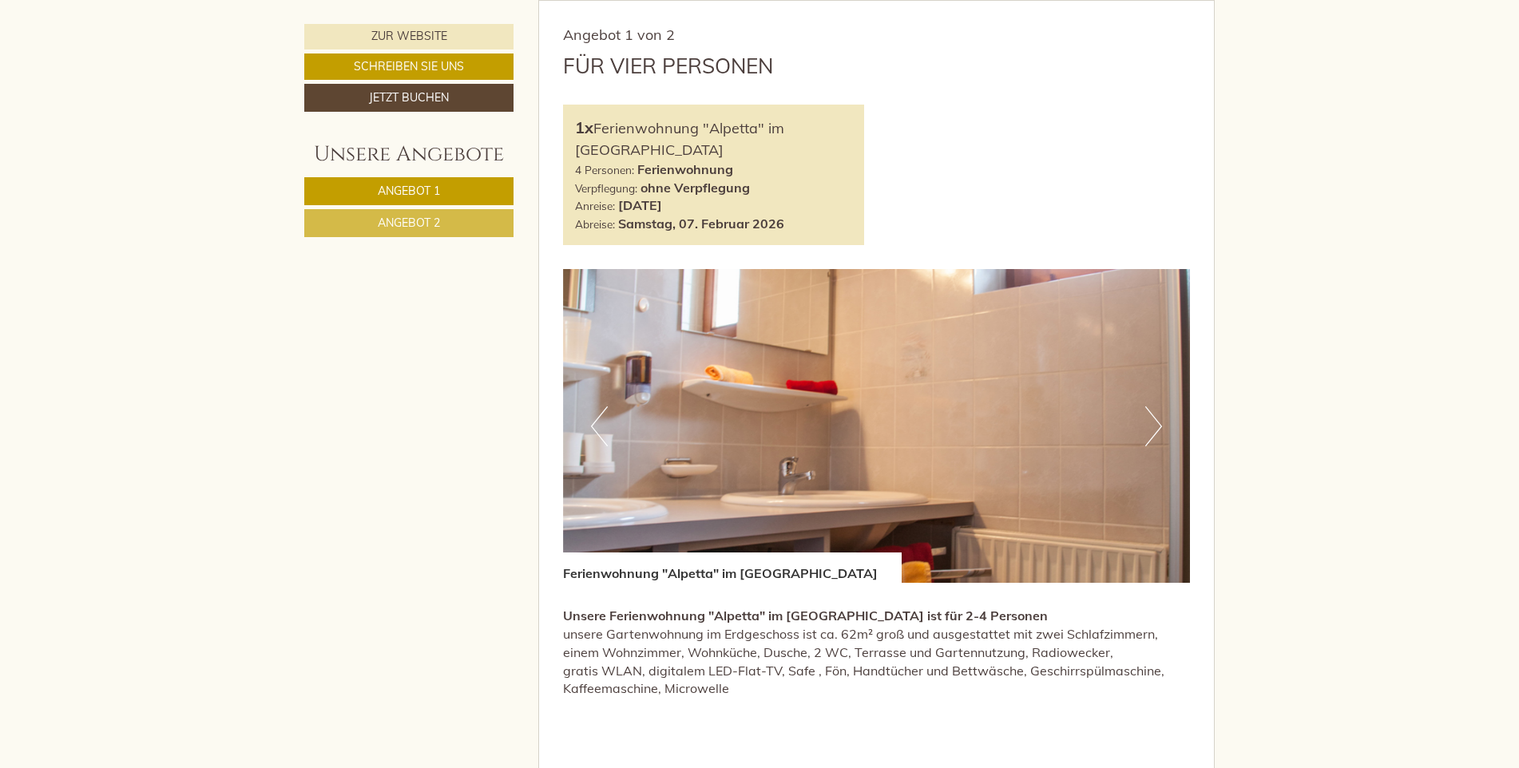
click at [1159, 422] on button "Next" at bounding box center [1153, 426] width 17 height 40
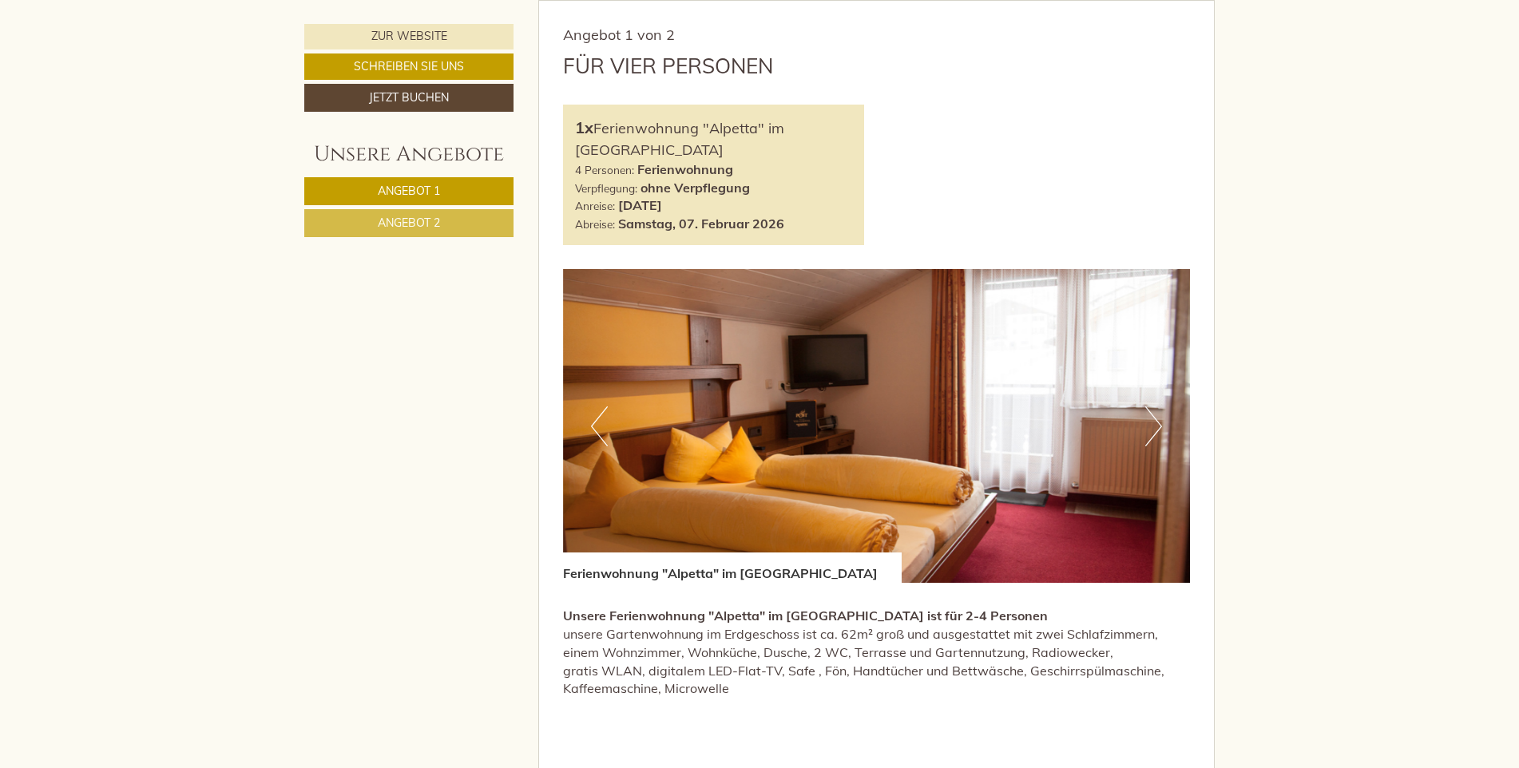
click at [1159, 422] on button "Next" at bounding box center [1153, 426] width 17 height 40
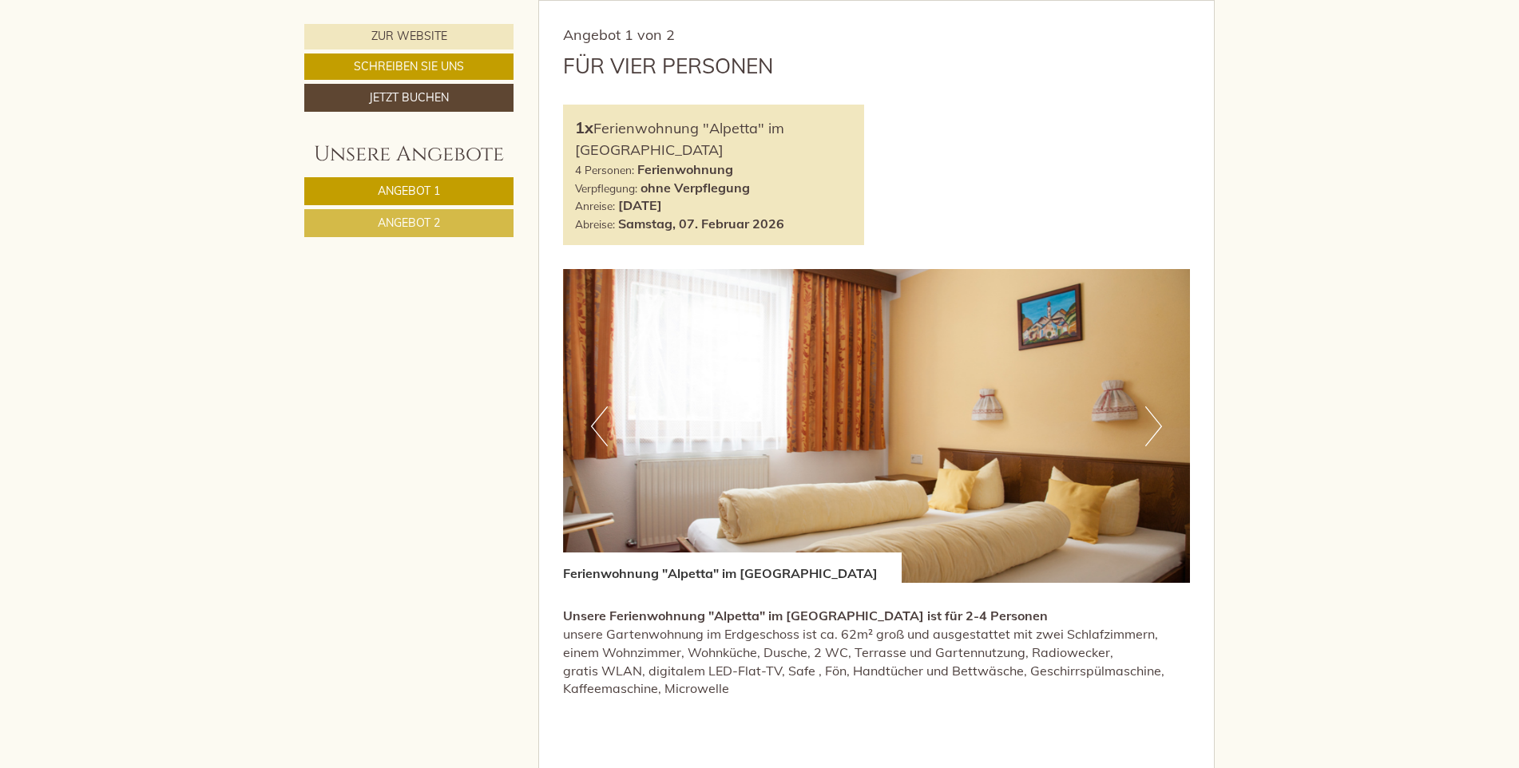
click at [1159, 422] on button "Next" at bounding box center [1153, 426] width 17 height 40
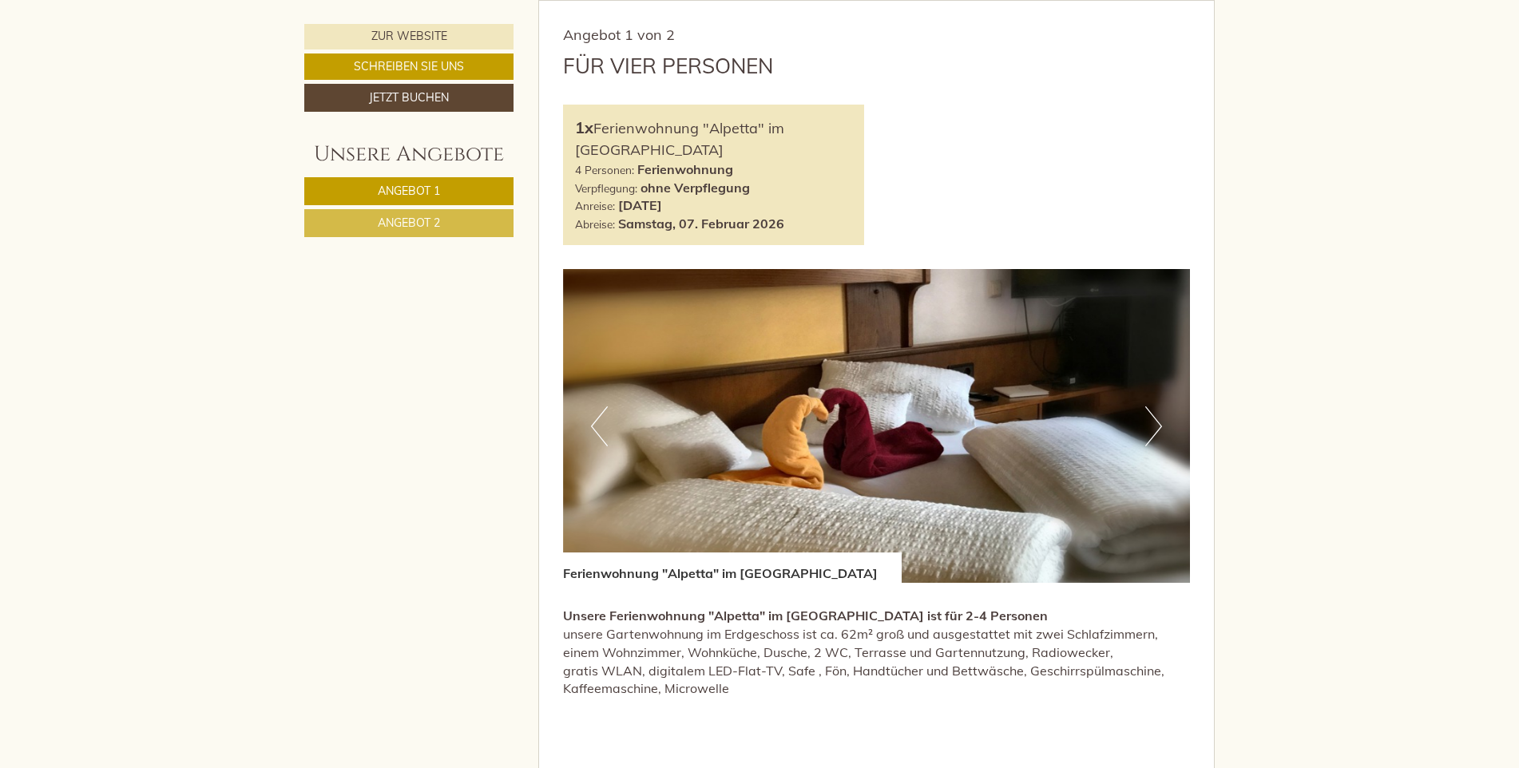
click at [1159, 422] on button "Next" at bounding box center [1153, 426] width 17 height 40
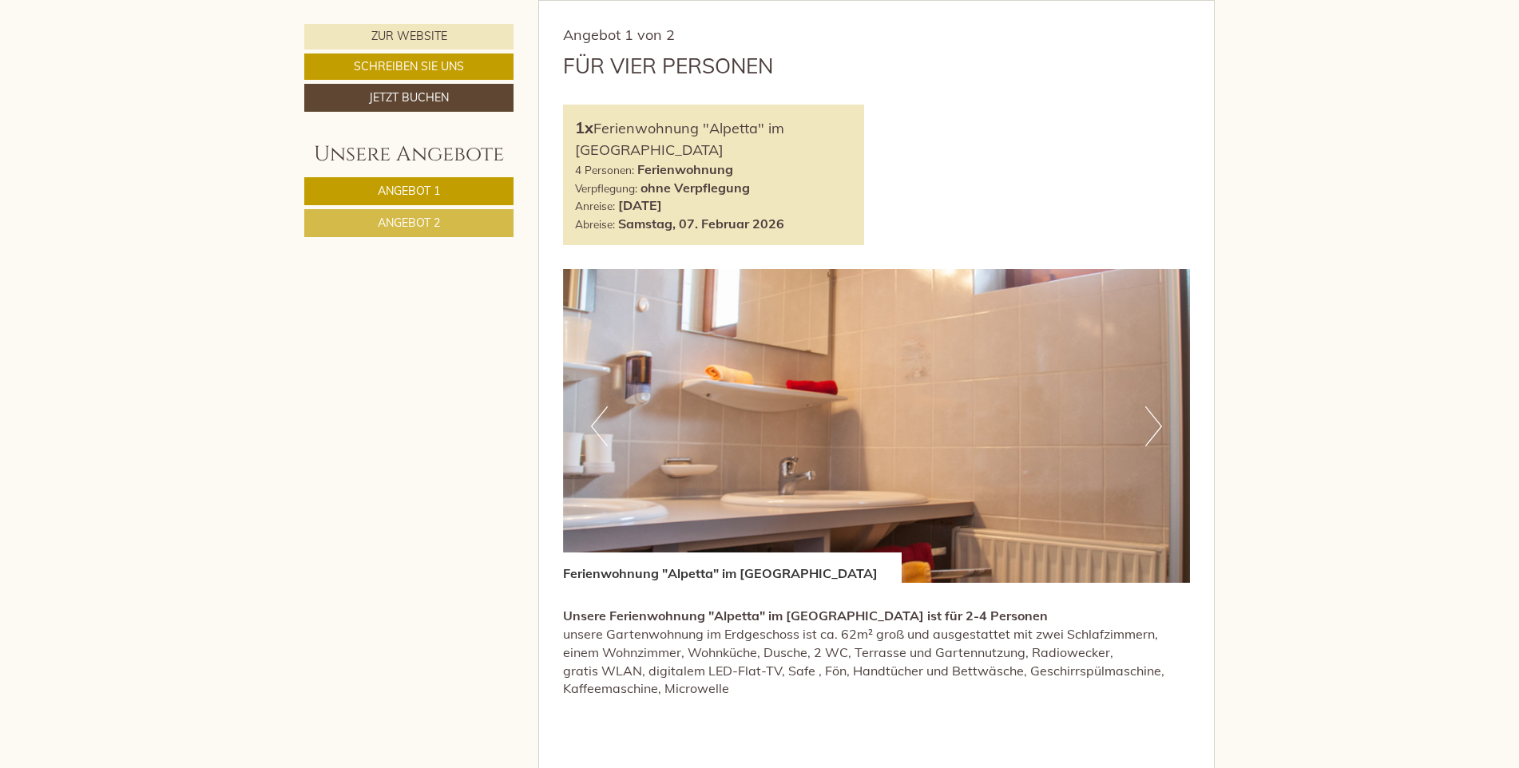
click at [1159, 422] on button "Next" at bounding box center [1153, 426] width 17 height 40
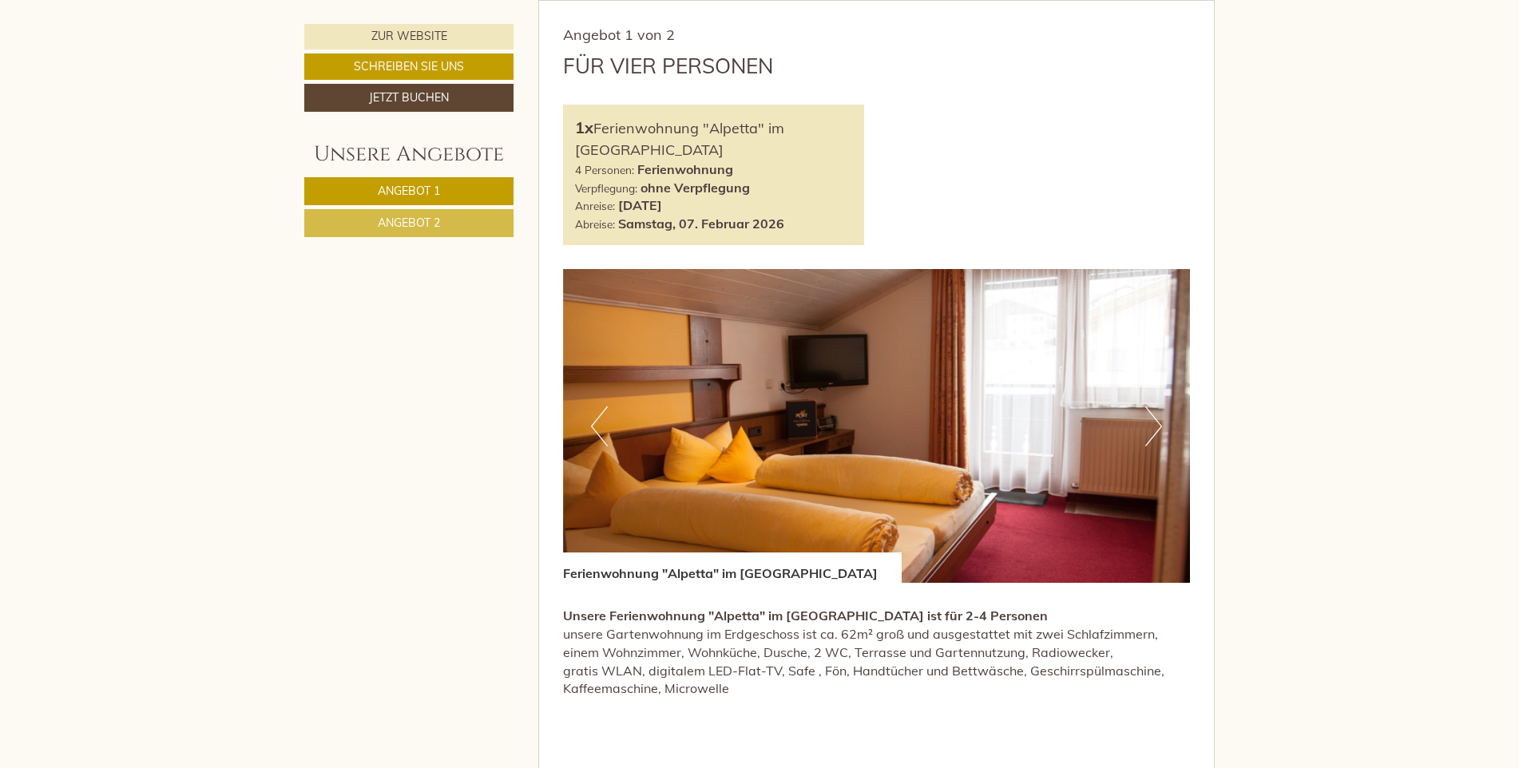
click at [1159, 422] on button "Next" at bounding box center [1153, 426] width 17 height 40
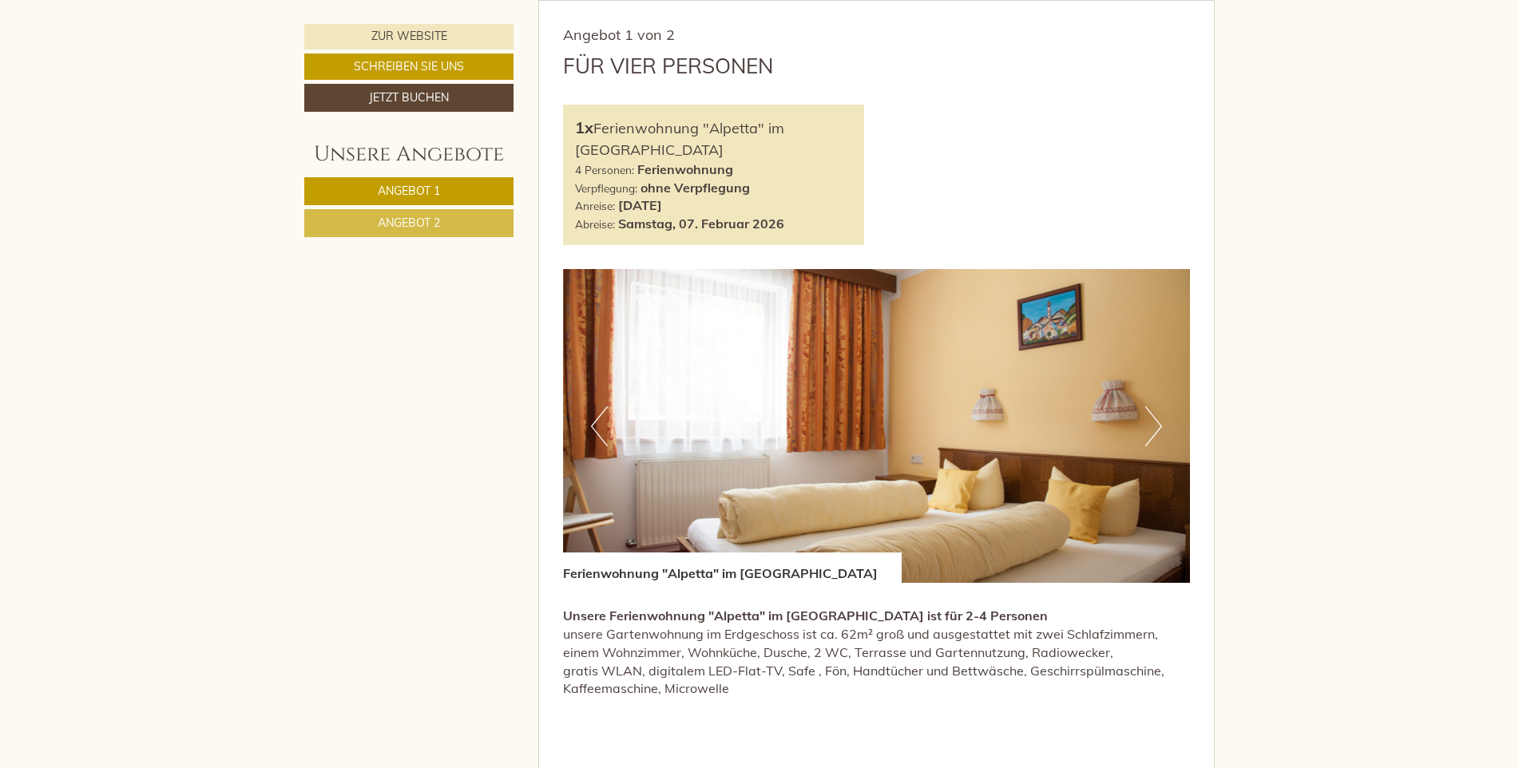
click at [1159, 422] on button "Next" at bounding box center [1153, 426] width 17 height 40
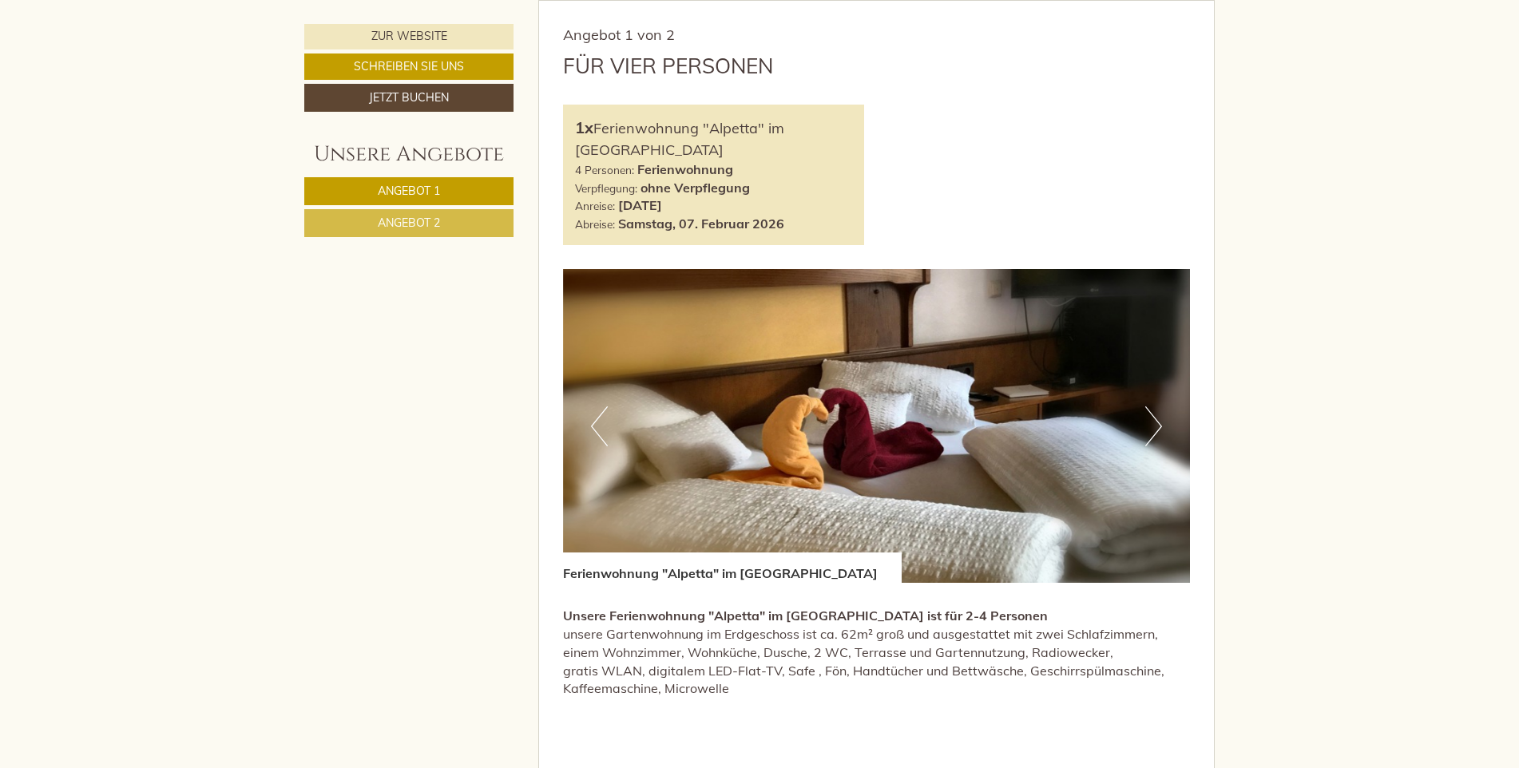
click at [1159, 422] on button "Next" at bounding box center [1153, 426] width 17 height 40
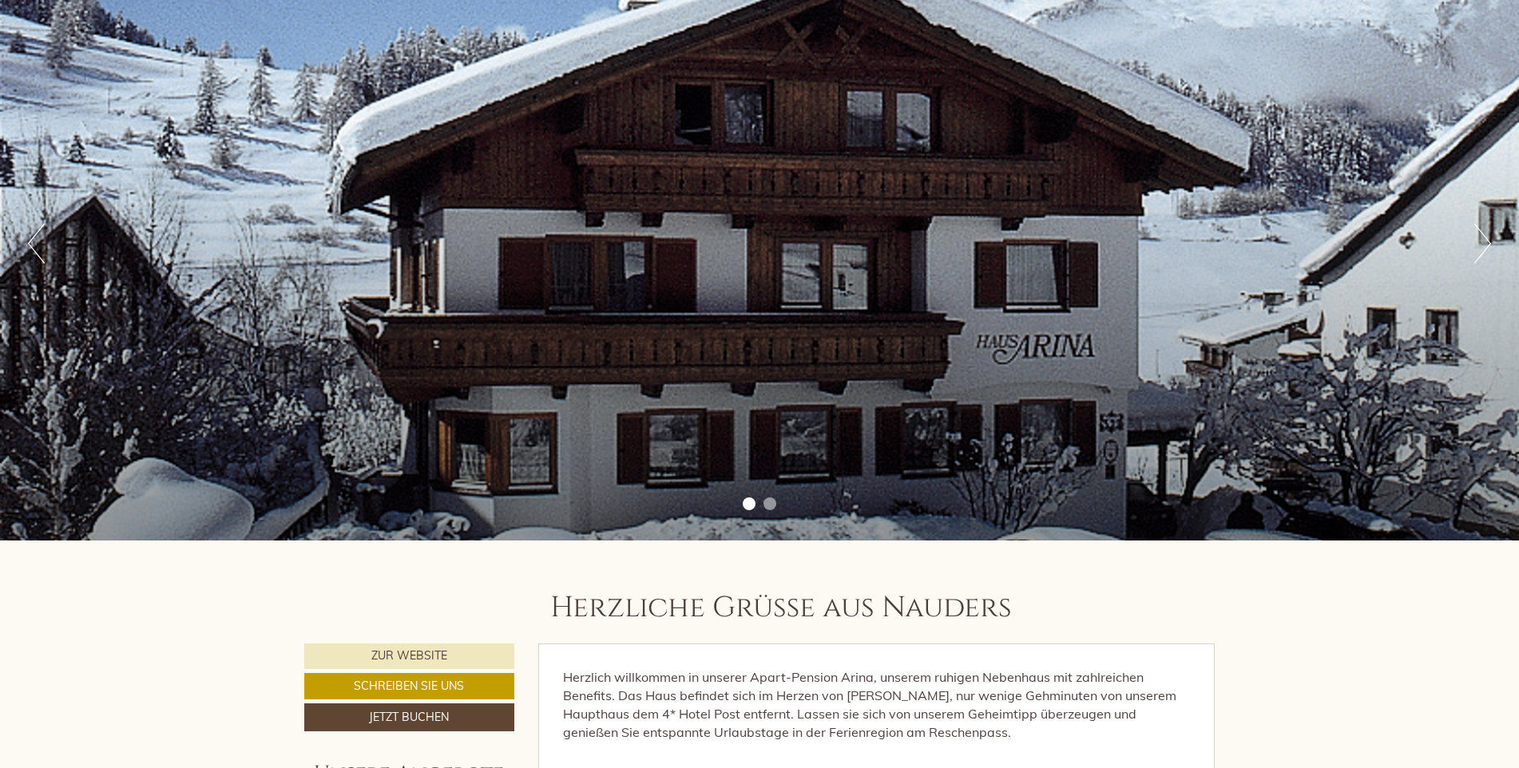
scroll to position [0, 0]
